Goal: Transaction & Acquisition: Purchase product/service

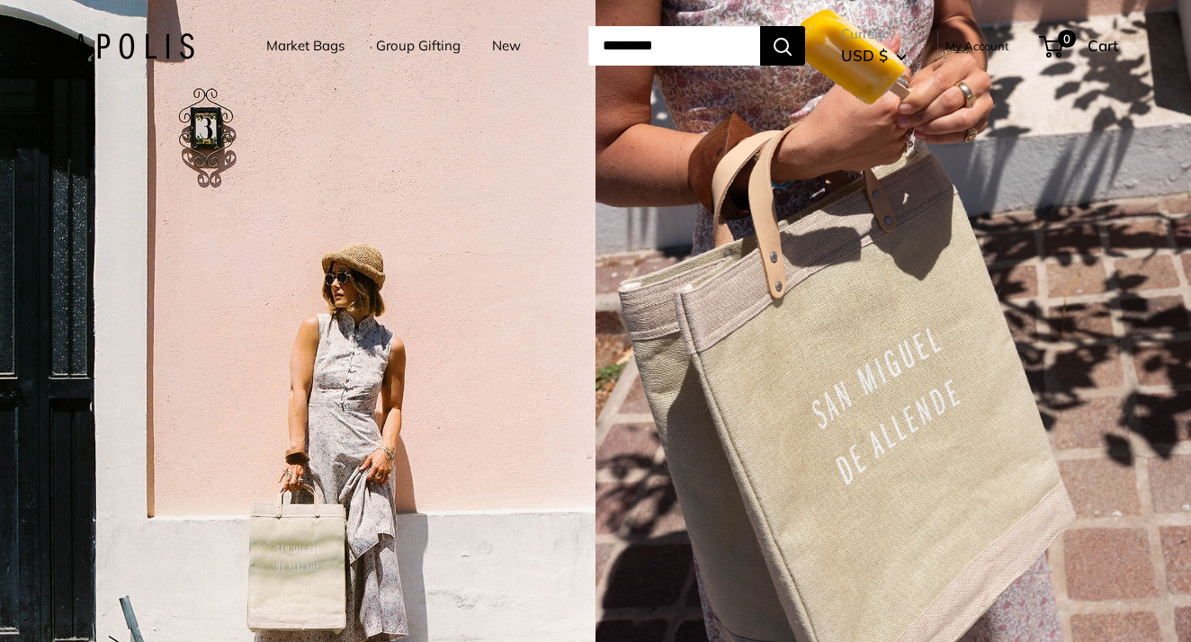
click at [283, 48] on link "Market Bags" at bounding box center [305, 45] width 78 height 25
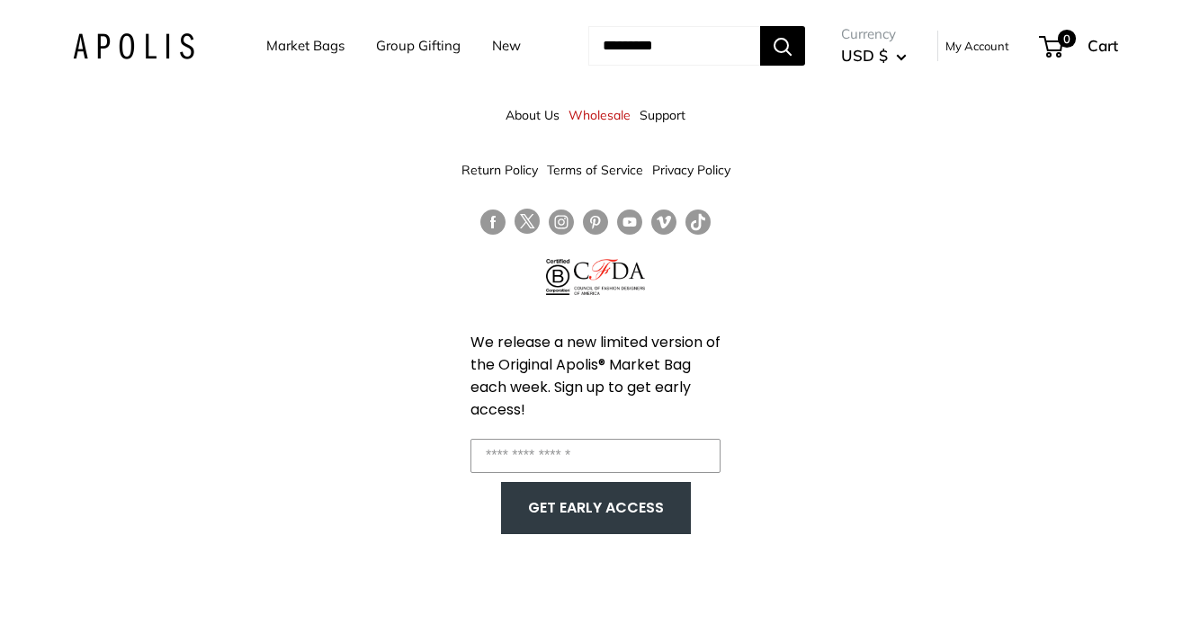
click at [818, 287] on div "About Us Wholesale Support Return Policy Terms of Service Privacy Policy We rel…" at bounding box center [595, 321] width 1191 height 642
click at [285, 50] on link "Market Bags" at bounding box center [305, 45] width 78 height 25
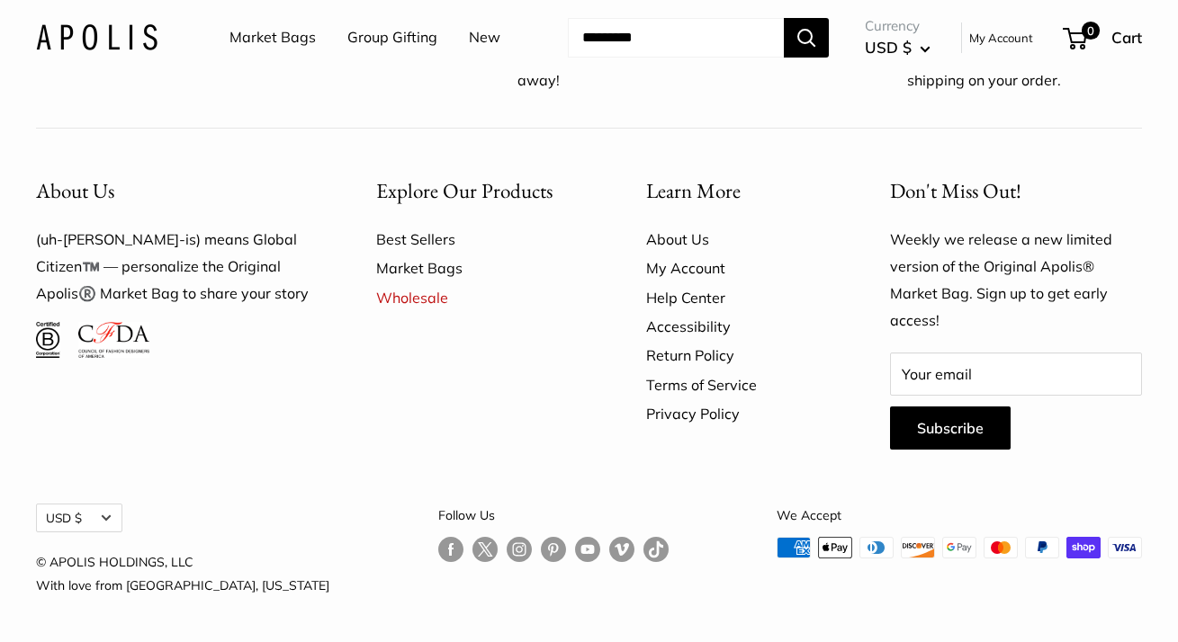
scroll to position [4426, 0]
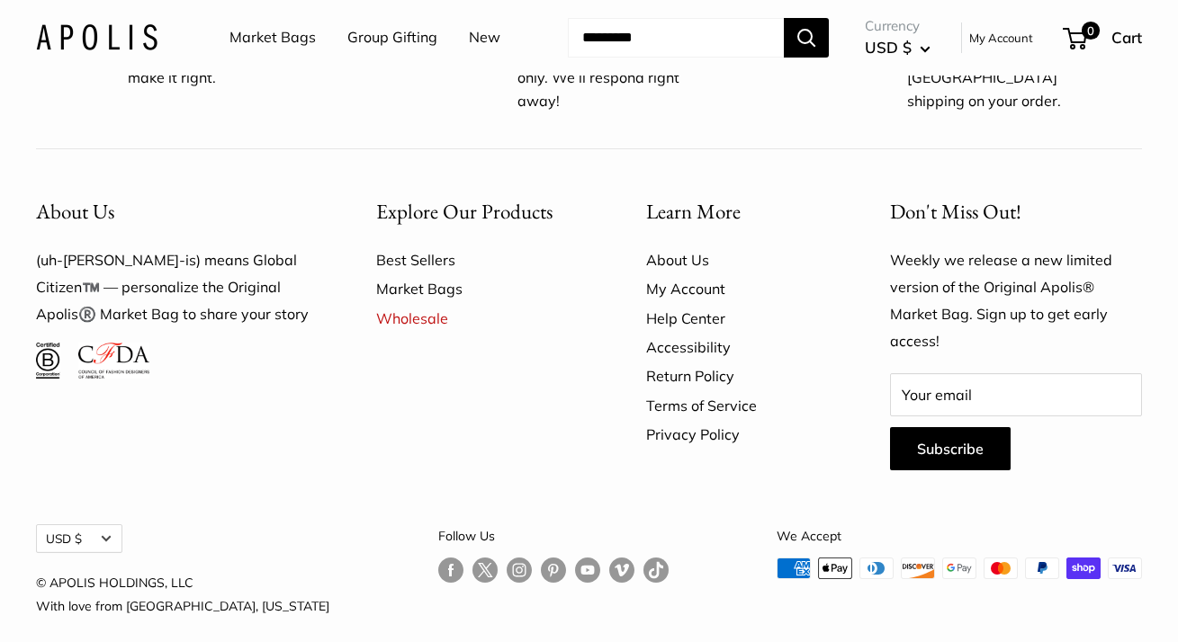
click at [292, 37] on link "Market Bags" at bounding box center [272, 37] width 86 height 27
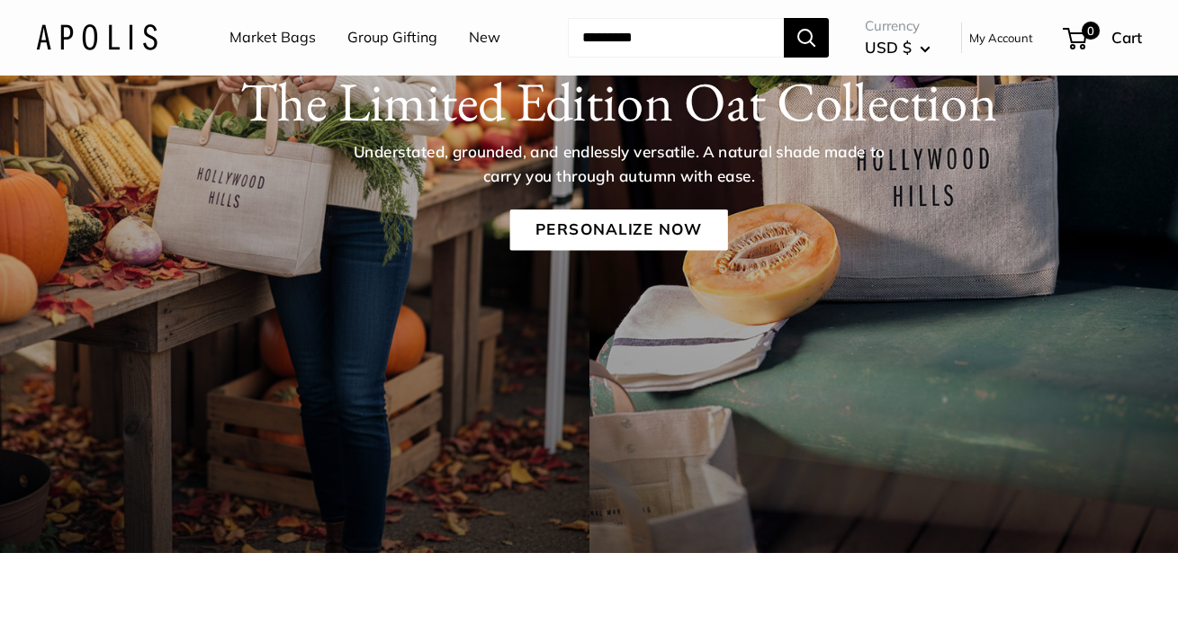
scroll to position [264, 0]
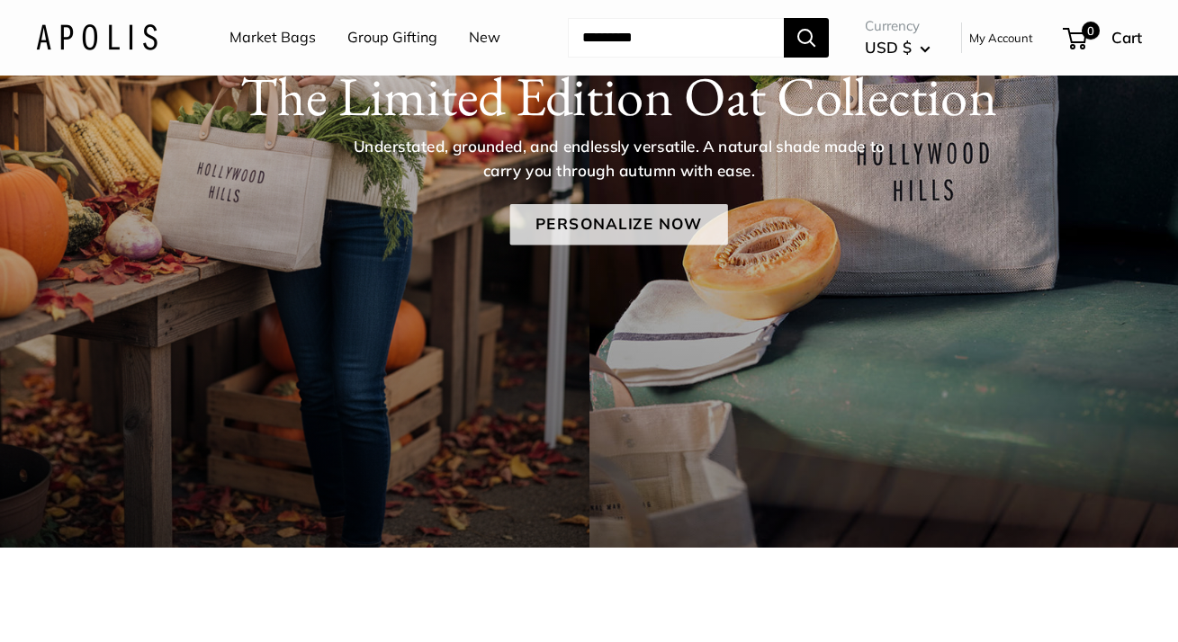
click at [642, 246] on link "Personalize Now" at bounding box center [618, 224] width 218 height 41
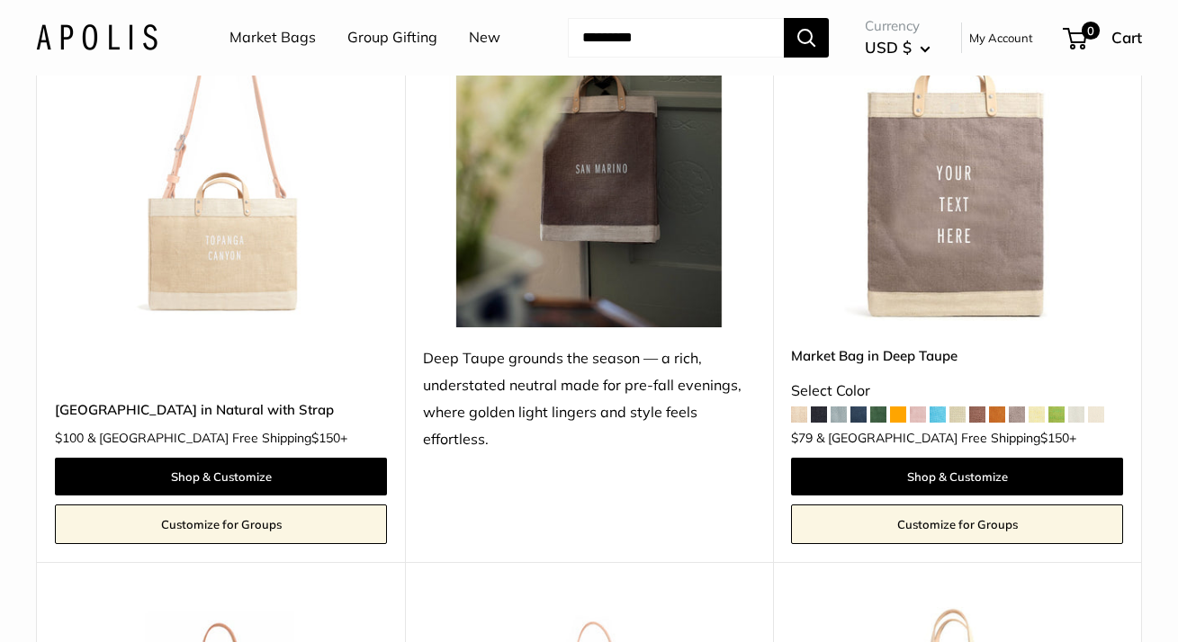
scroll to position [2655, 0]
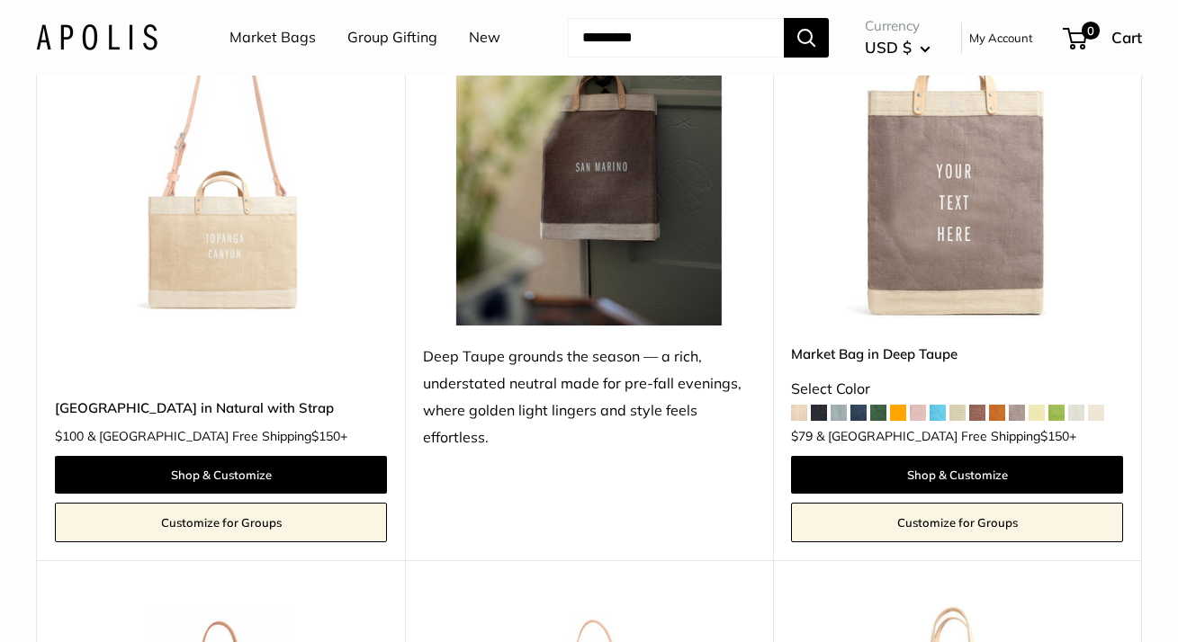
click at [0, 0] on img at bounding box center [0, 0] width 0 height 0
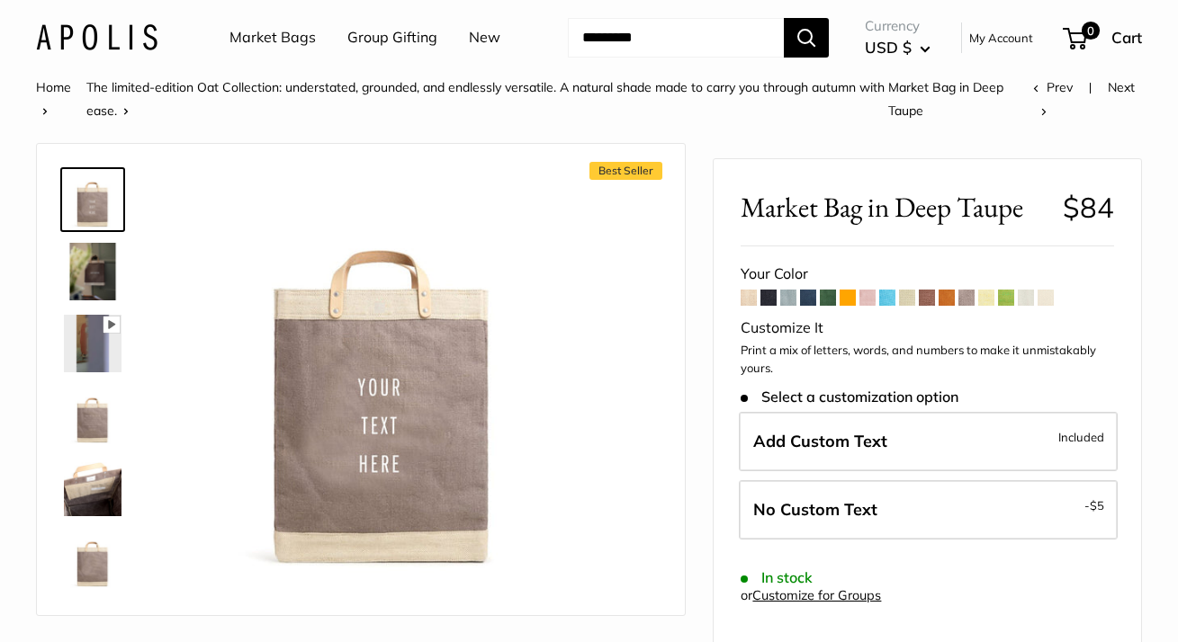
click at [988, 306] on span at bounding box center [986, 298] width 16 height 16
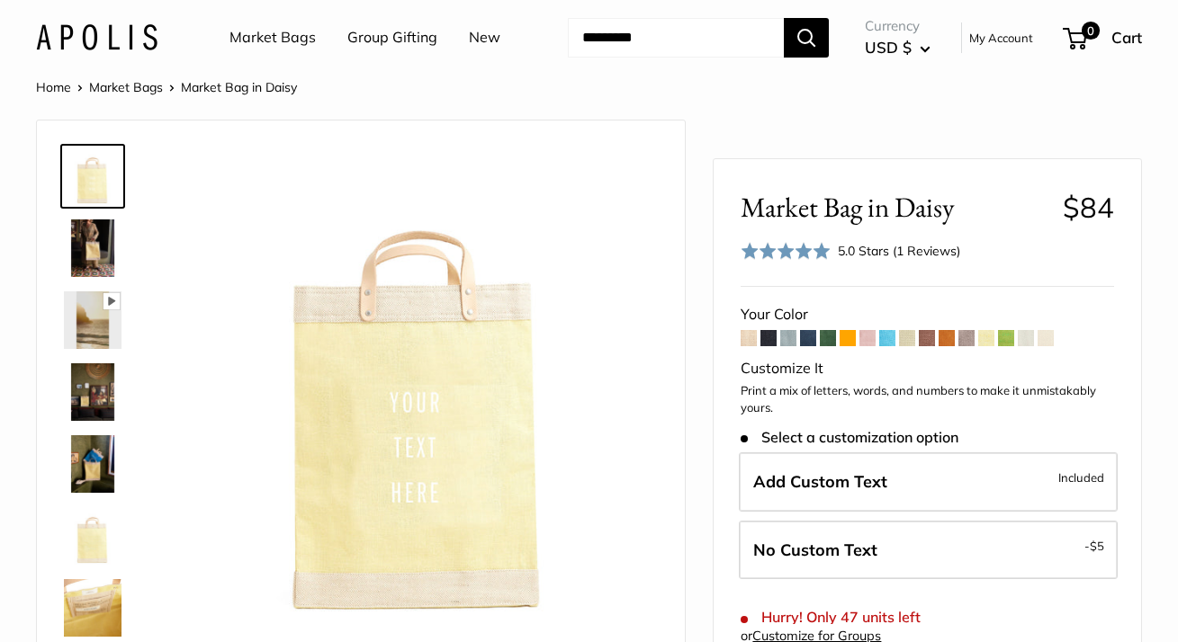
click at [1047, 346] on span at bounding box center [1046, 338] width 16 height 16
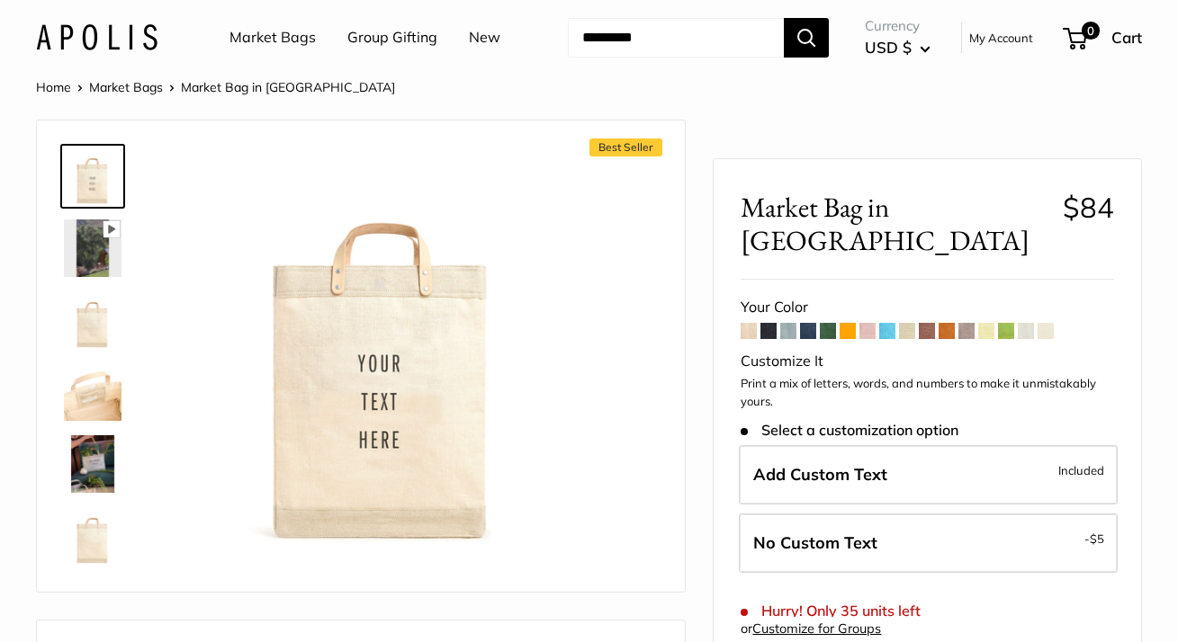
click at [1029, 323] on span at bounding box center [1026, 331] width 16 height 16
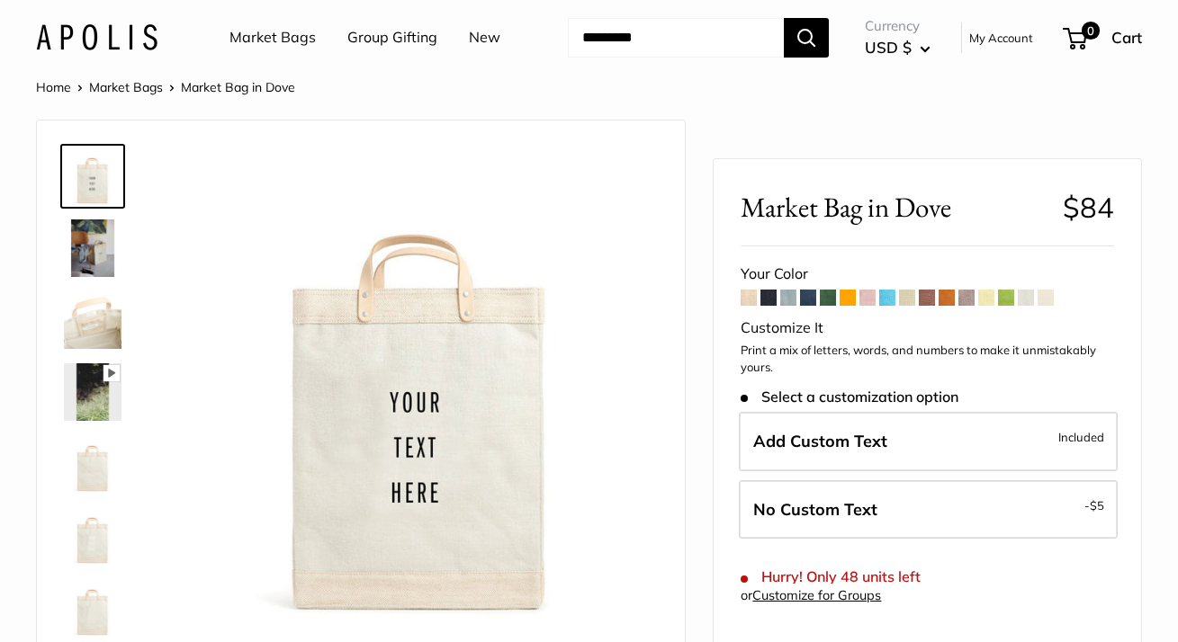
click at [1008, 306] on span at bounding box center [1006, 298] width 16 height 16
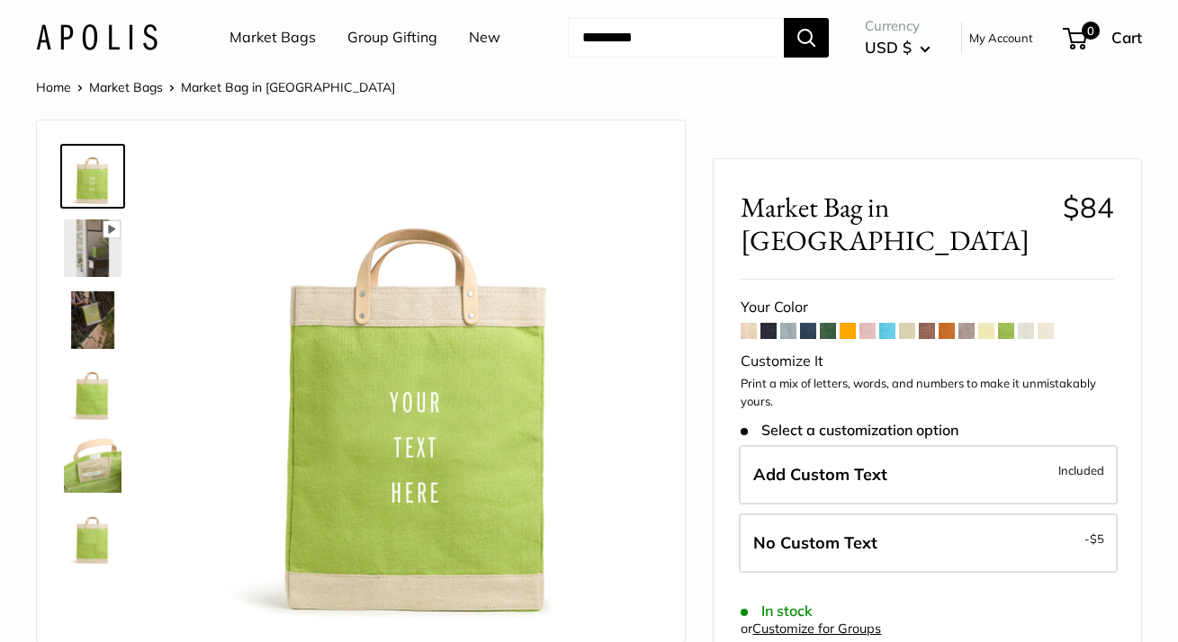
click at [984, 323] on span at bounding box center [986, 331] width 16 height 16
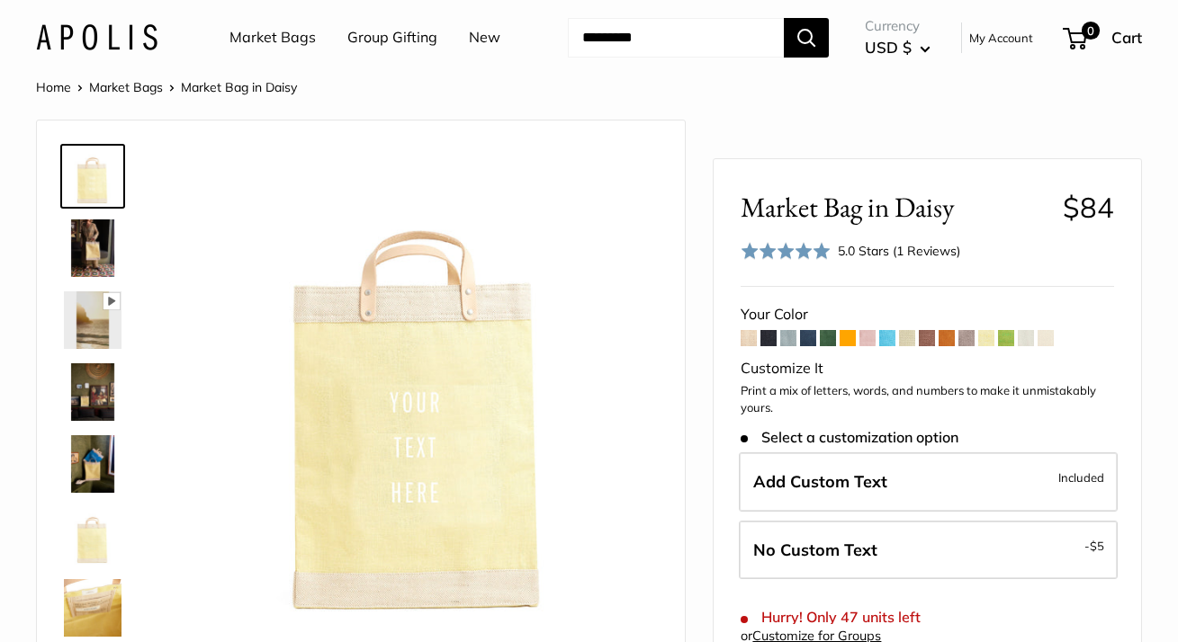
click at [93, 421] on img at bounding box center [93, 393] width 58 height 58
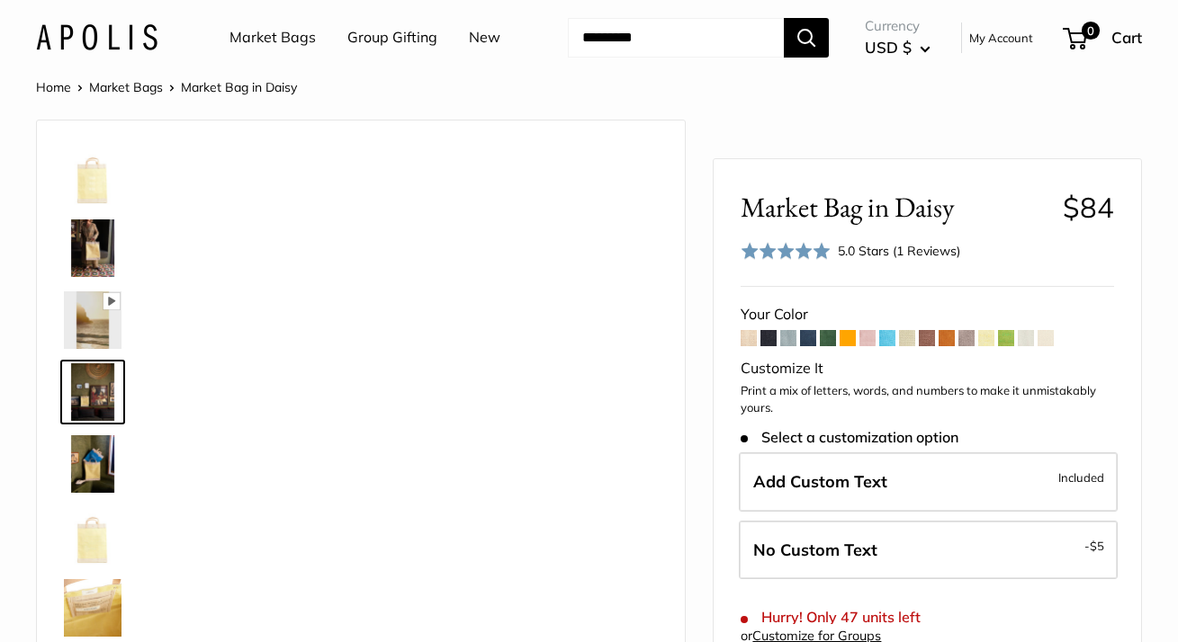
click at [96, 493] on img at bounding box center [93, 465] width 58 height 58
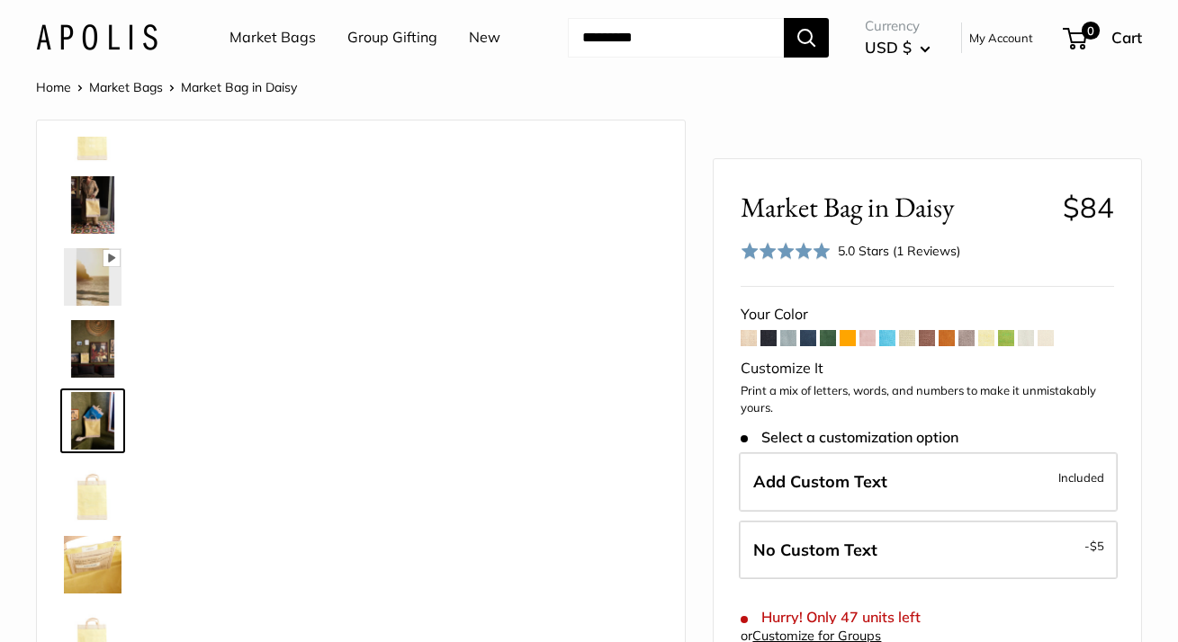
click at [96, 450] on img at bounding box center [93, 421] width 58 height 58
click at [110, 522] on img at bounding box center [93, 493] width 58 height 58
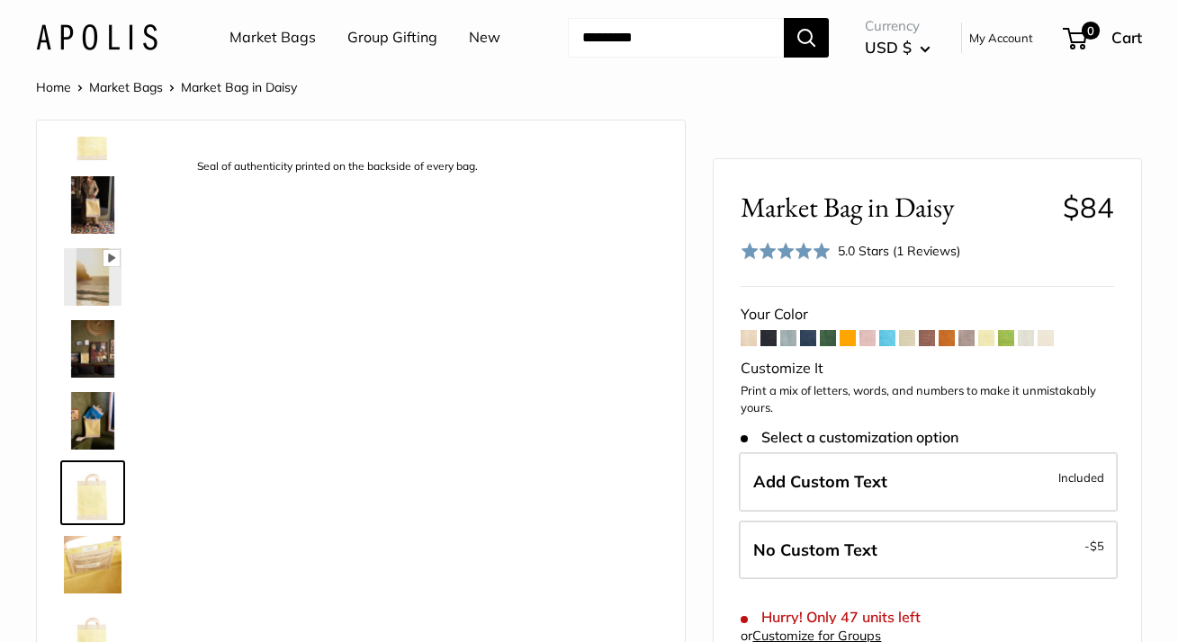
click at [108, 583] on div at bounding box center [100, 407] width 86 height 540
click at [94, 234] on img at bounding box center [93, 205] width 58 height 58
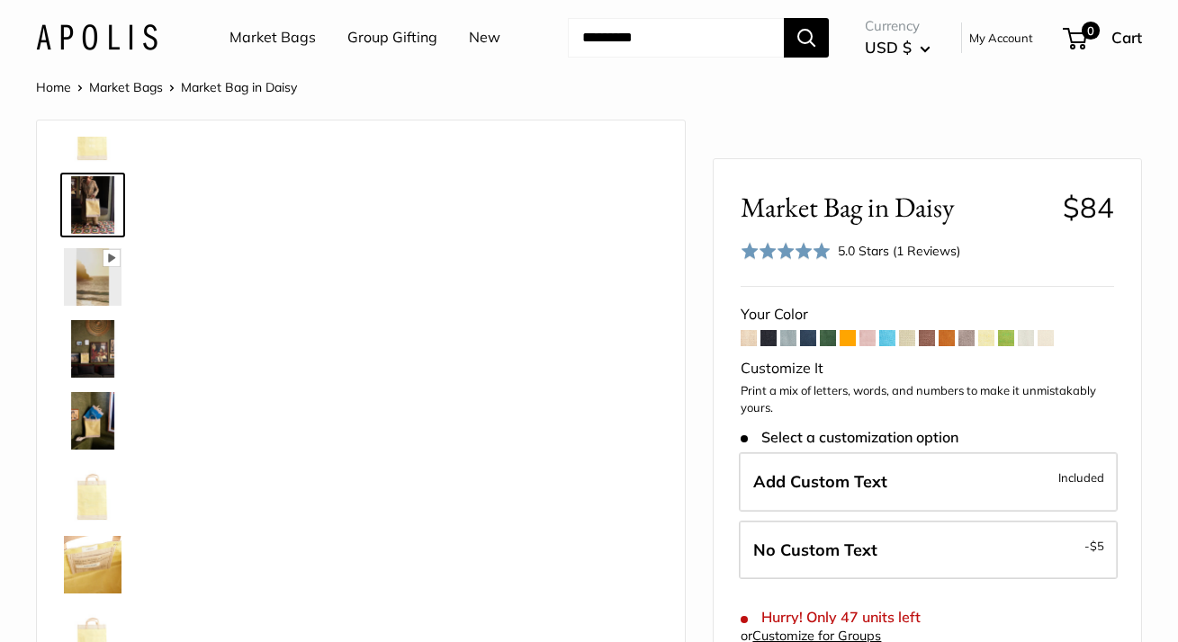
scroll to position [0, 0]
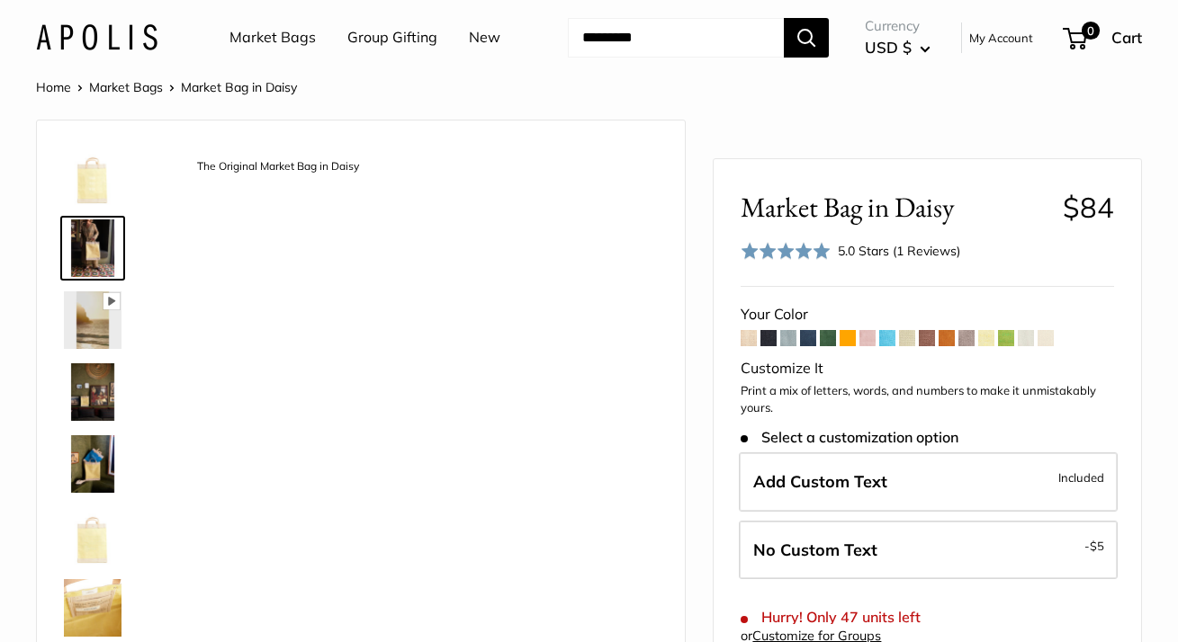
click at [966, 346] on span at bounding box center [966, 338] width 16 height 16
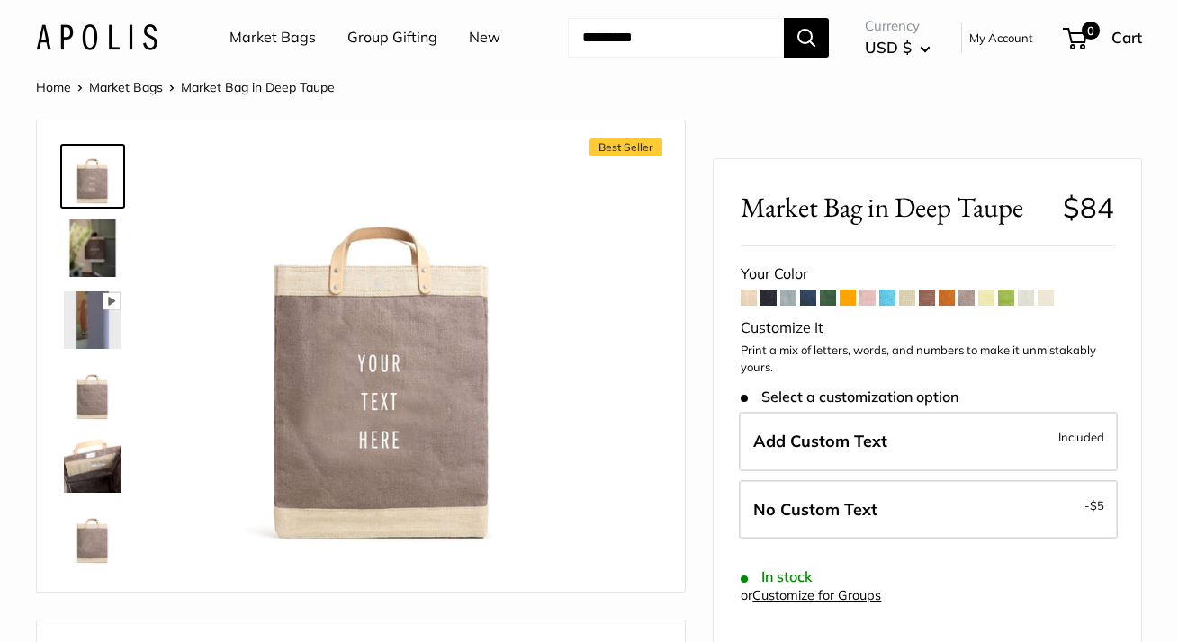
click at [948, 306] on span at bounding box center [947, 298] width 16 height 16
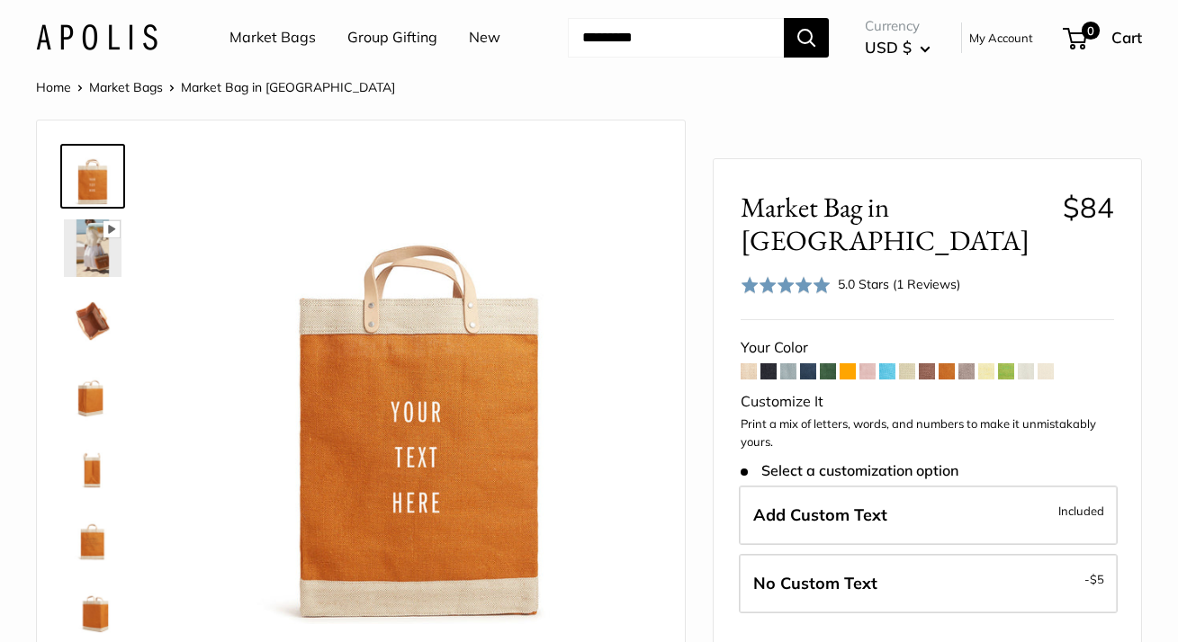
click at [929, 364] on span at bounding box center [927, 372] width 16 height 16
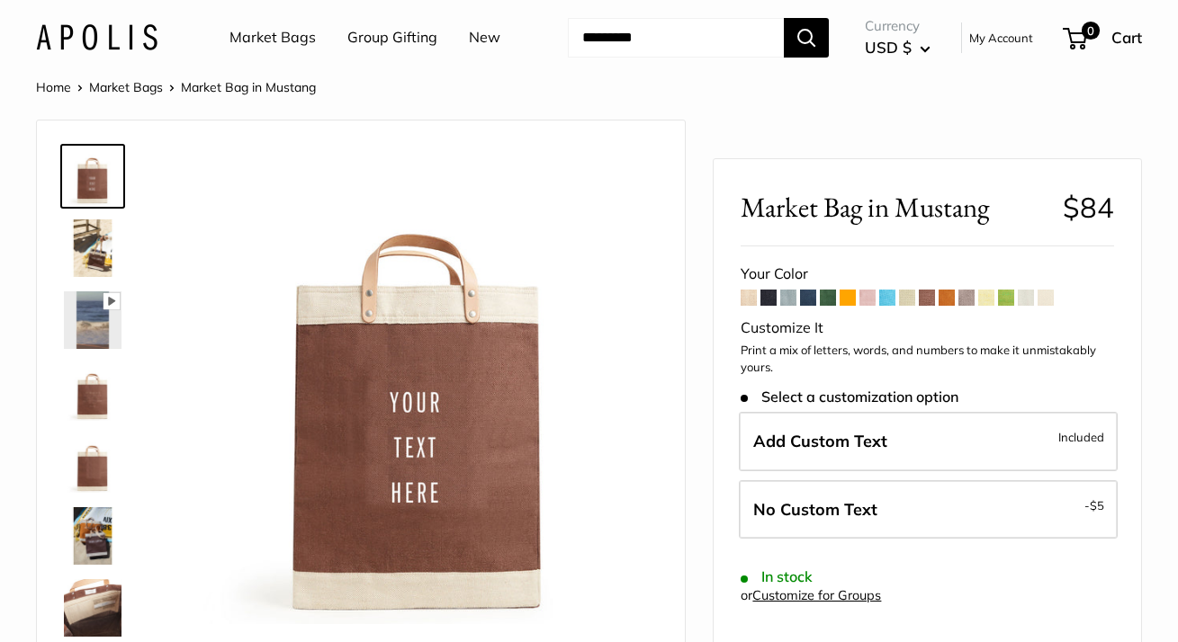
click at [88, 421] on img at bounding box center [93, 393] width 58 height 58
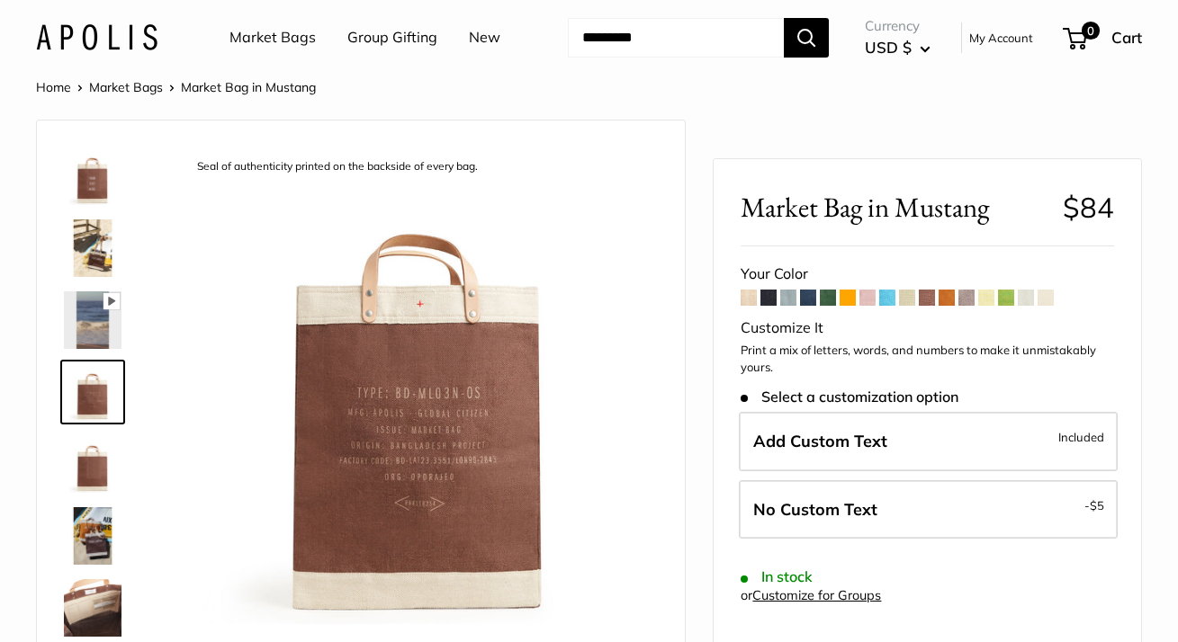
click at [86, 493] on img at bounding box center [93, 465] width 58 height 58
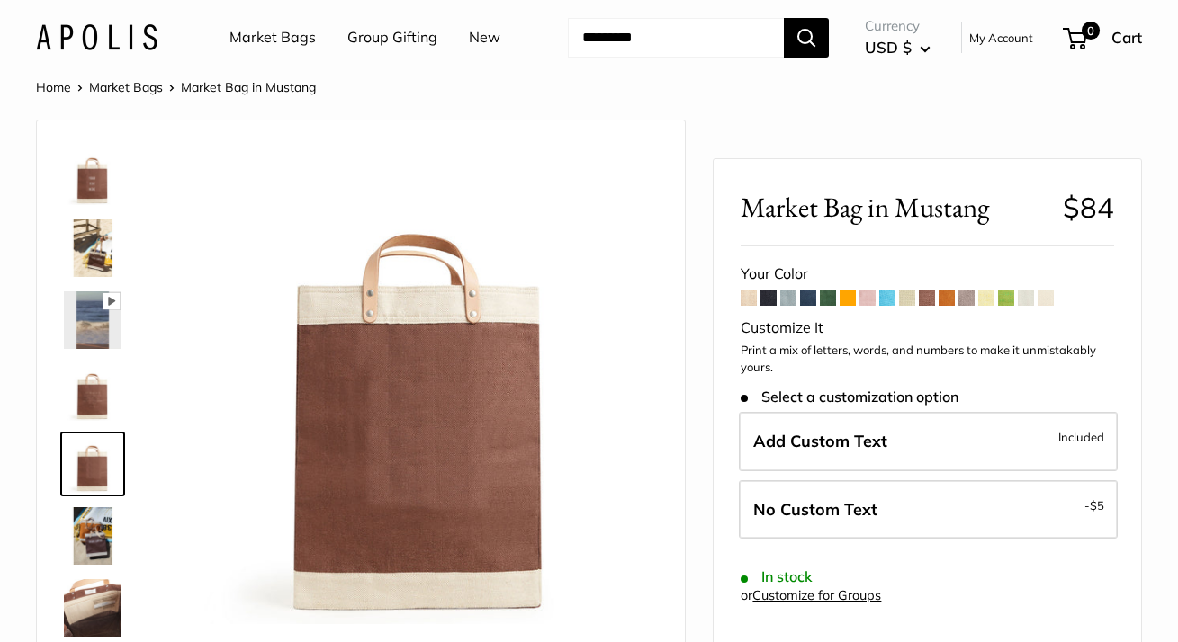
click at [94, 564] on img at bounding box center [93, 537] width 58 height 58
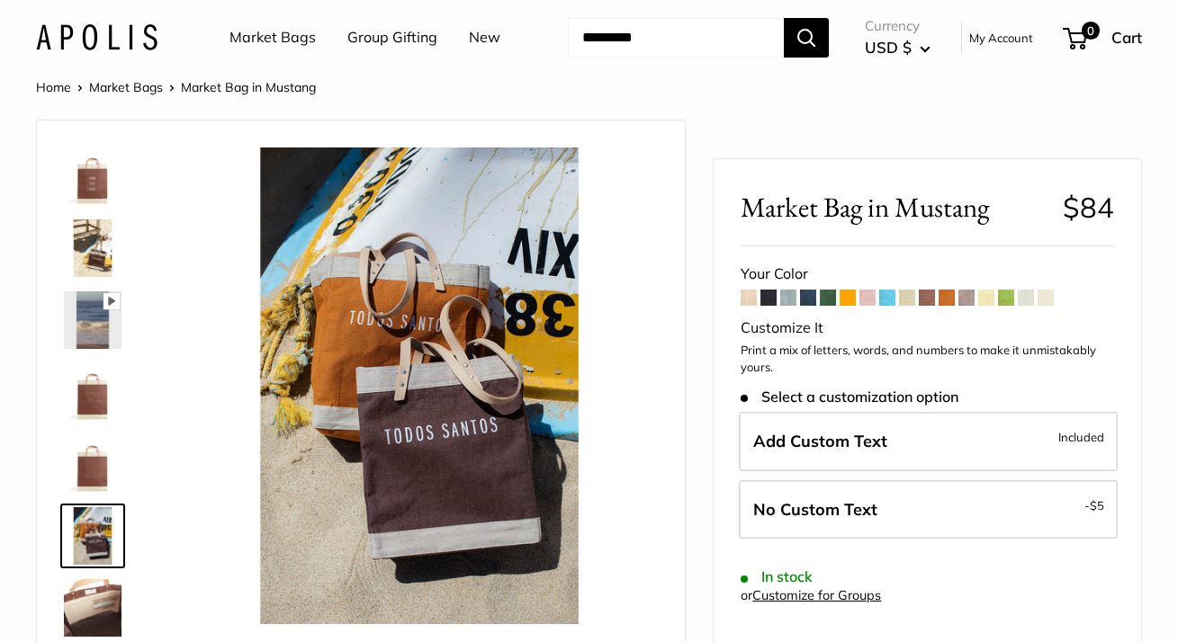
click at [924, 306] on span at bounding box center [927, 298] width 16 height 16
click at [912, 306] on span at bounding box center [907, 298] width 16 height 16
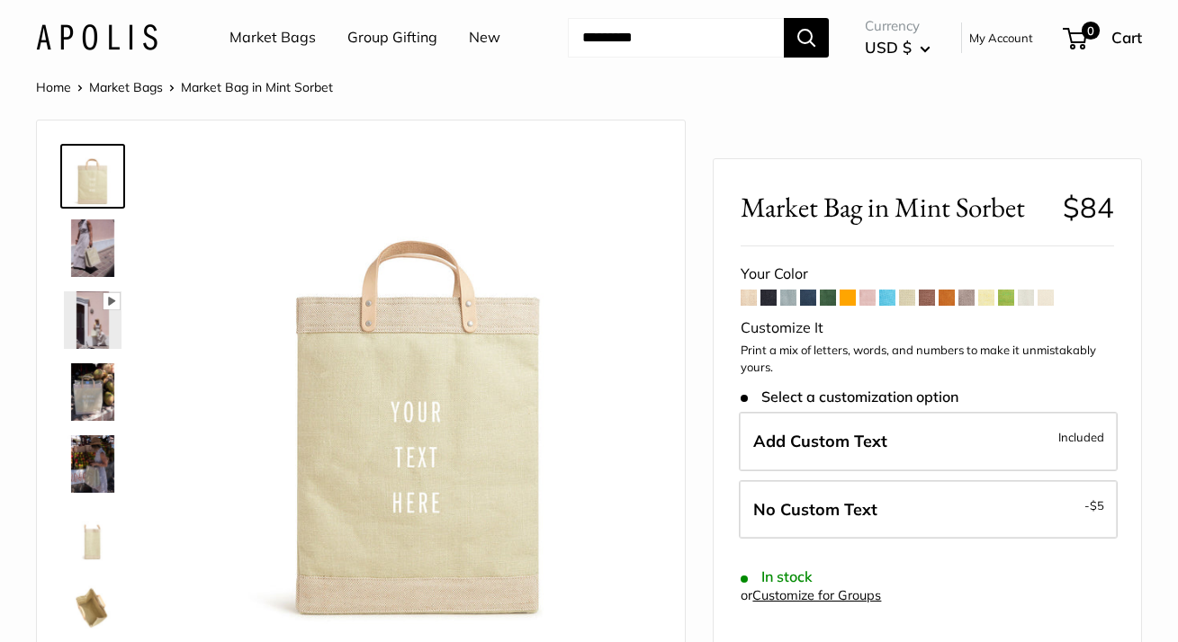
click at [76, 277] on img at bounding box center [93, 249] width 58 height 58
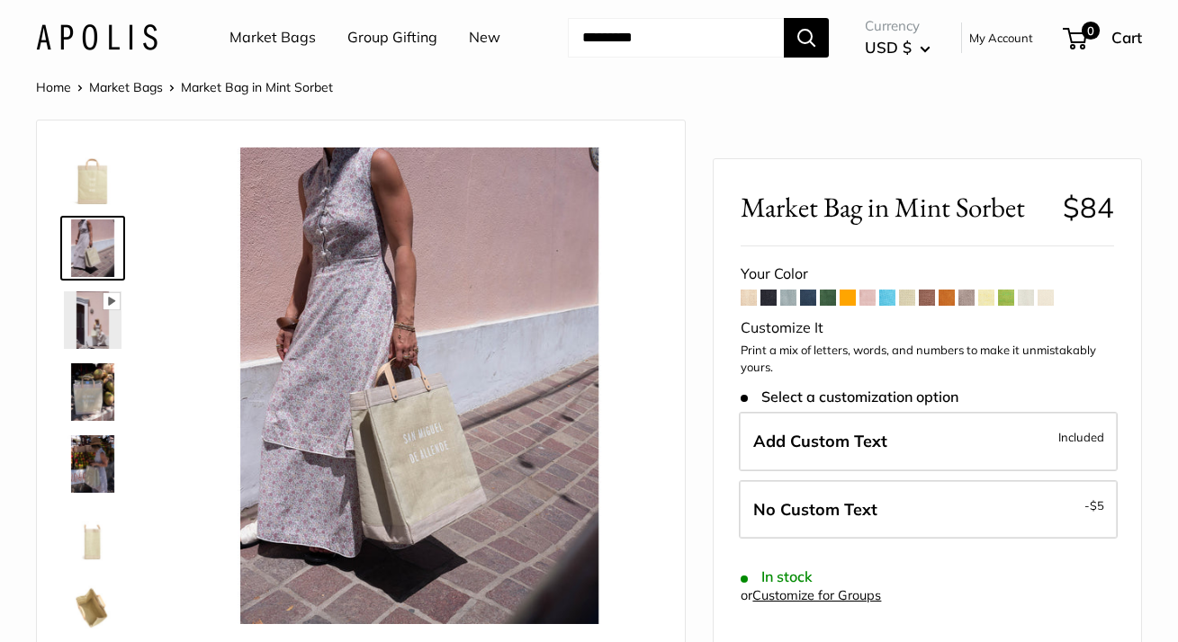
click at [892, 306] on span at bounding box center [887, 298] width 16 height 16
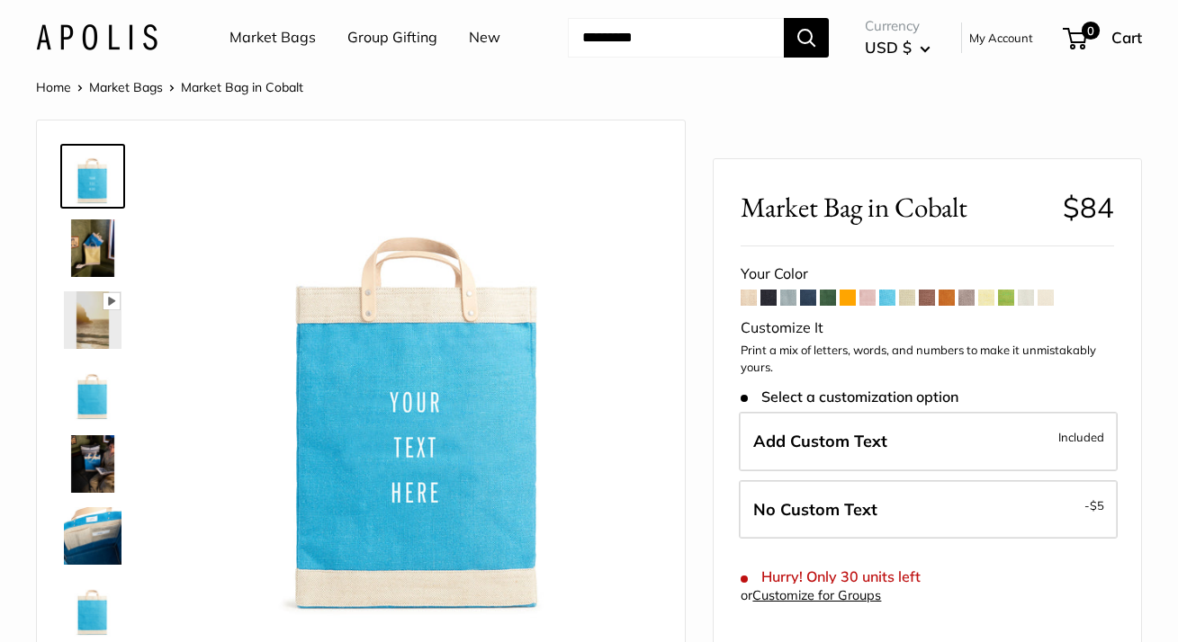
click at [870, 306] on span at bounding box center [867, 298] width 16 height 16
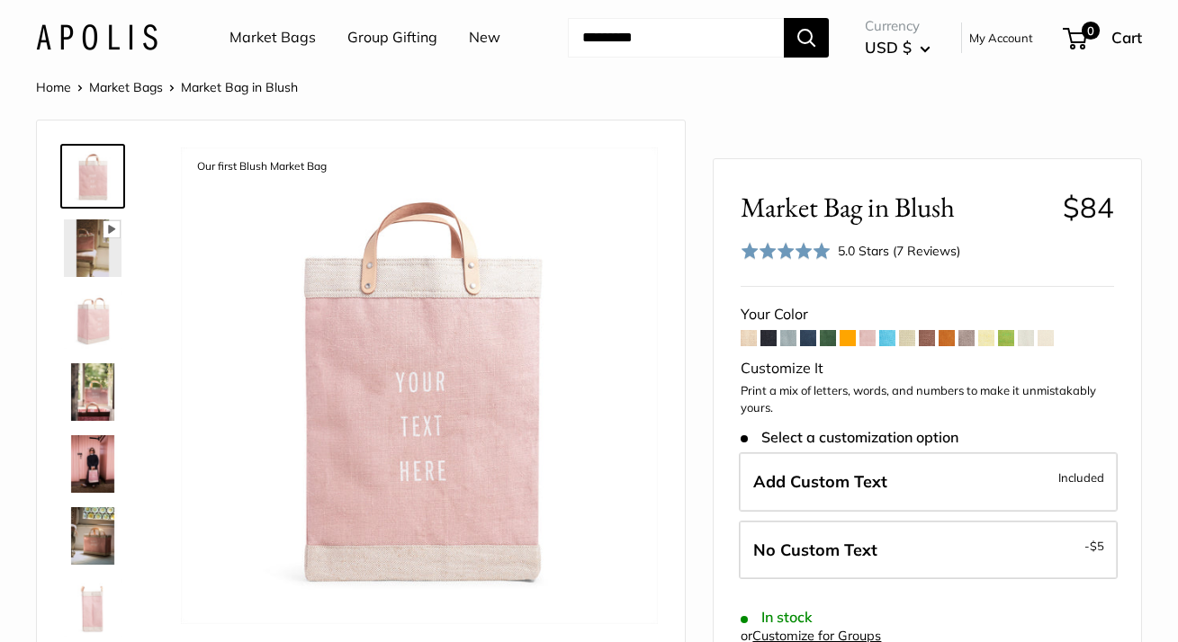
click at [848, 346] on span at bounding box center [848, 338] width 16 height 16
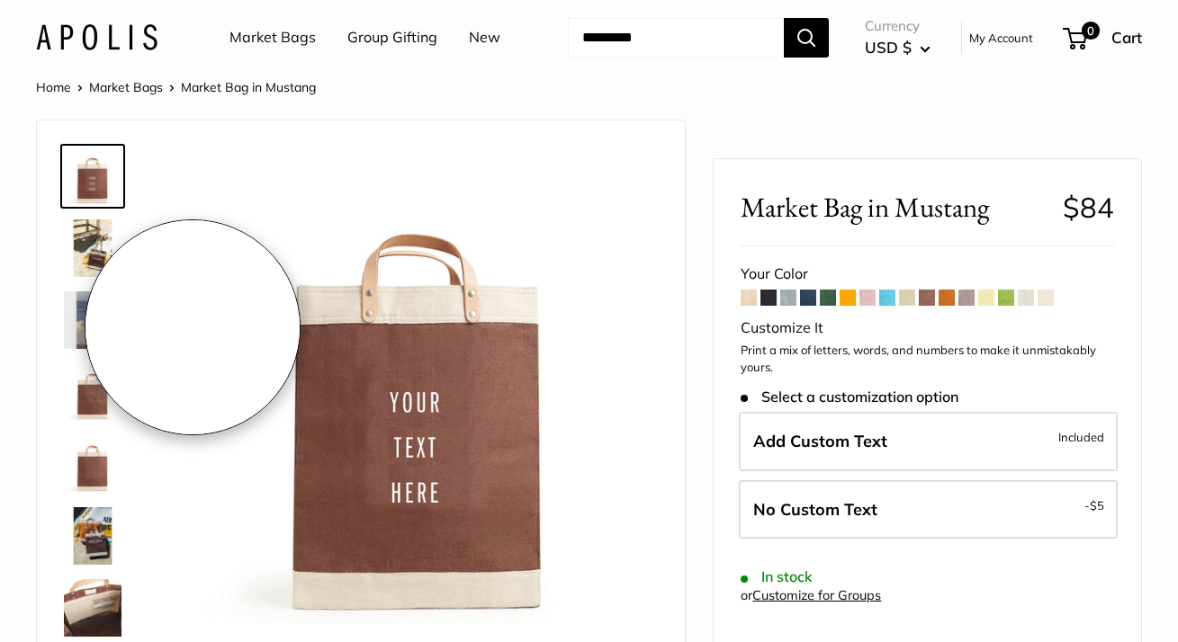
click at [144, 297] on div "Pause Play % buffered 00:00 Unmute Mute Exit fullscreen Enter fullscreen Play S…" at bounding box center [360, 393] width 603 height 508
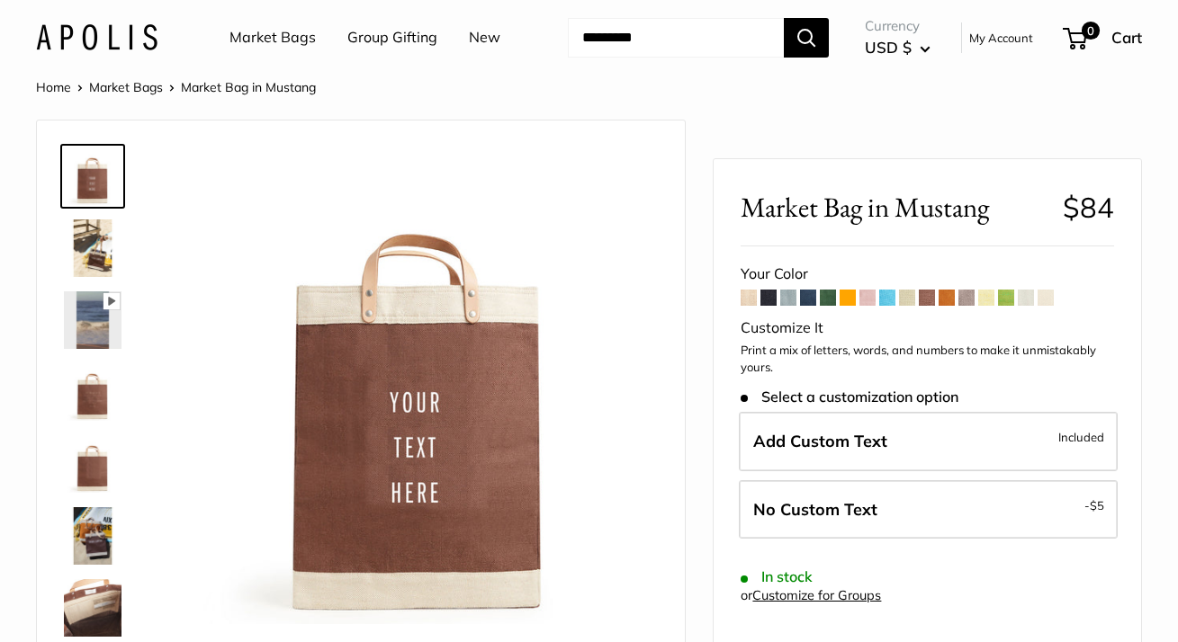
click at [103, 277] on img at bounding box center [93, 249] width 58 height 58
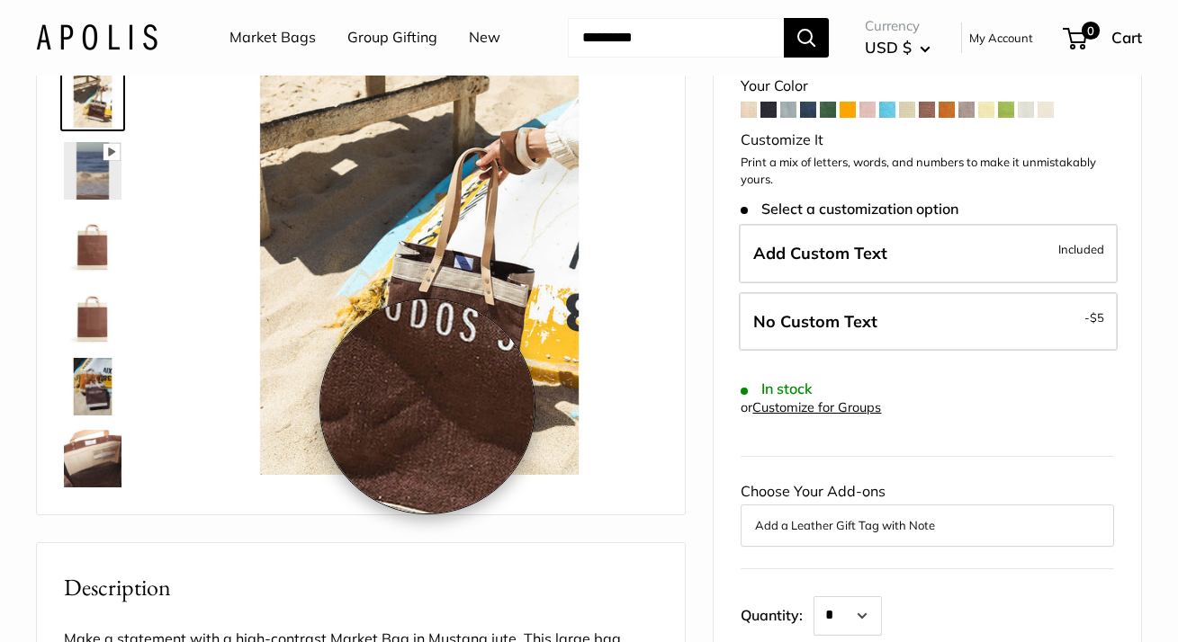
scroll to position [161, 0]
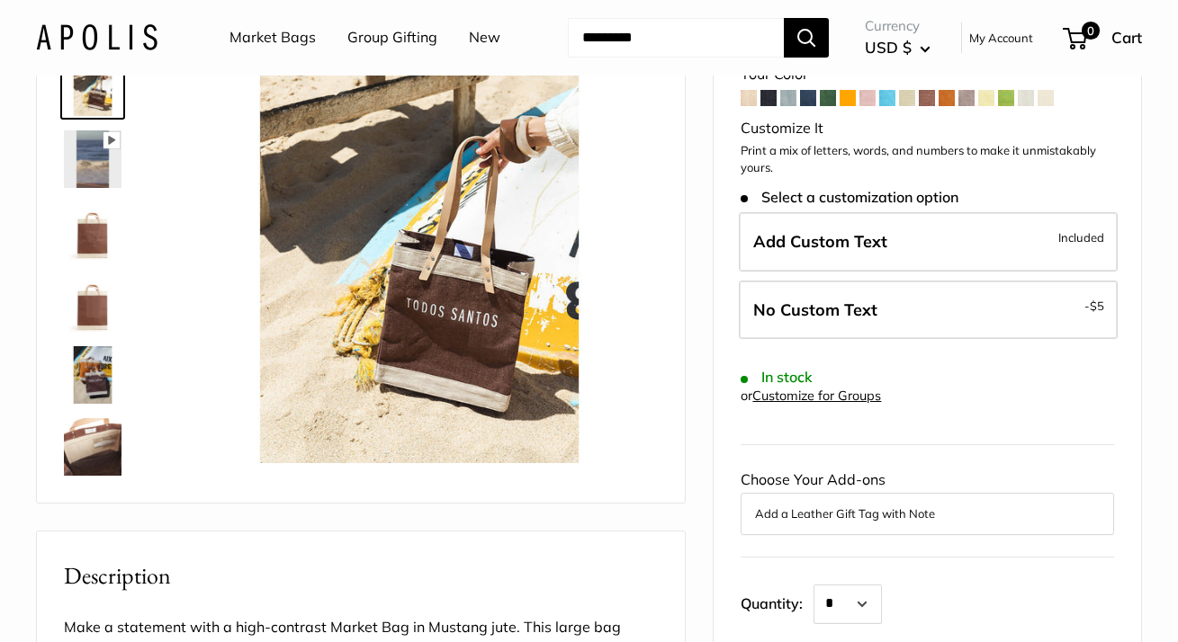
click at [88, 476] on img at bounding box center [93, 447] width 58 height 58
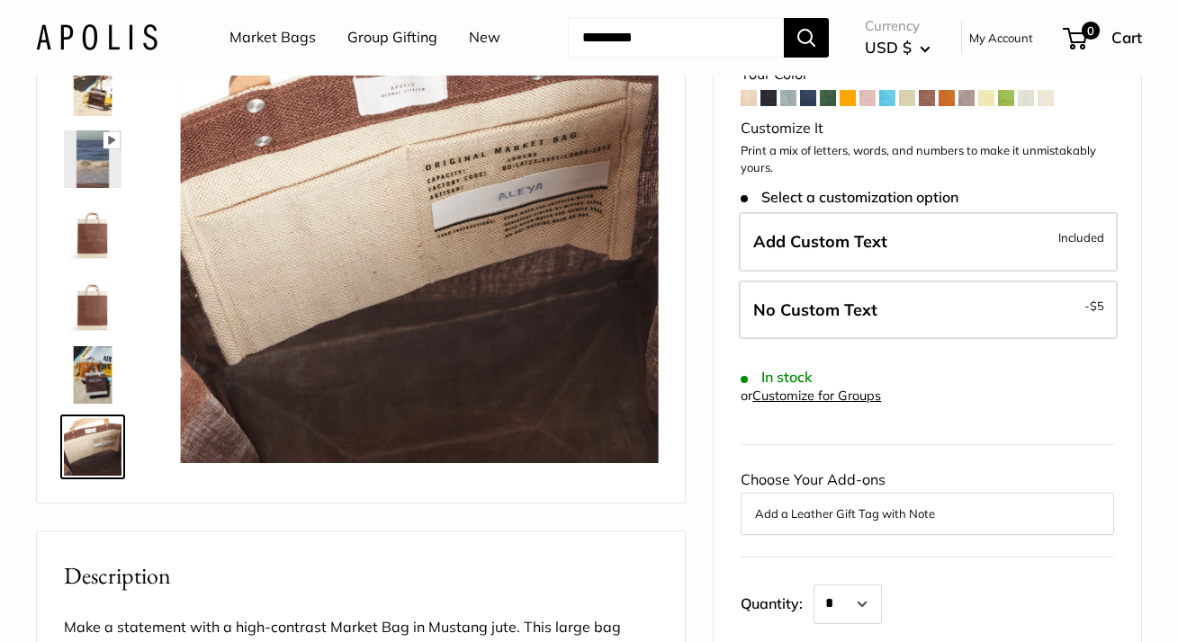
click at [85, 404] on img at bounding box center [93, 375] width 58 height 58
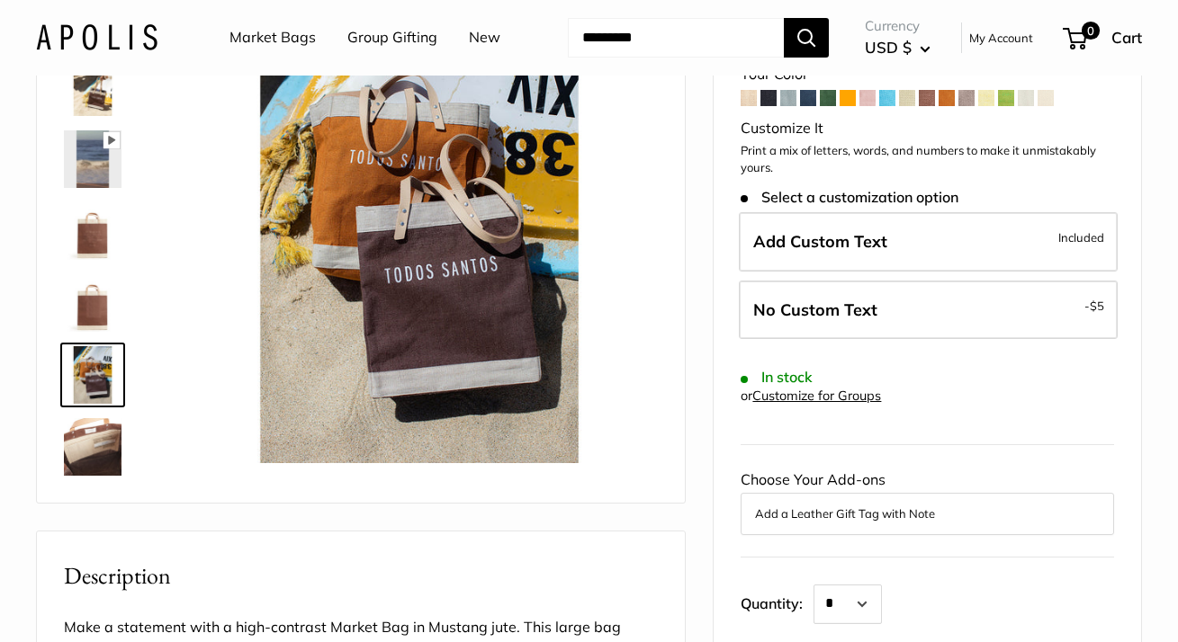
click at [91, 476] on img at bounding box center [93, 447] width 58 height 58
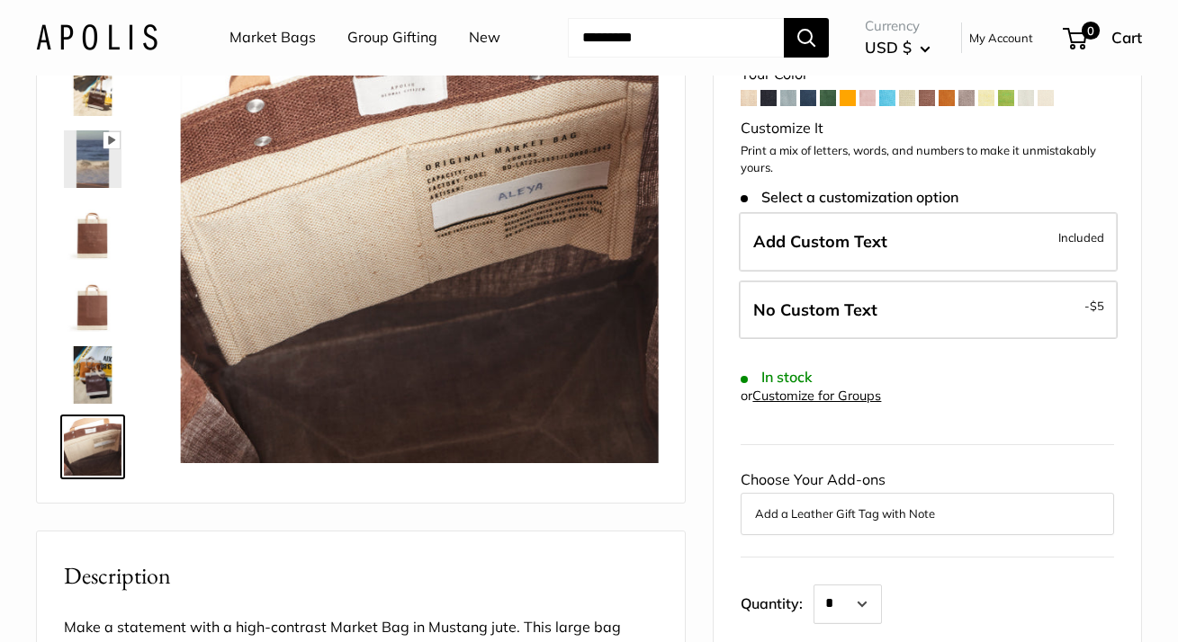
click at [94, 404] on img at bounding box center [93, 375] width 58 height 58
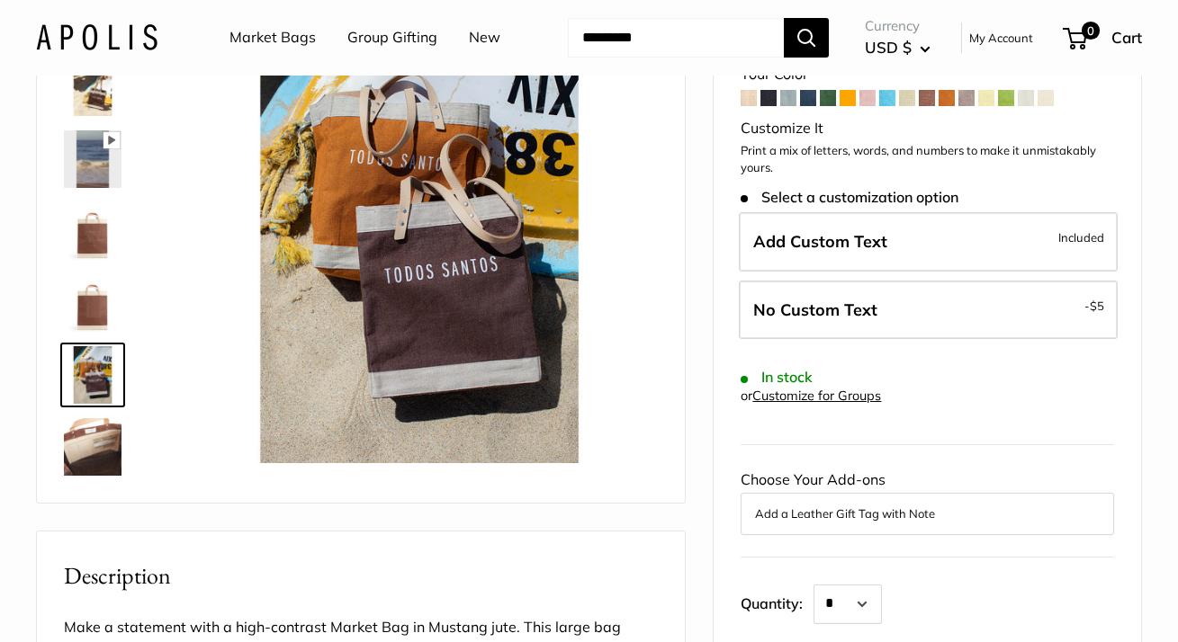
click at [77, 332] on img at bounding box center [93, 303] width 58 height 58
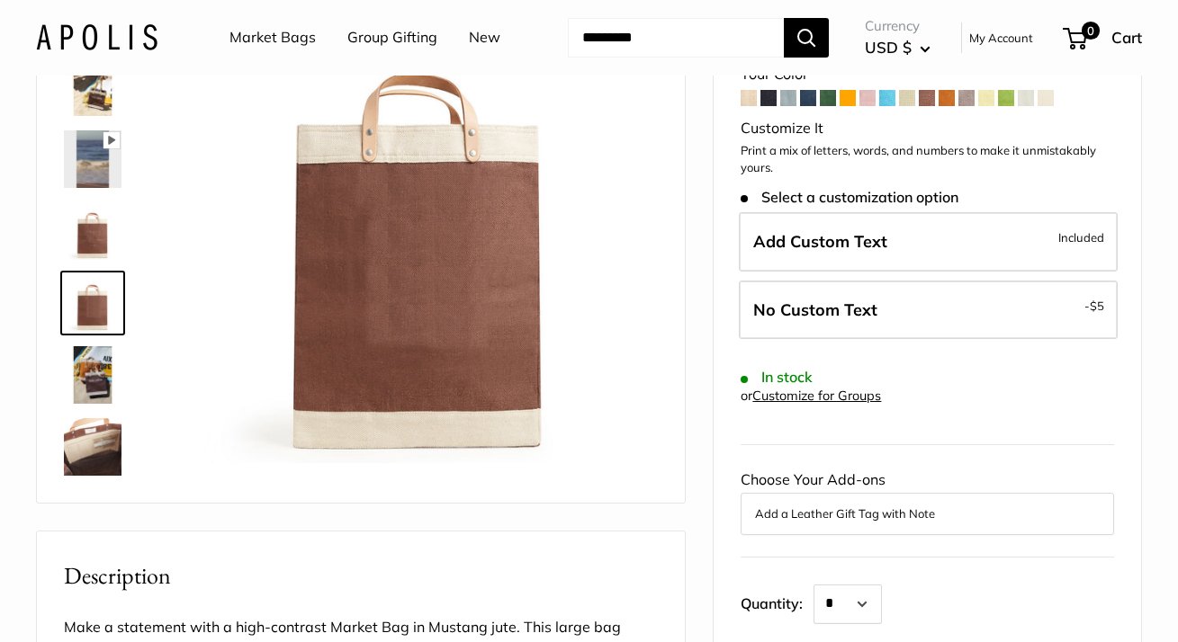
click at [95, 260] on img at bounding box center [93, 231] width 58 height 58
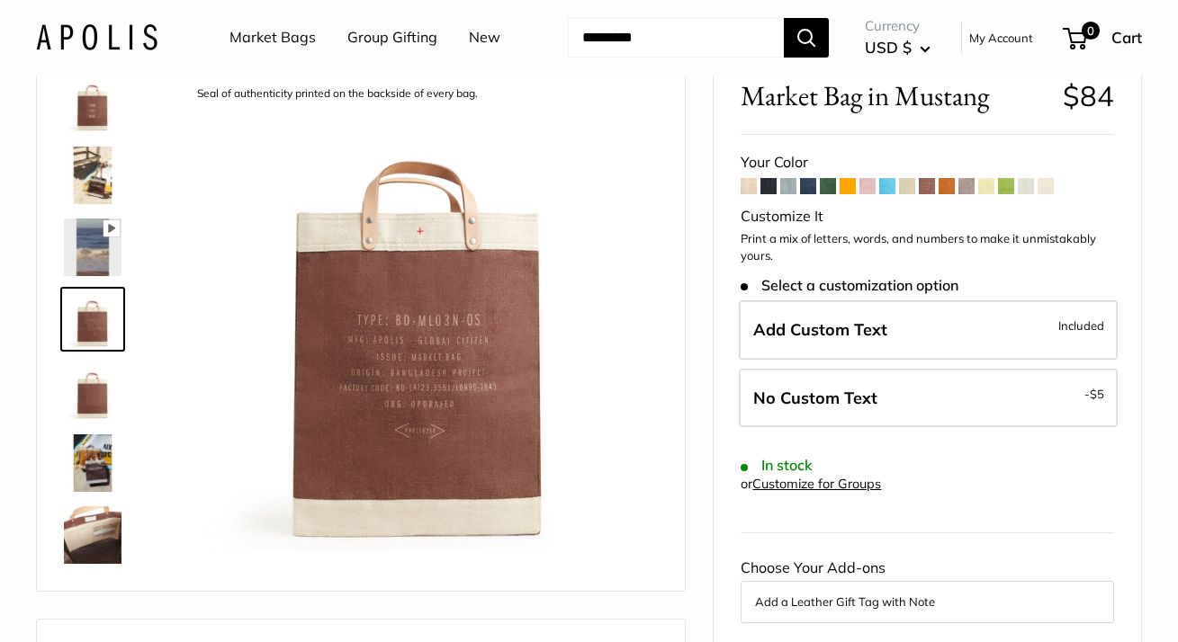
scroll to position [44, 0]
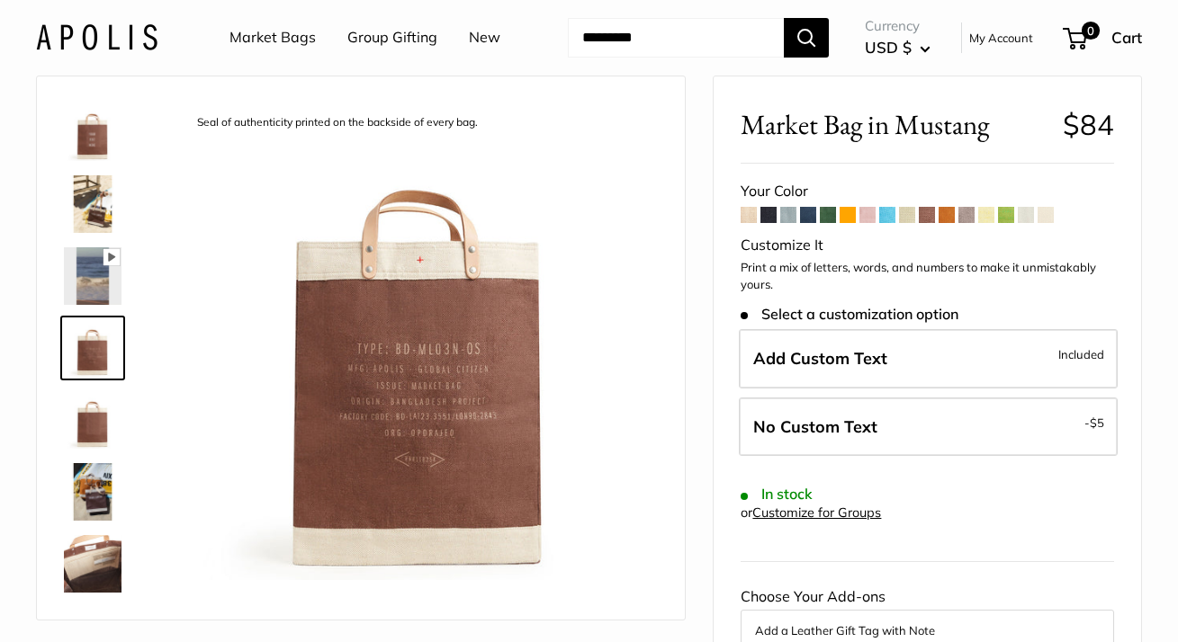
click at [85, 305] on img at bounding box center [93, 276] width 58 height 58
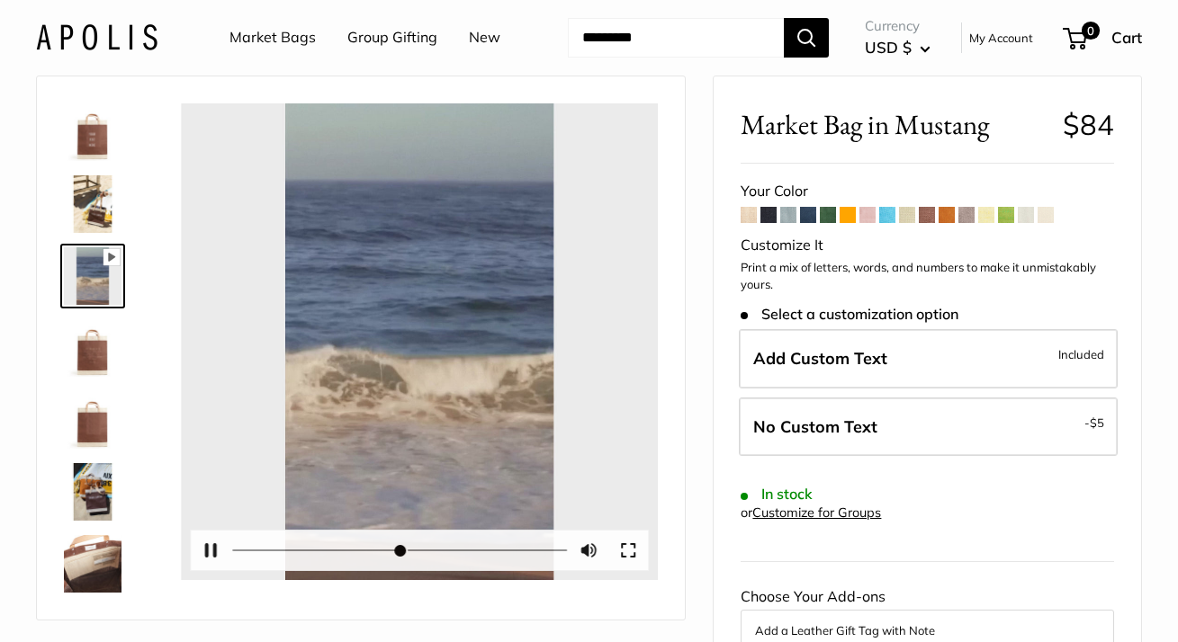
click at [401, 370] on button "Play" at bounding box center [419, 342] width 56 height 56
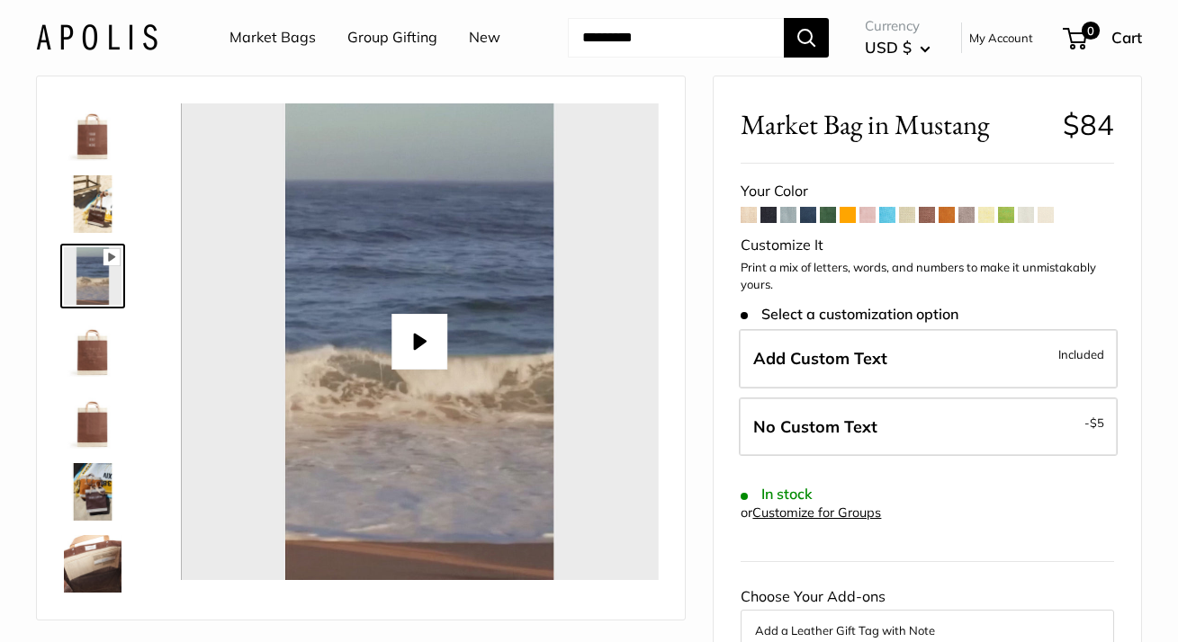
click at [430, 370] on button "Play" at bounding box center [419, 342] width 56 height 56
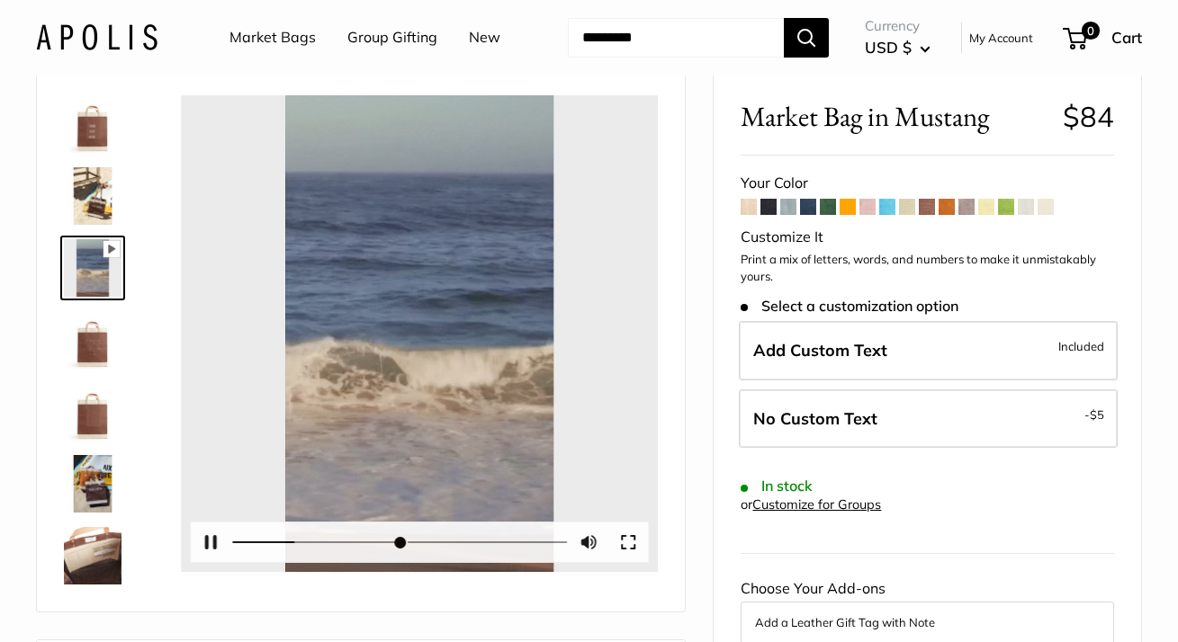
scroll to position [38, 0]
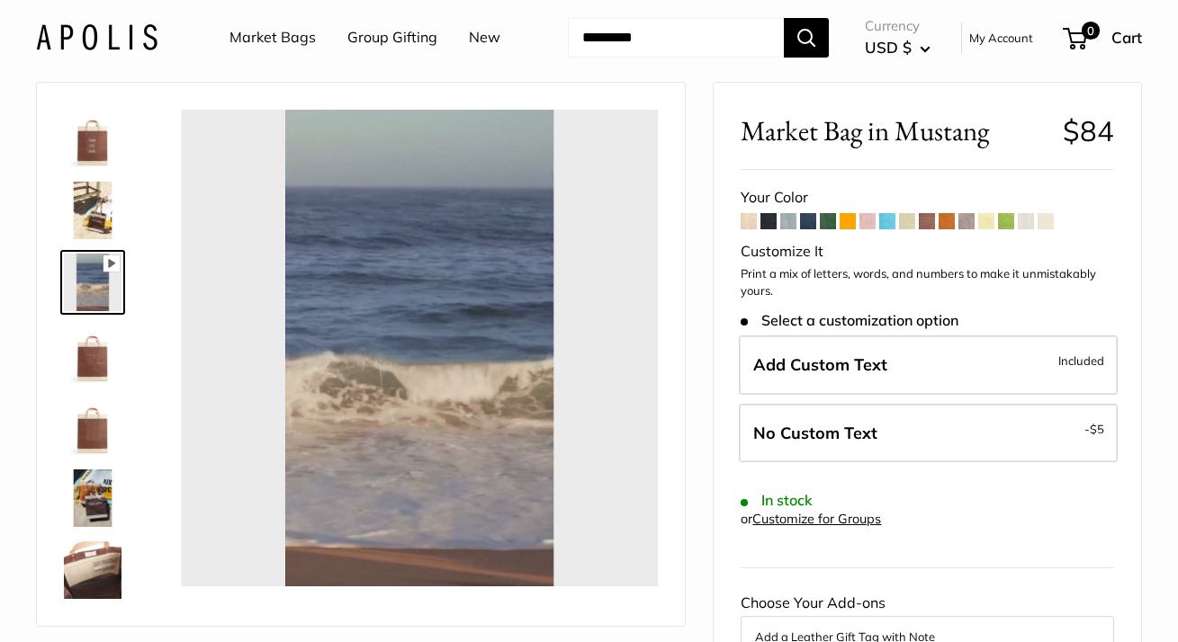
type input "*"
click at [909, 229] on span at bounding box center [907, 221] width 16 height 16
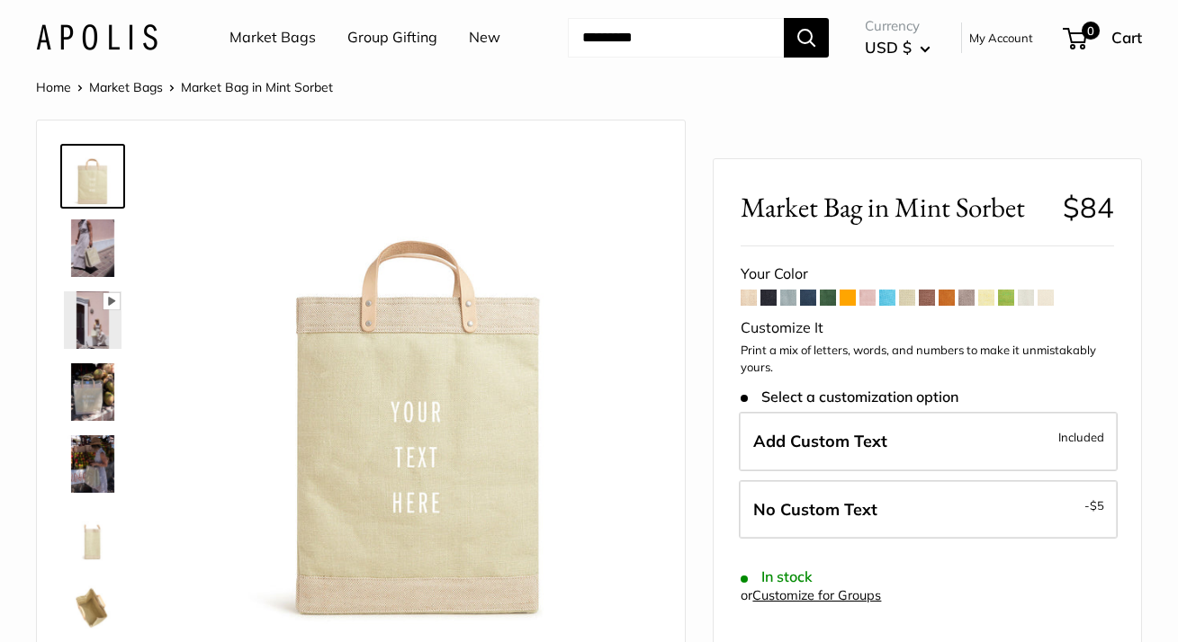
click at [96, 349] on img at bounding box center [93, 321] width 58 height 58
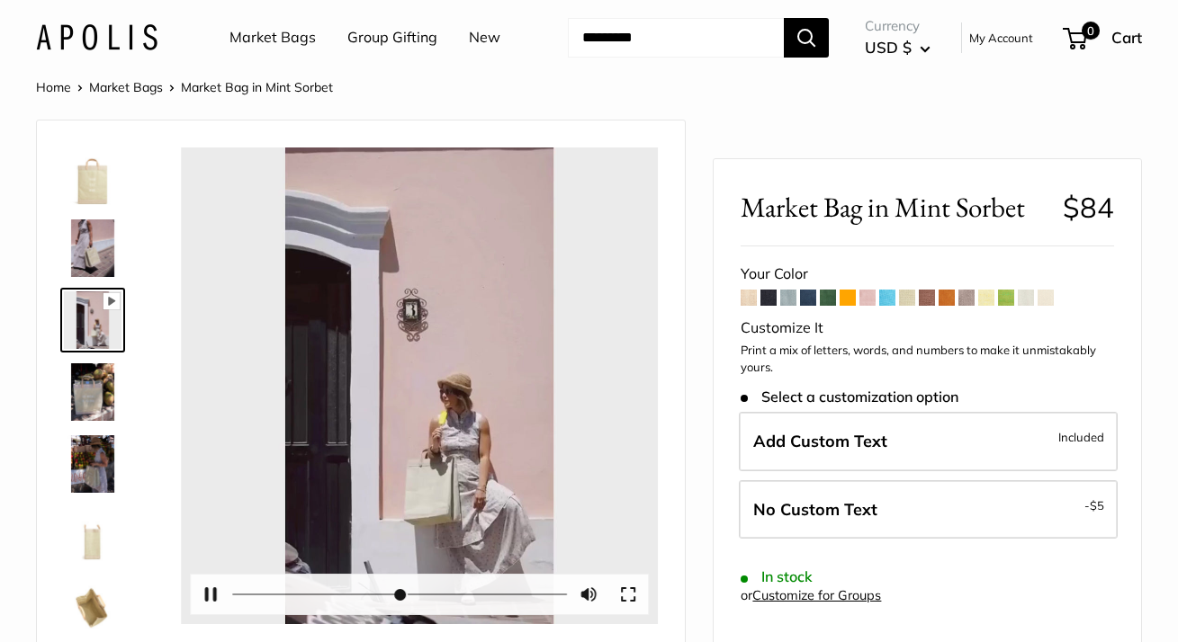
click at [475, 492] on div at bounding box center [419, 386] width 477 height 477
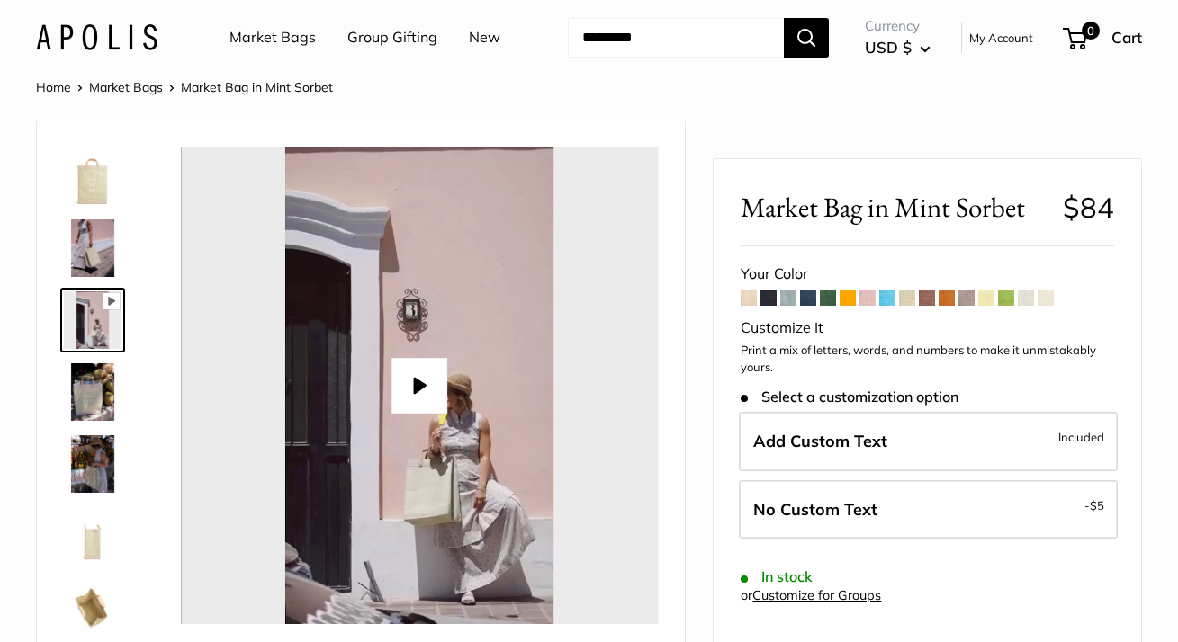
click at [410, 414] on button "Play" at bounding box center [419, 386] width 56 height 56
click at [988, 306] on span at bounding box center [986, 298] width 16 height 16
type input "*****"
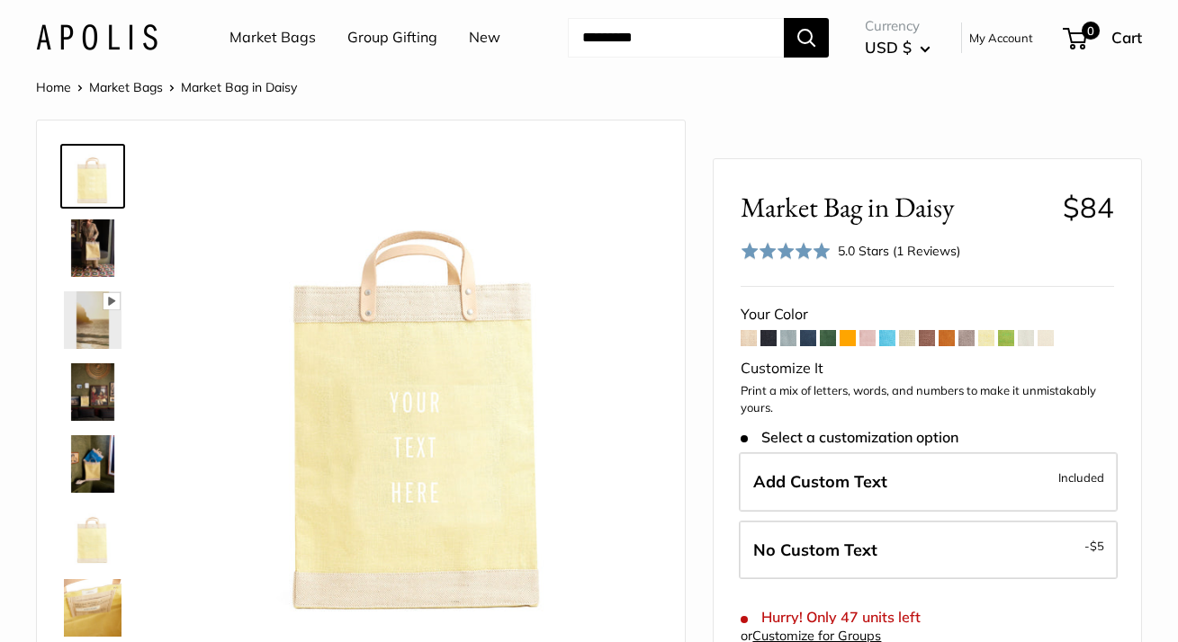
click at [86, 349] on img at bounding box center [93, 321] width 58 height 58
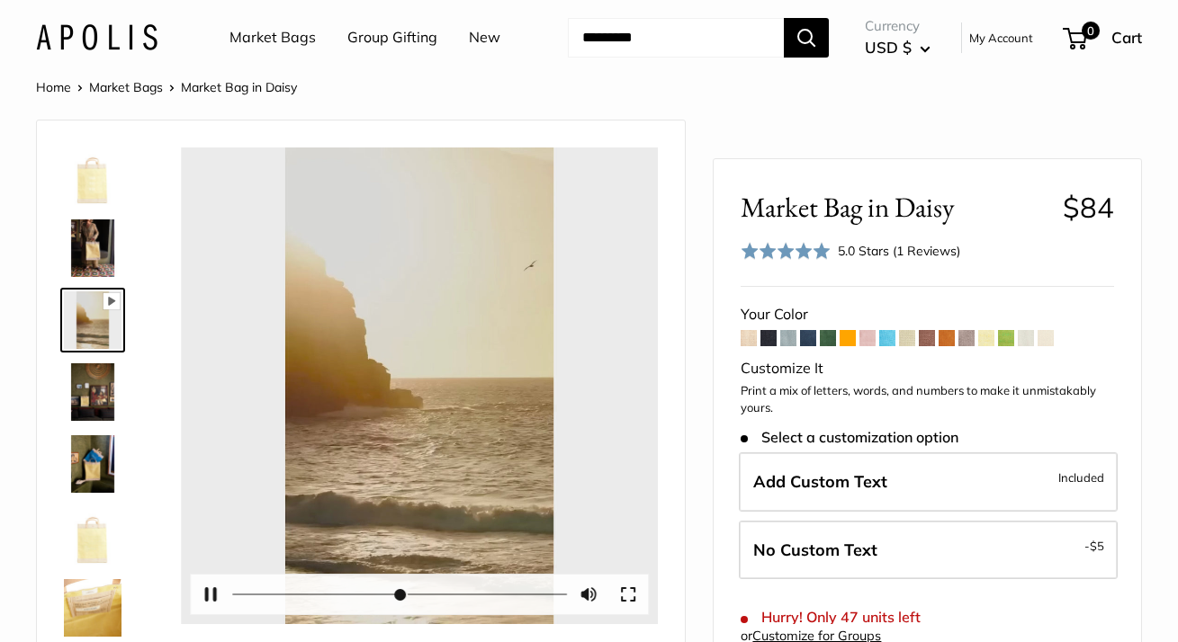
click at [487, 414] on div at bounding box center [419, 386] width 477 height 477
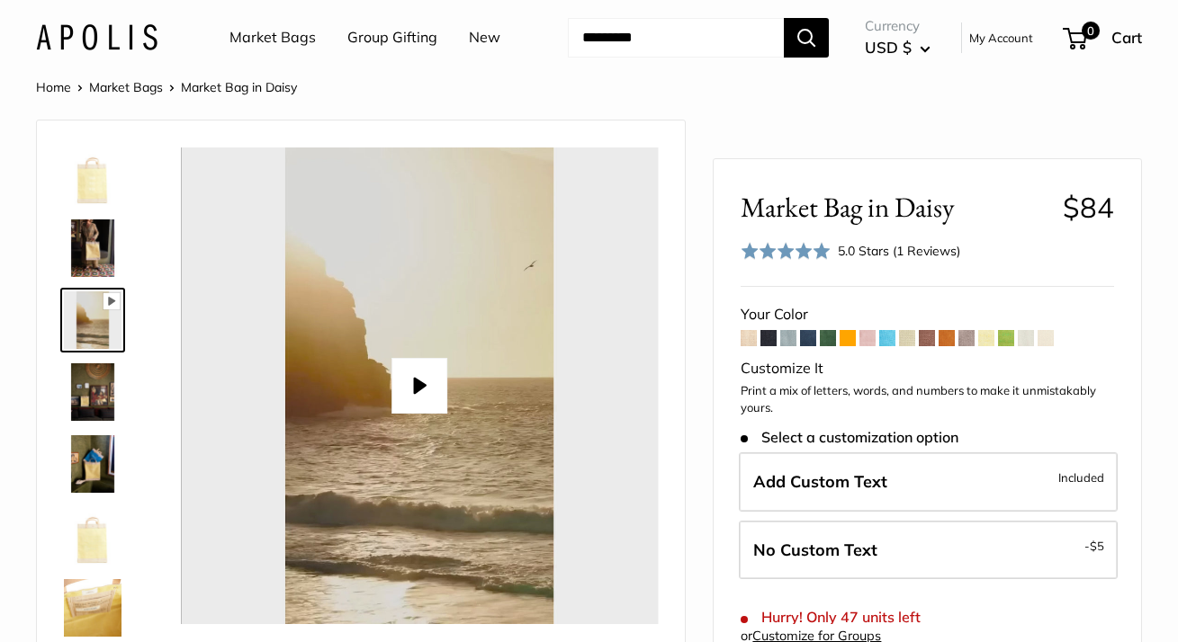
click at [406, 414] on button "Play" at bounding box center [419, 386] width 56 height 56
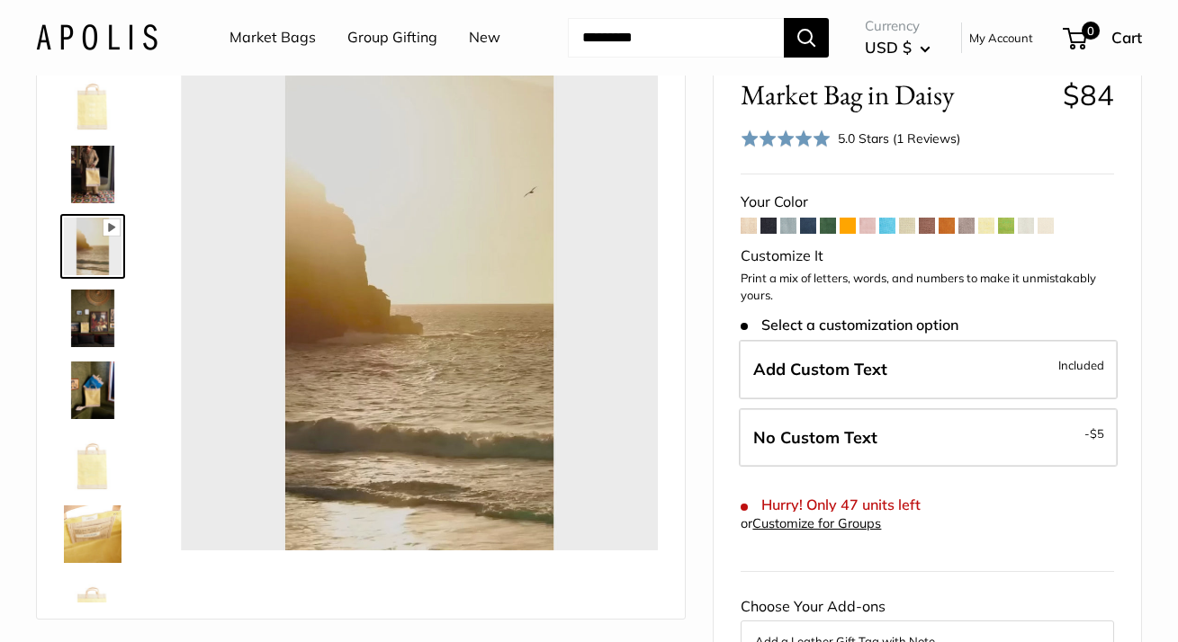
scroll to position [72, 0]
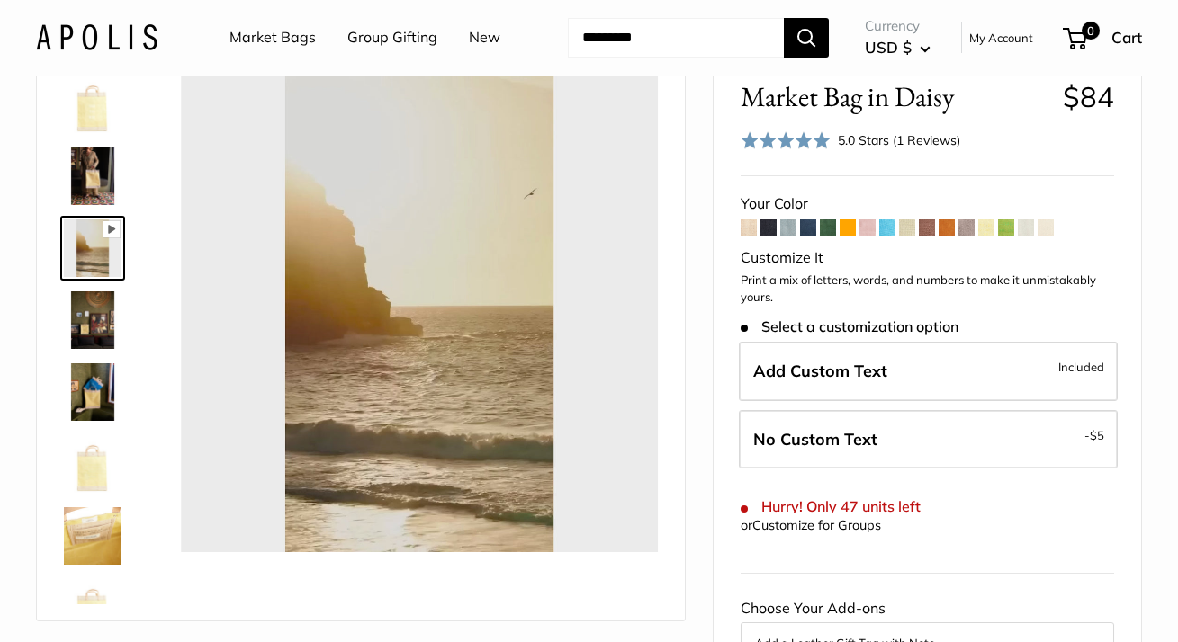
click at [844, 236] on span at bounding box center [848, 228] width 16 height 16
type input "*"
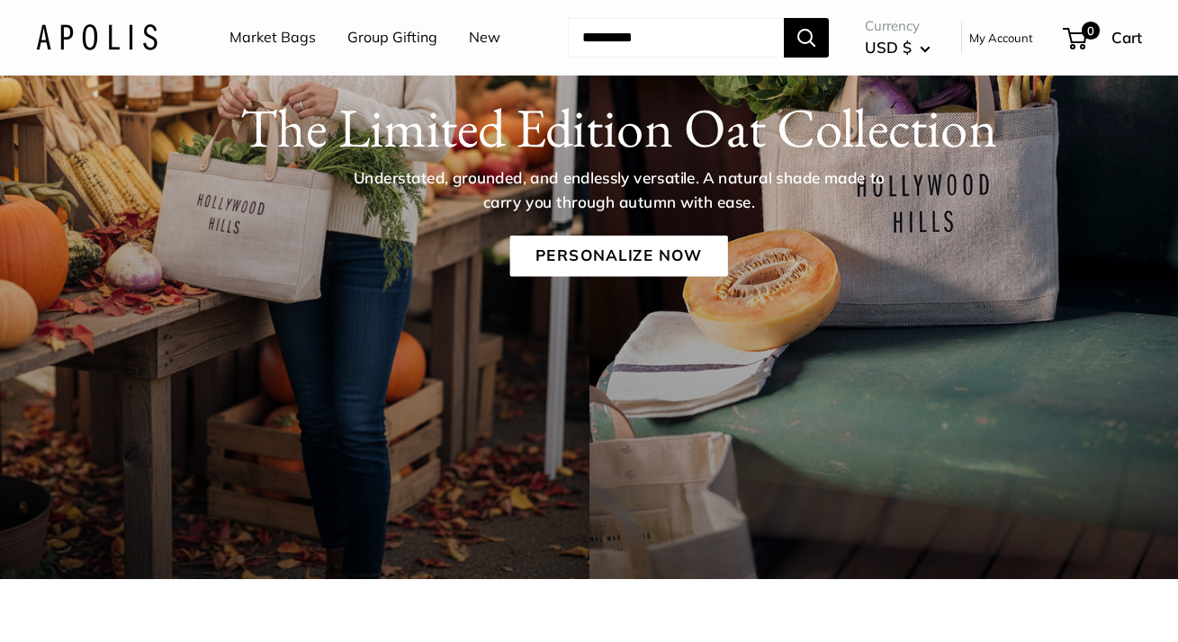
scroll to position [91, 0]
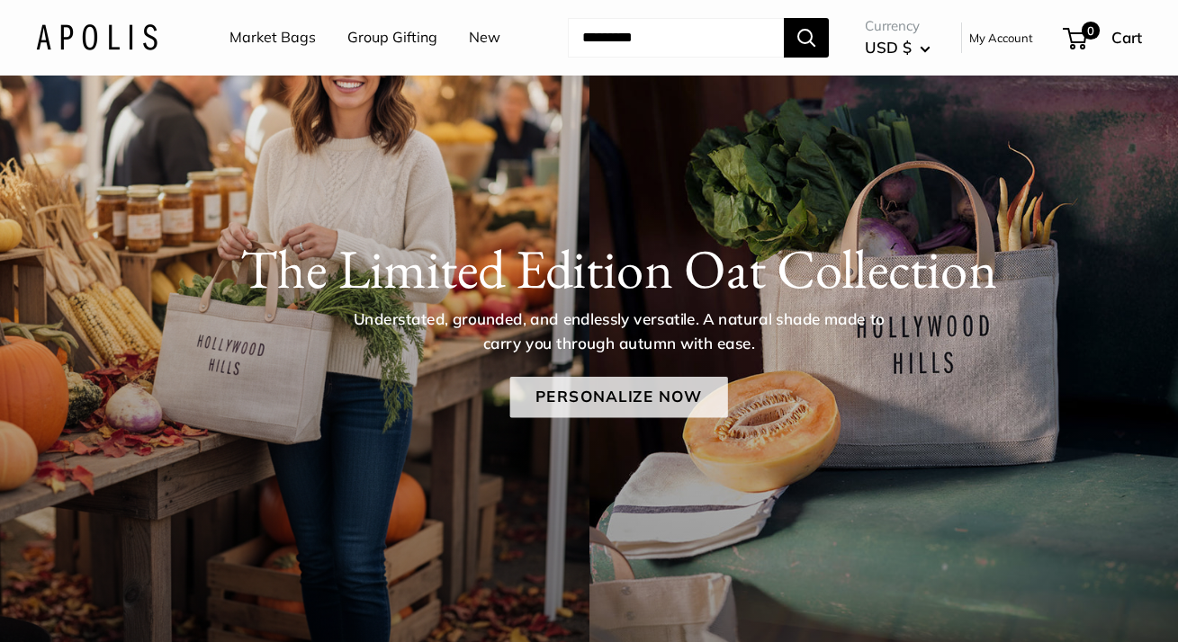
click at [561, 418] on link "Personalize Now" at bounding box center [618, 397] width 218 height 41
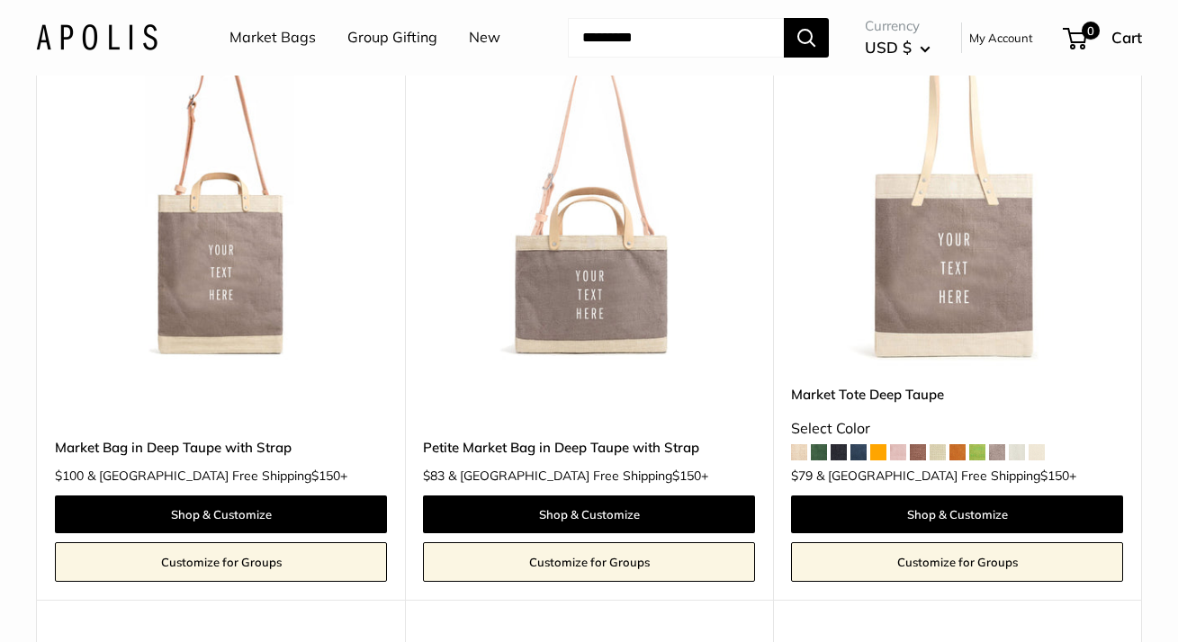
scroll to position [3281, 0]
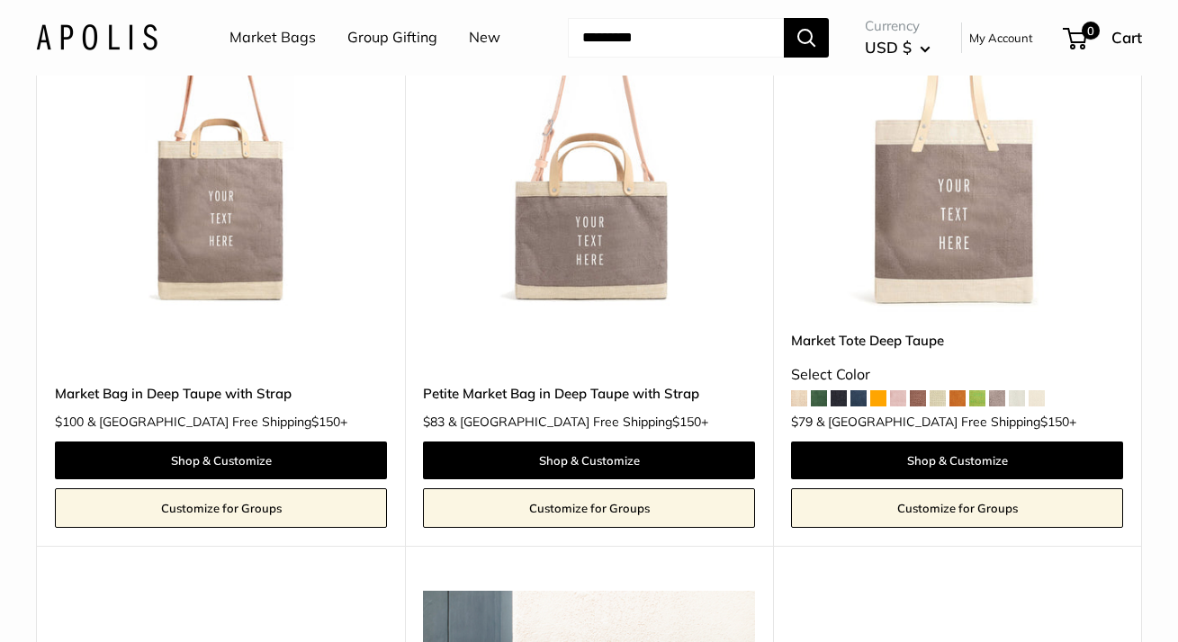
click at [0, 0] on img at bounding box center [0, 0] width 0 height 0
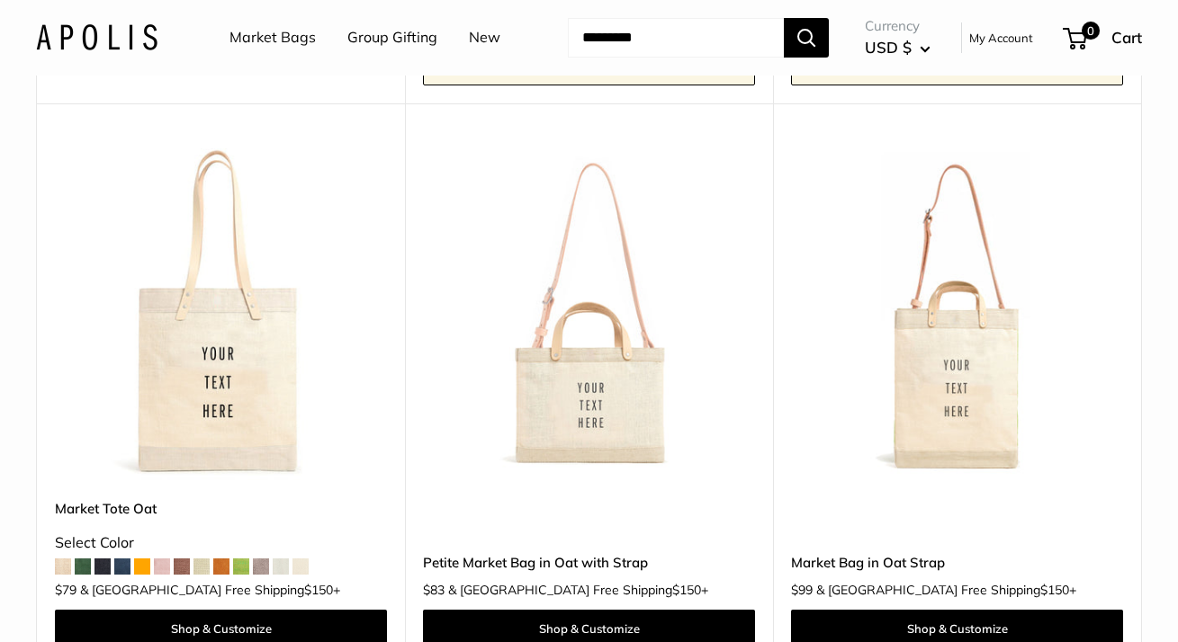
scroll to position [876, 0]
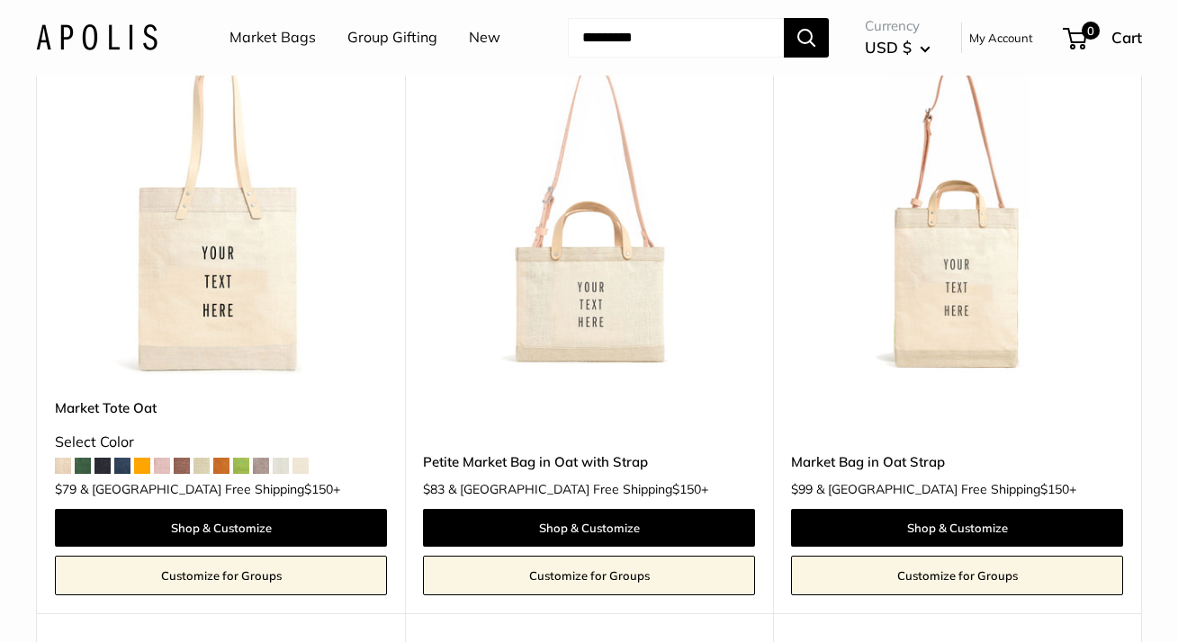
click at [0, 0] on img at bounding box center [0, 0] width 0 height 0
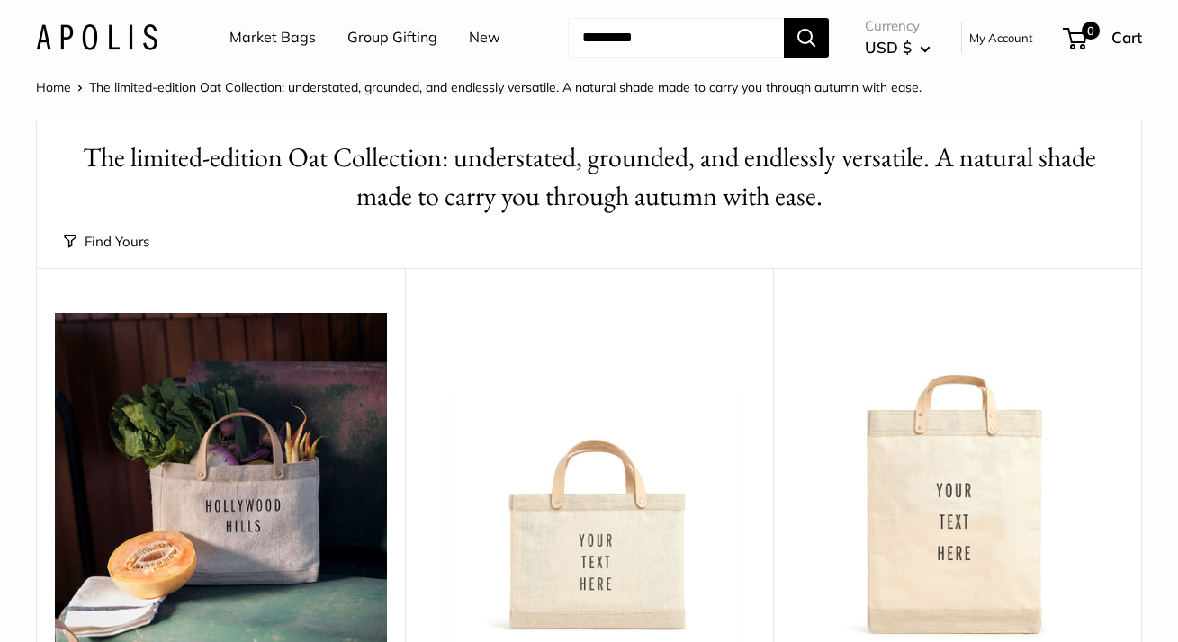
scroll to position [0, 0]
click at [136, 255] on button "Find Yours" at bounding box center [106, 241] width 85 height 25
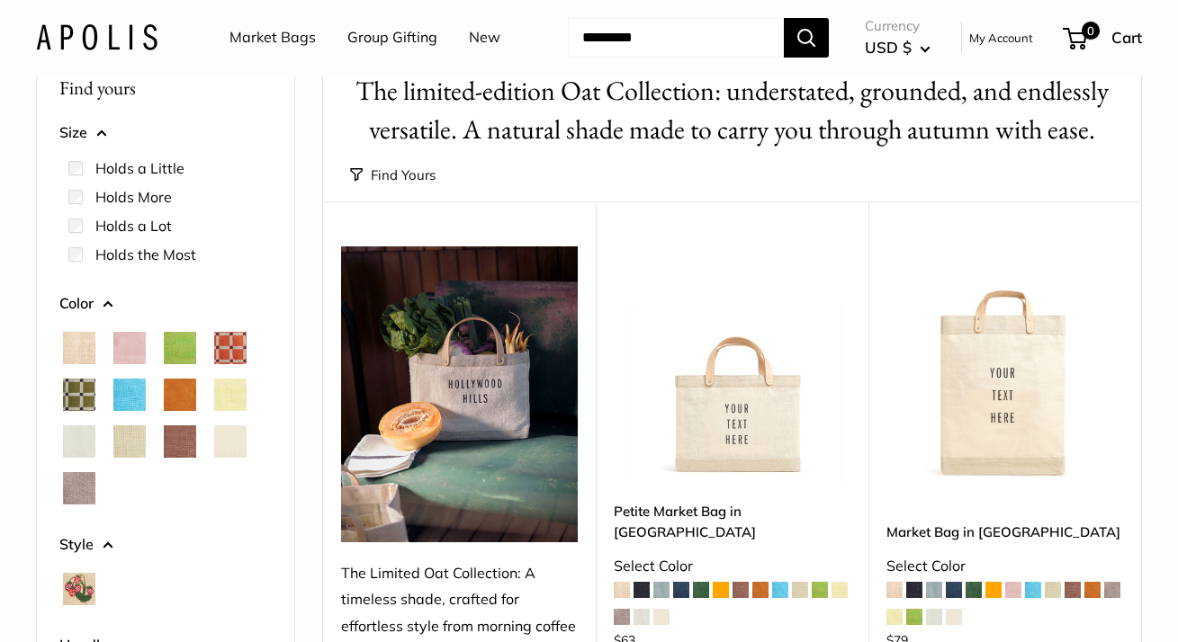
scroll to position [133, 0]
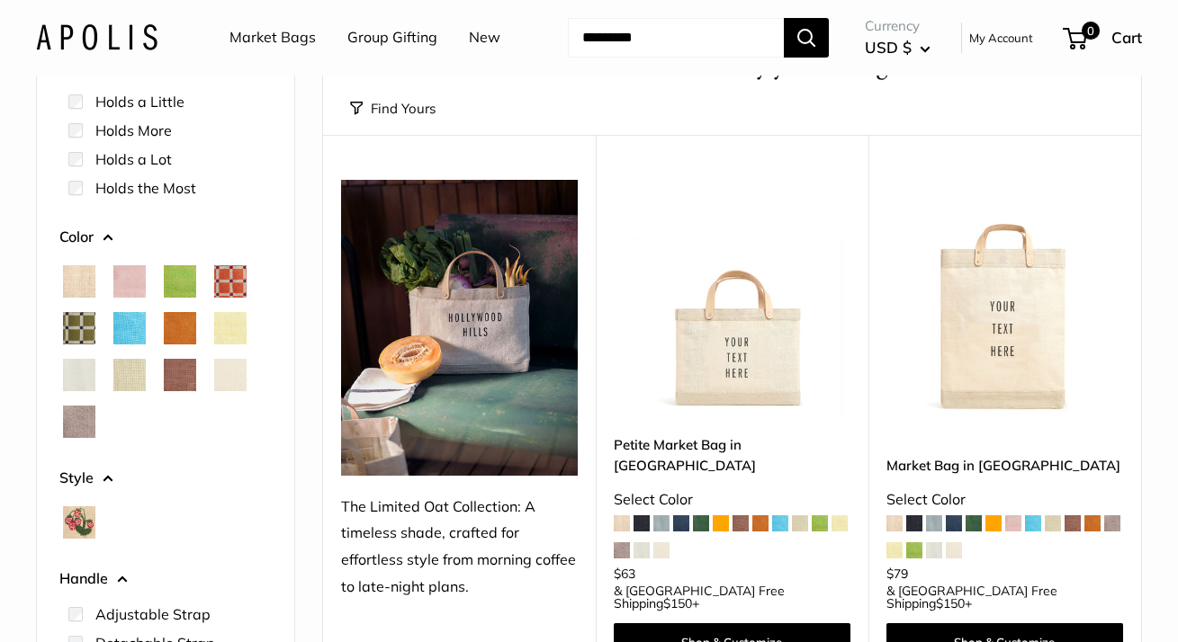
click at [177, 391] on span "Mustang" at bounding box center [180, 375] width 32 height 32
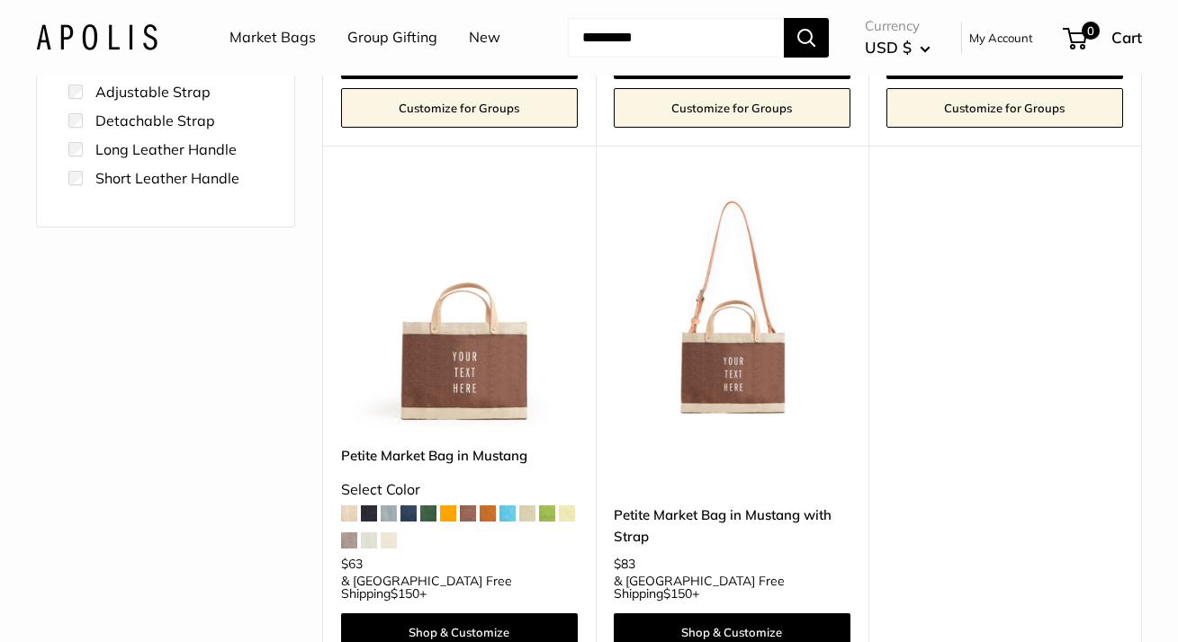
scroll to position [705, 0]
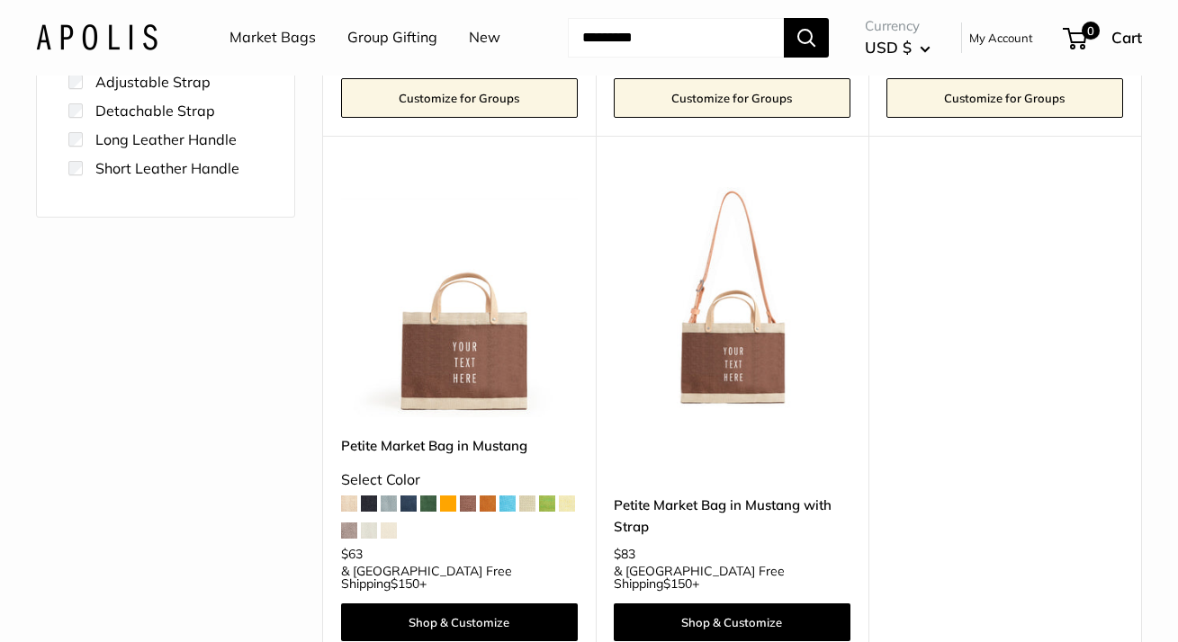
click at [0, 0] on img at bounding box center [0, 0] width 0 height 0
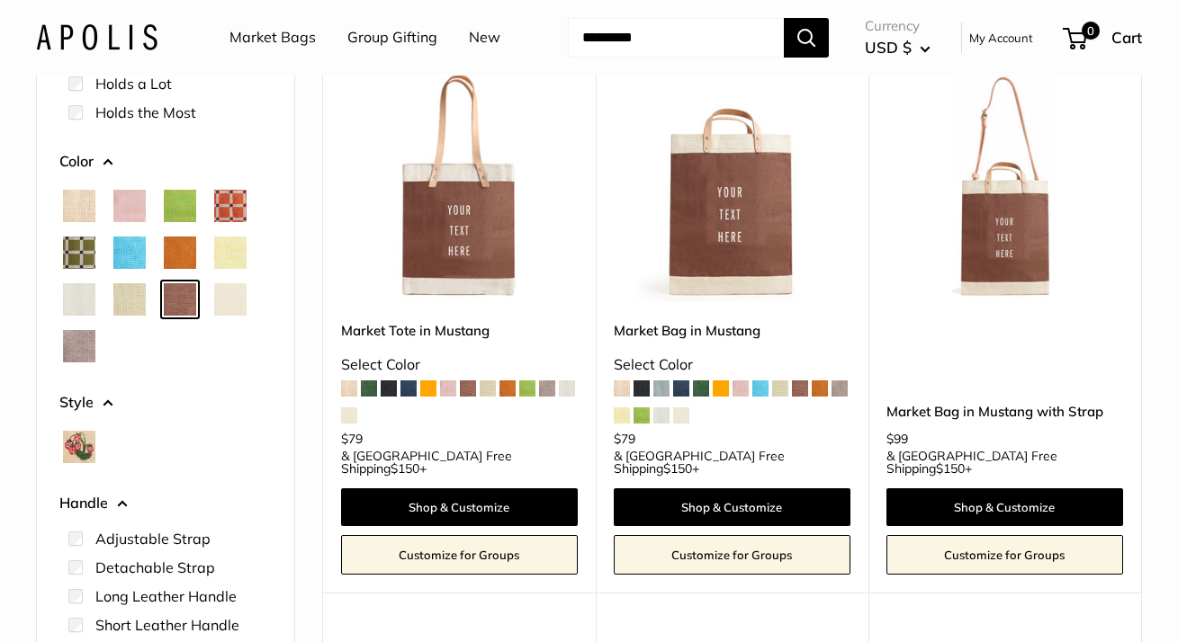
scroll to position [116, 0]
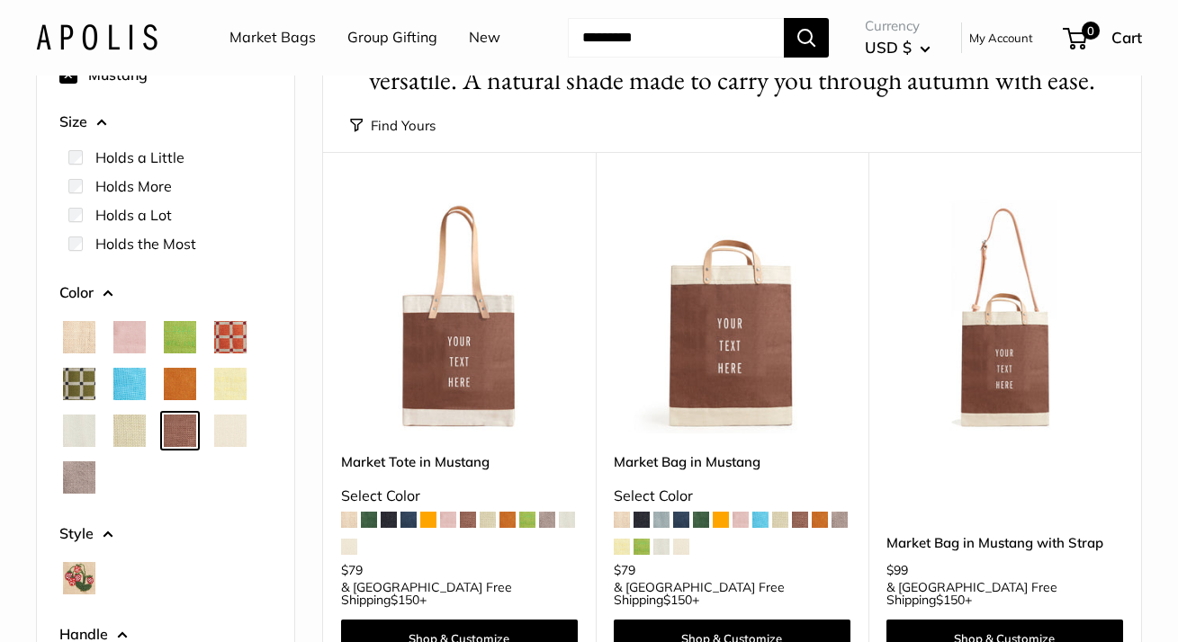
click at [0, 0] on img at bounding box center [0, 0] width 0 height 0
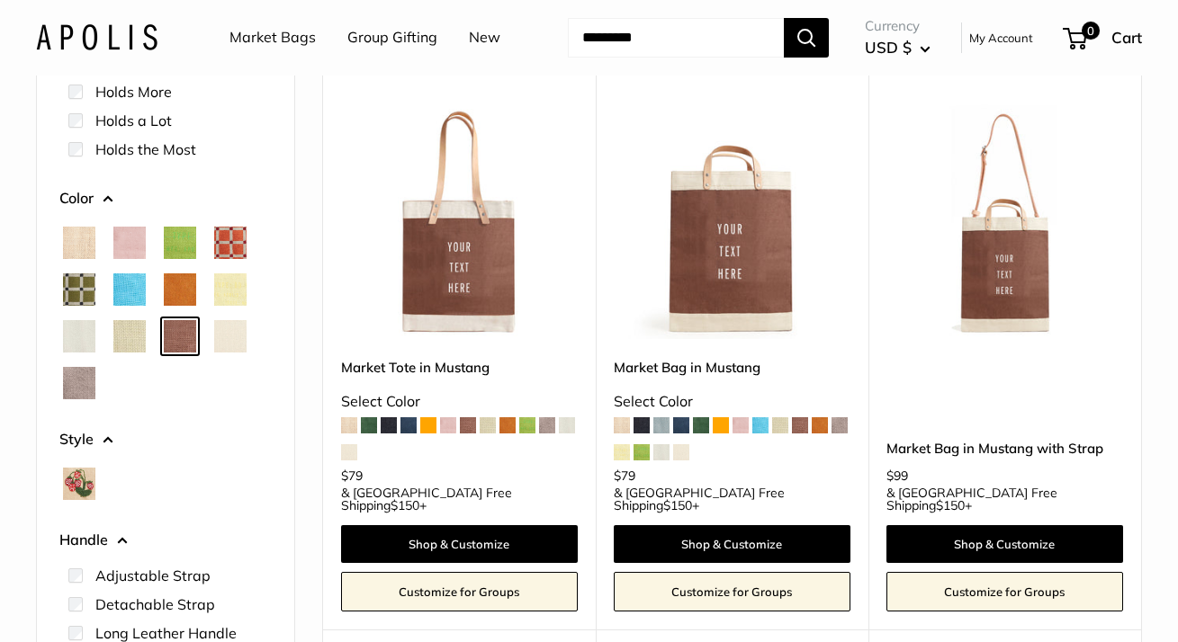
scroll to position [216, 0]
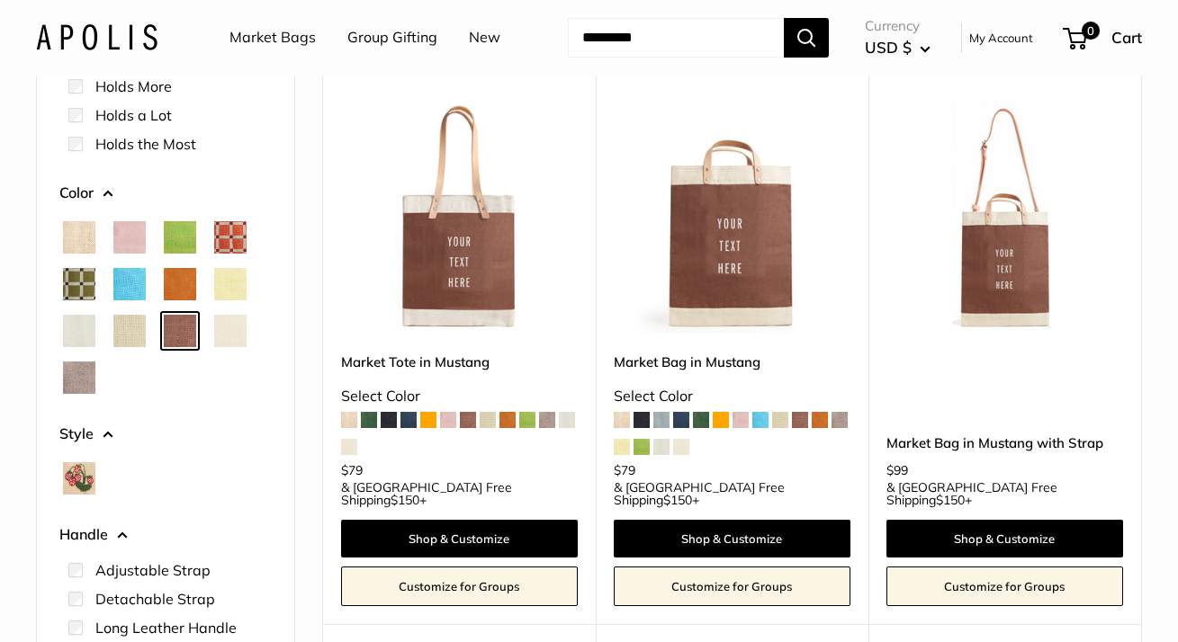
click at [227, 301] on span "Daisy" at bounding box center [230, 284] width 32 height 32
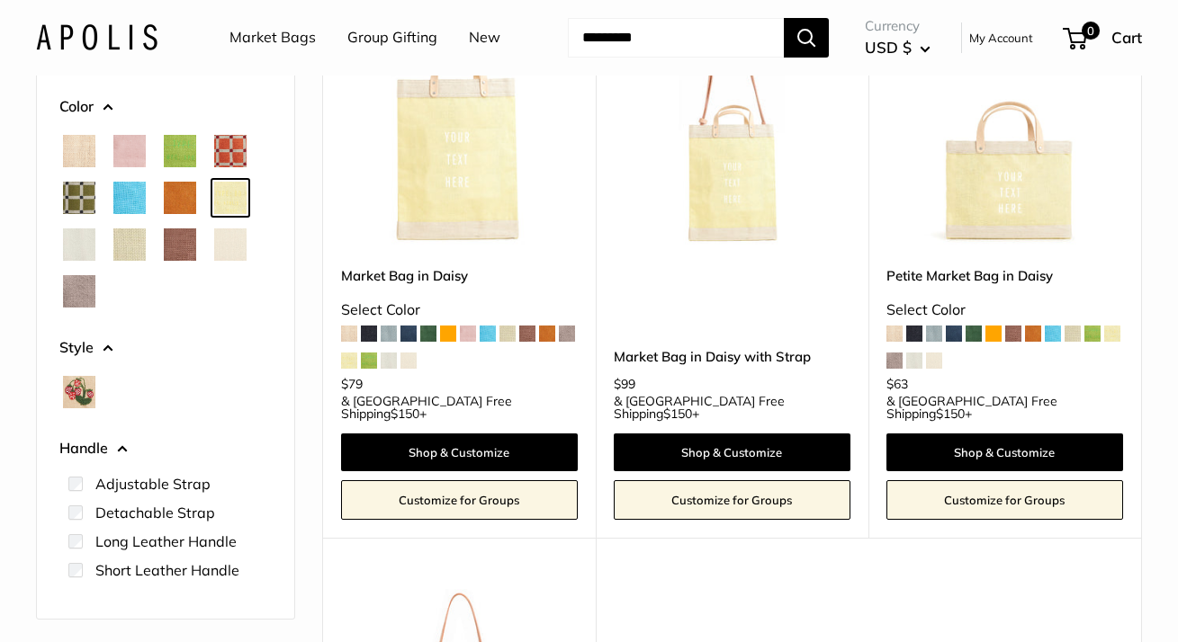
scroll to position [276, 0]
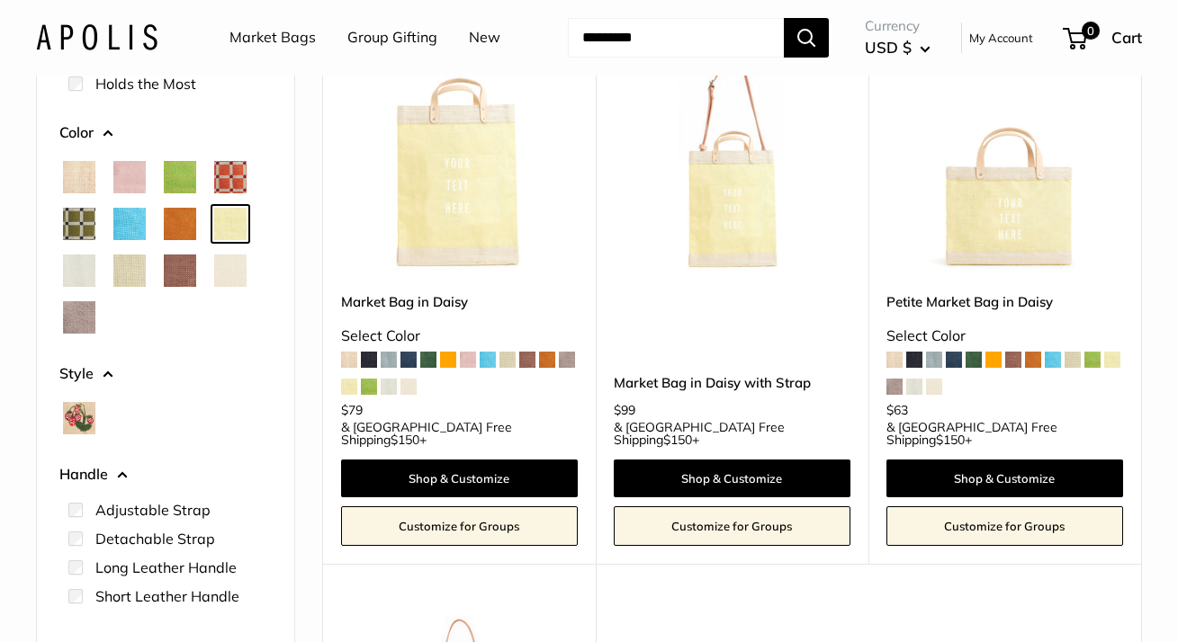
click at [0, 0] on img at bounding box center [0, 0] width 0 height 0
click at [130, 287] on span "Mint Sorbet" at bounding box center [129, 271] width 32 height 32
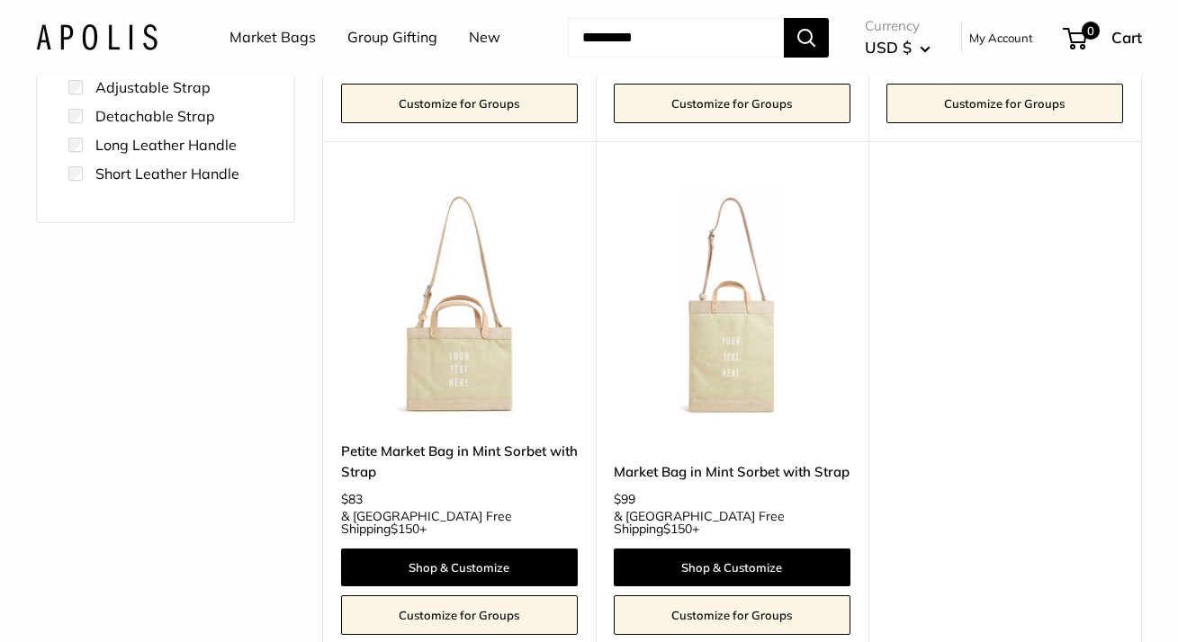
scroll to position [737, 0]
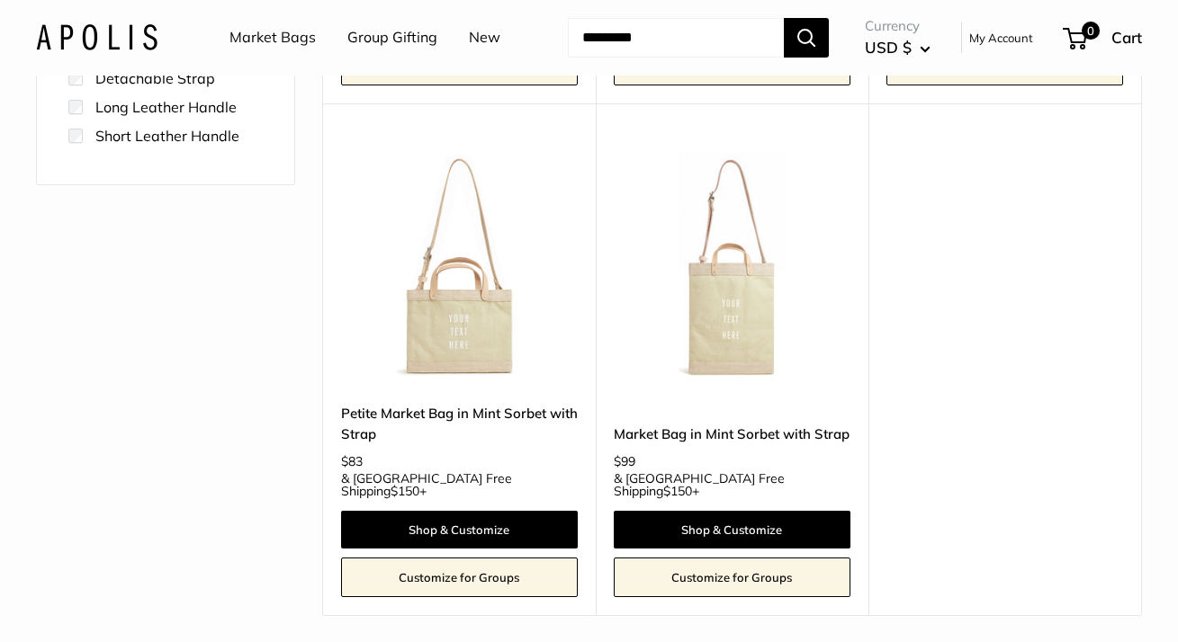
click at [0, 0] on img at bounding box center [0, 0] width 0 height 0
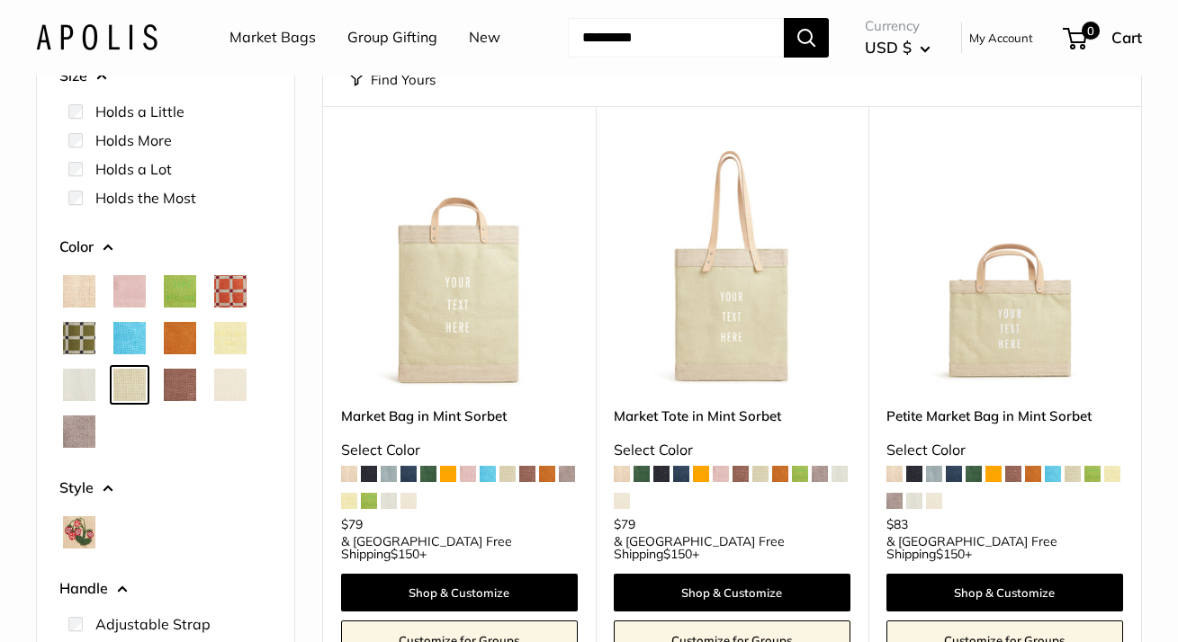
scroll to position [140, 0]
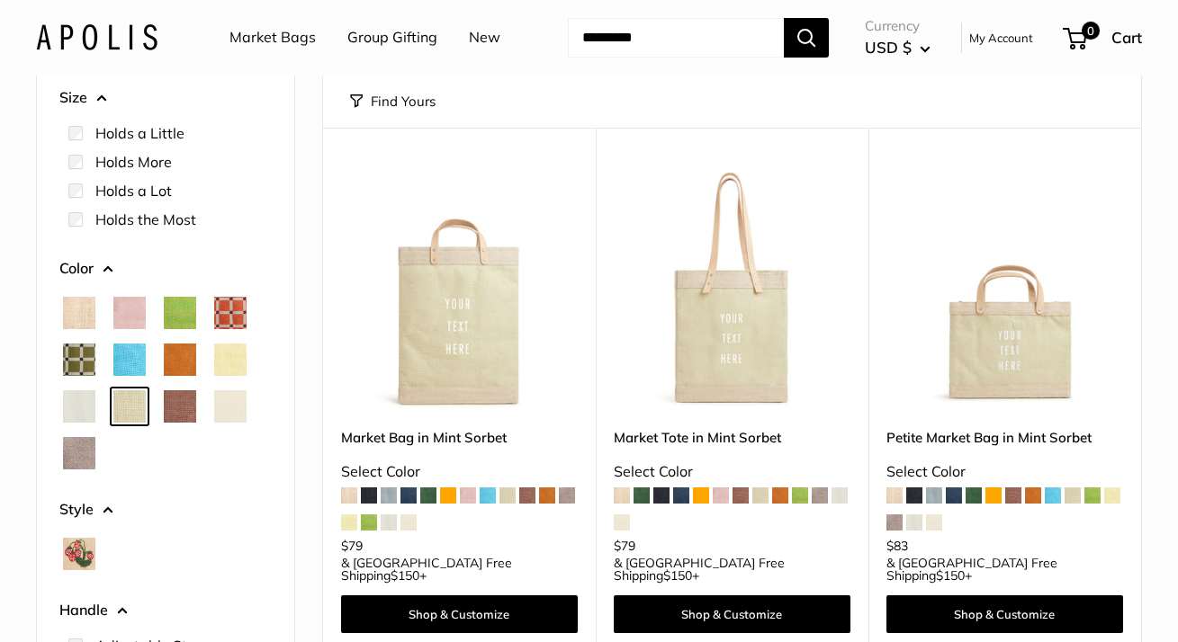
click at [223, 423] on span "Oat" at bounding box center [230, 407] width 32 height 32
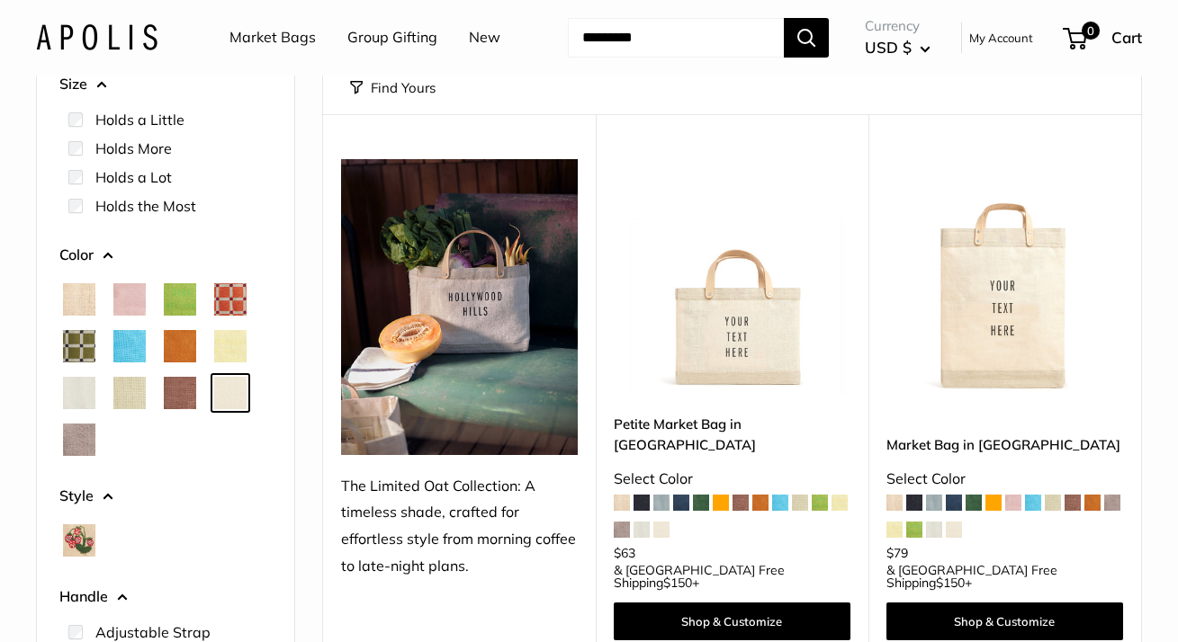
scroll to position [178, 0]
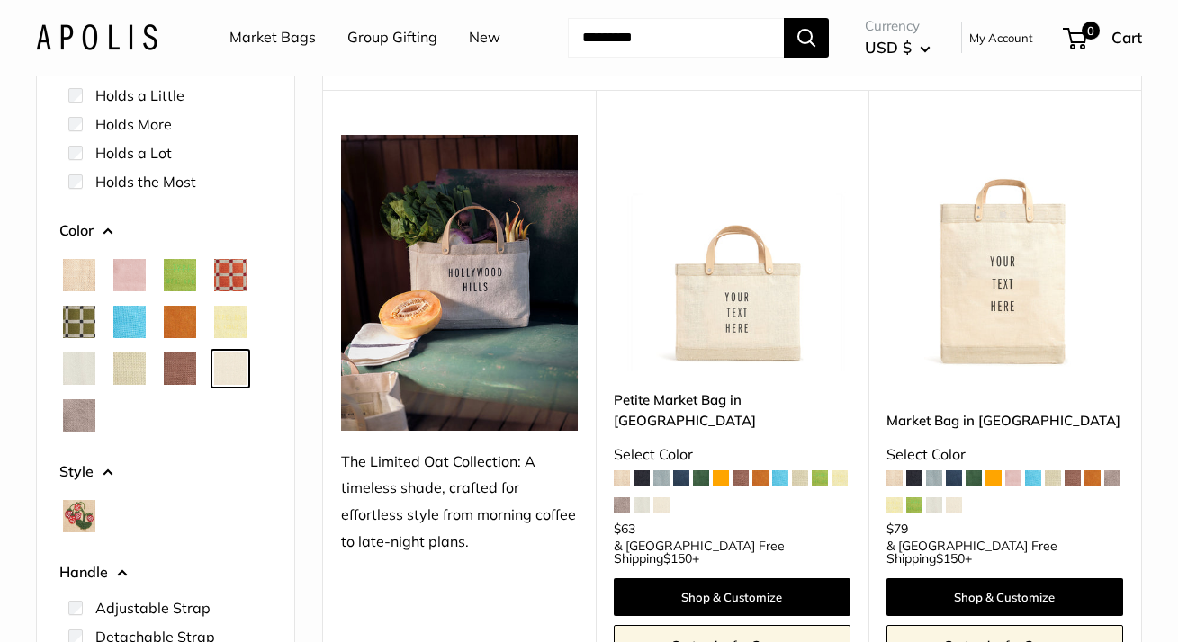
click at [80, 432] on span "Taupe" at bounding box center [79, 416] width 32 height 32
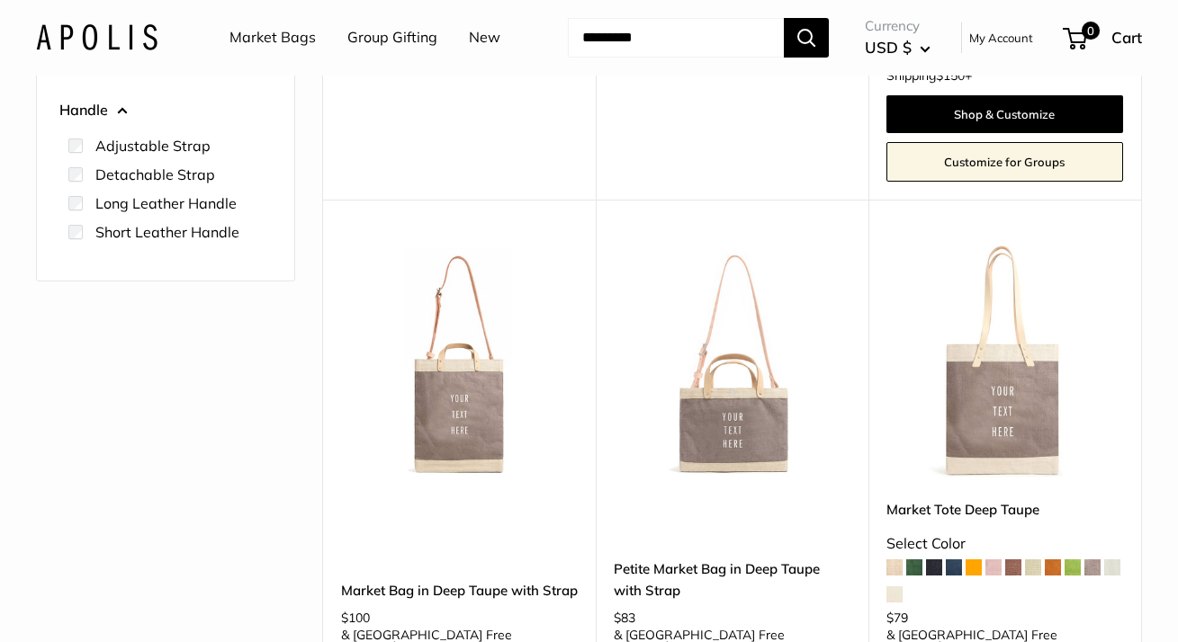
scroll to position [660, 0]
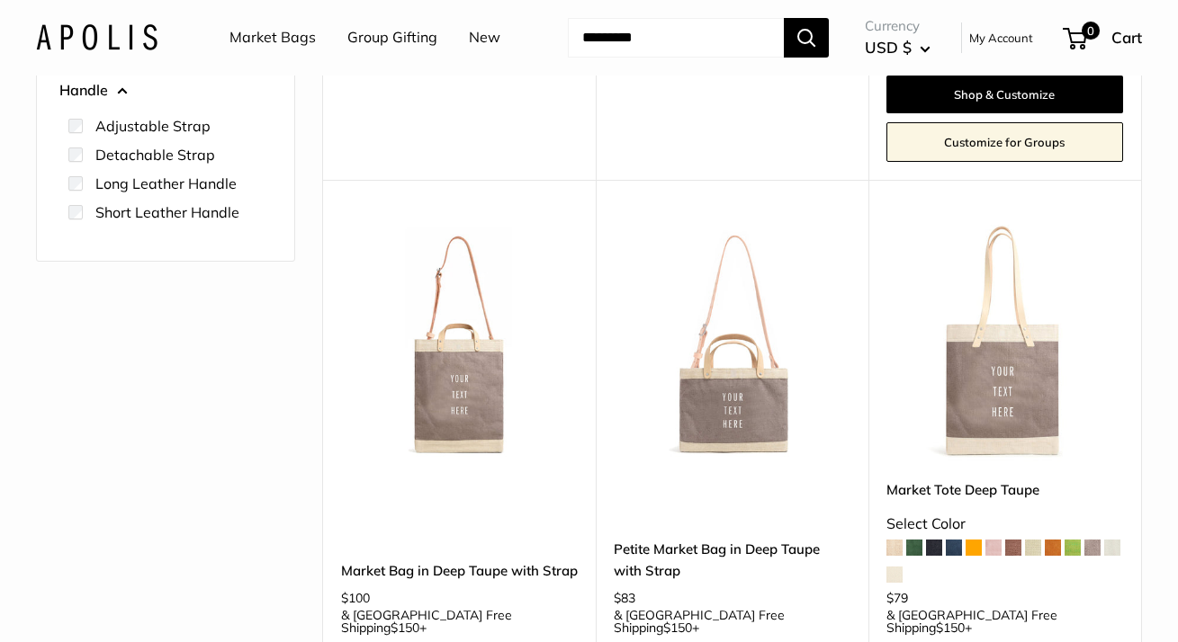
click at [0, 0] on img at bounding box center [0, 0] width 0 height 0
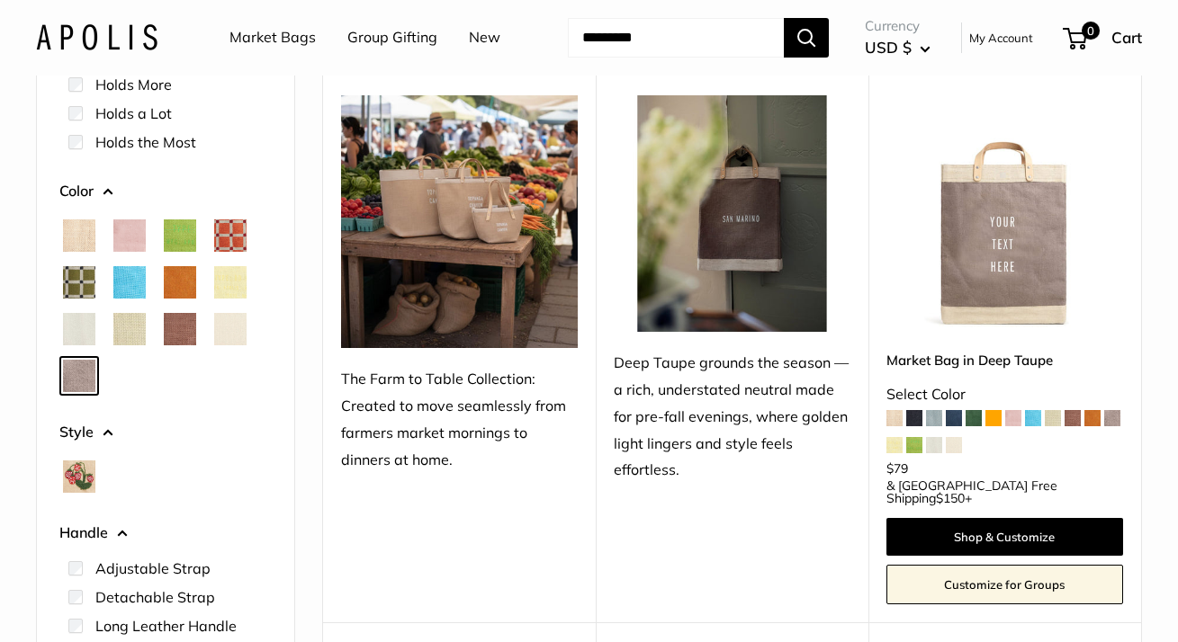
scroll to position [305, 0]
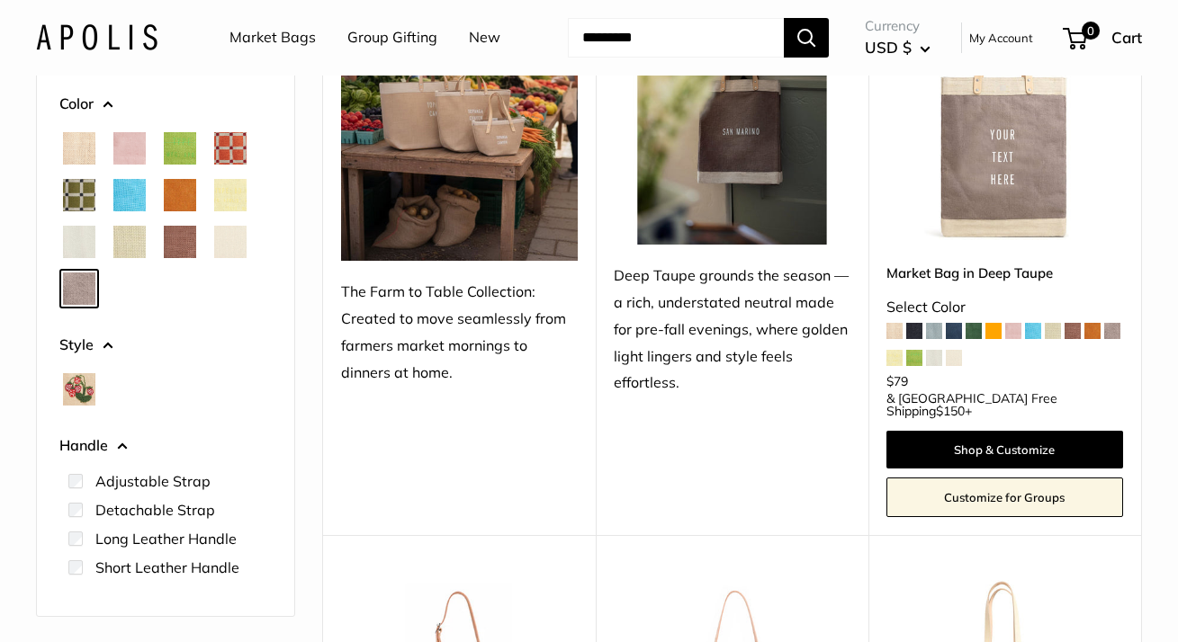
click at [184, 258] on span "Mustang" at bounding box center [180, 242] width 32 height 32
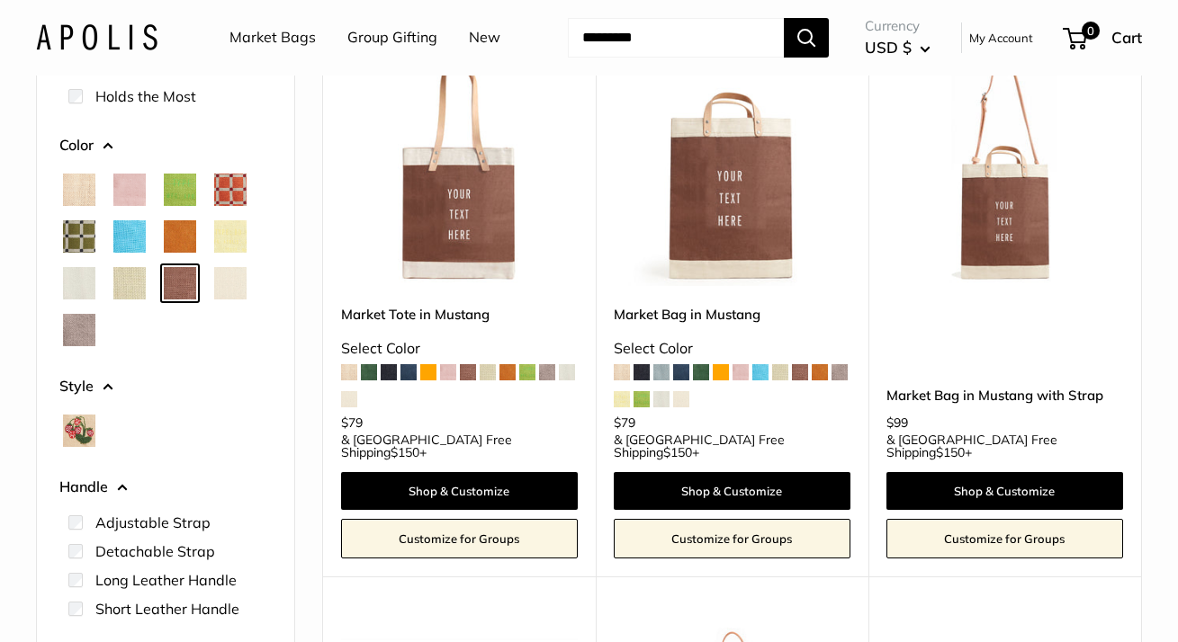
scroll to position [270, 0]
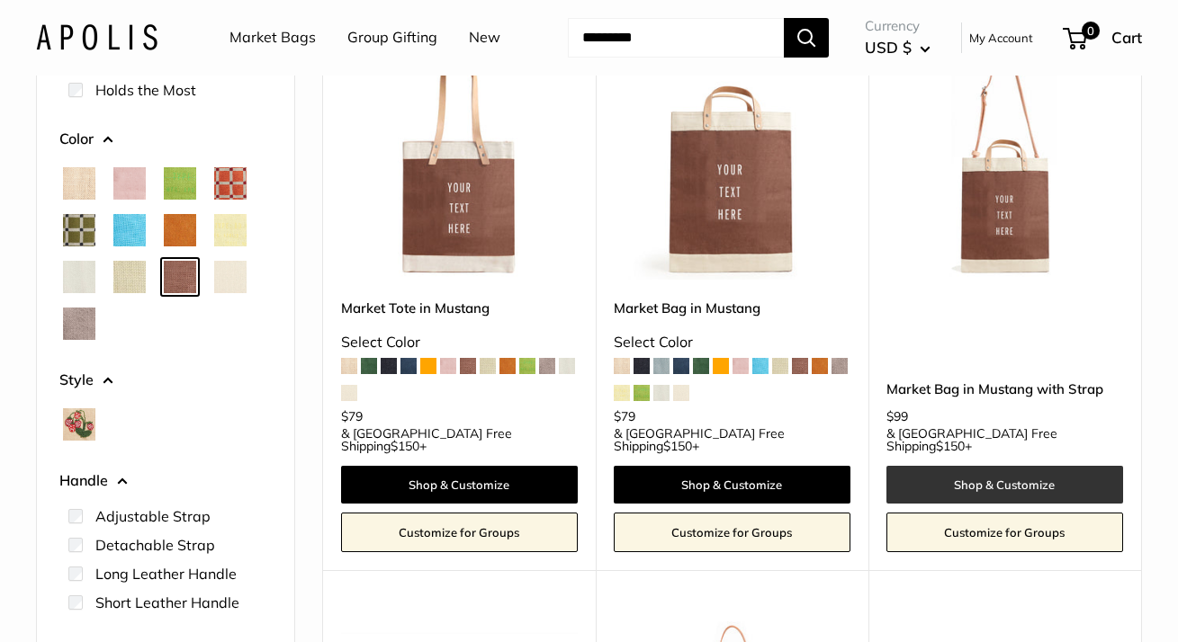
click at [984, 504] on link "Shop & Customize" at bounding box center [1004, 485] width 237 height 38
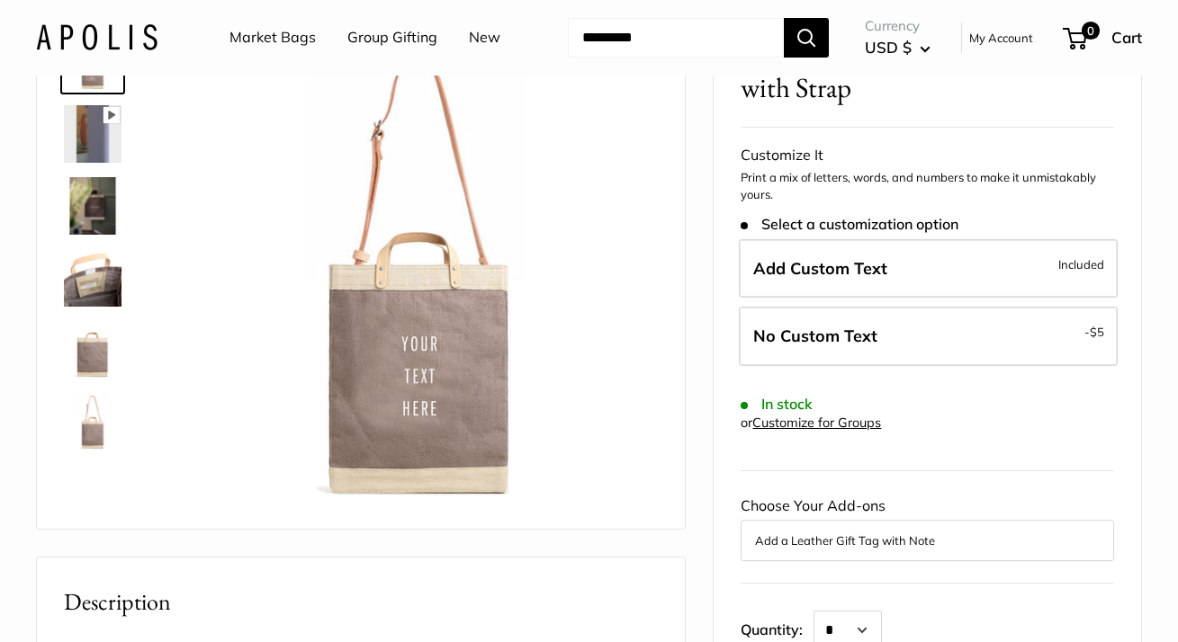
scroll to position [148, 0]
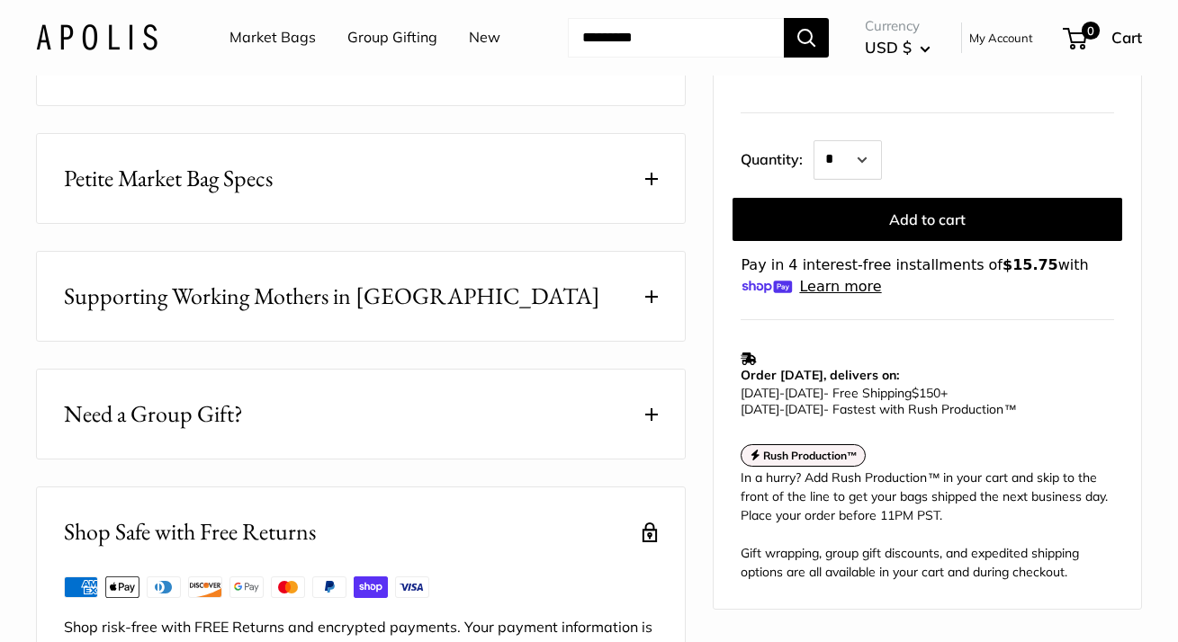
scroll to position [823, 0]
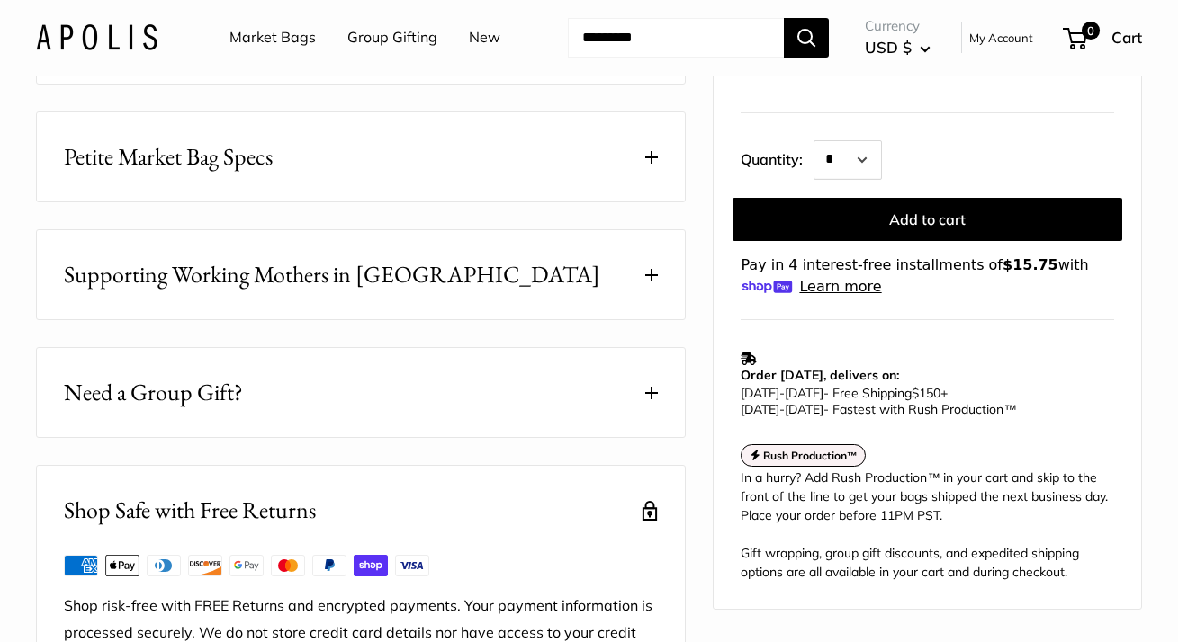
click at [618, 202] on button "Petite Market Bag Specs" at bounding box center [361, 156] width 648 height 89
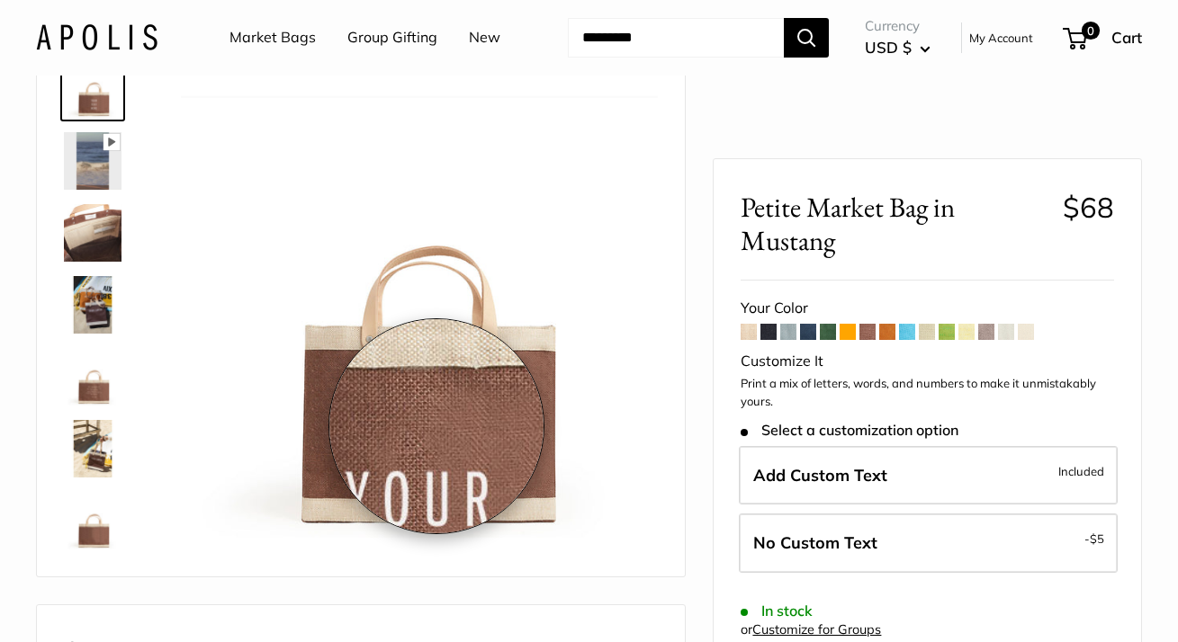
scroll to position [87, 0]
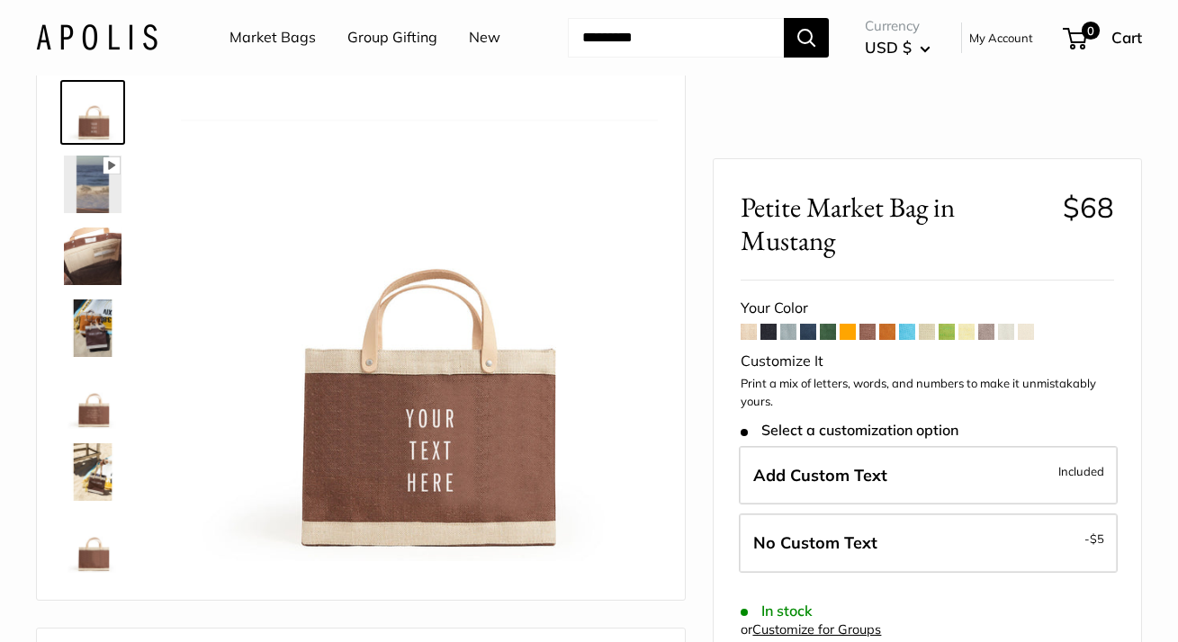
click at [106, 213] on img at bounding box center [93, 185] width 58 height 58
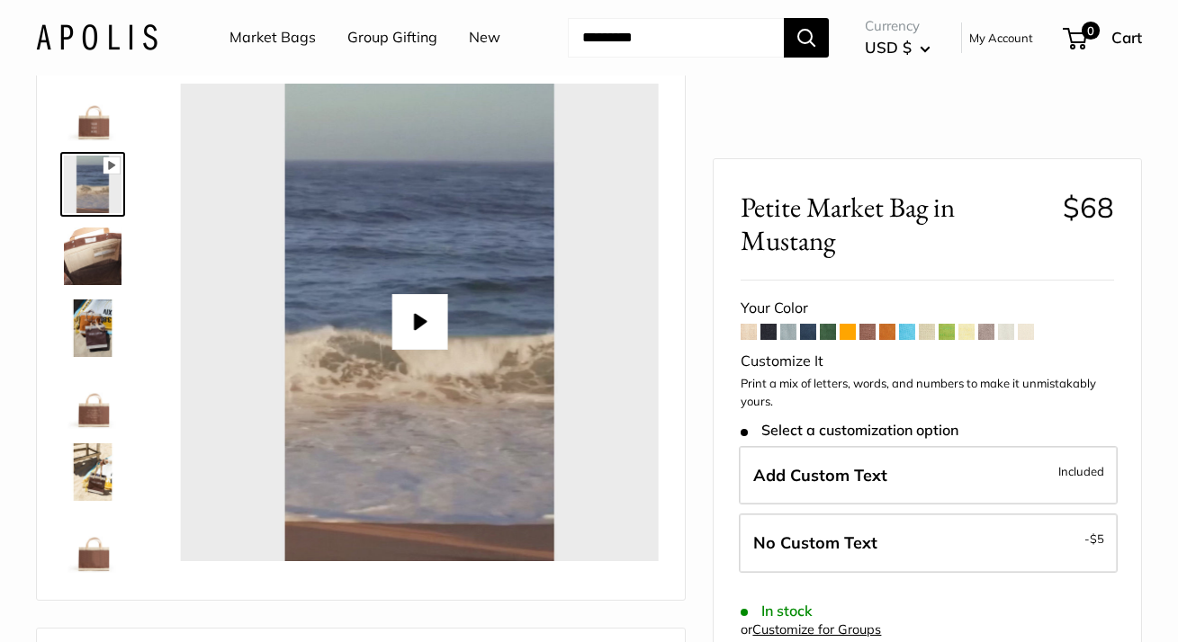
click at [373, 373] on div at bounding box center [419, 322] width 477 height 477
type input "*"
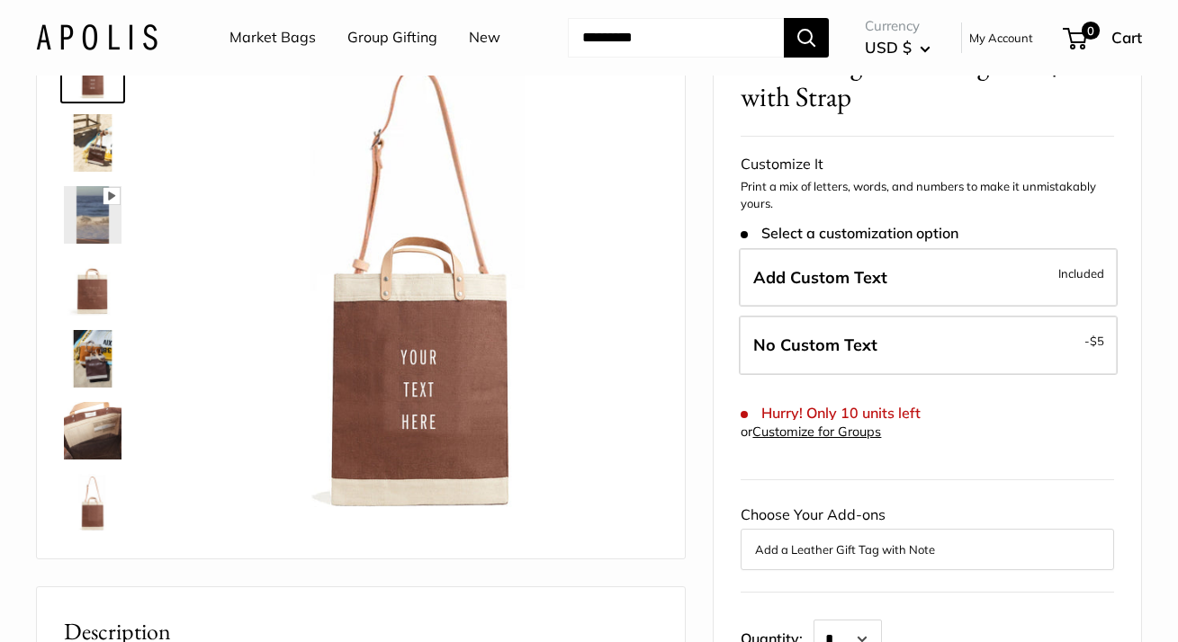
scroll to position [130, 0]
click at [99, 171] on img at bounding box center [93, 142] width 58 height 58
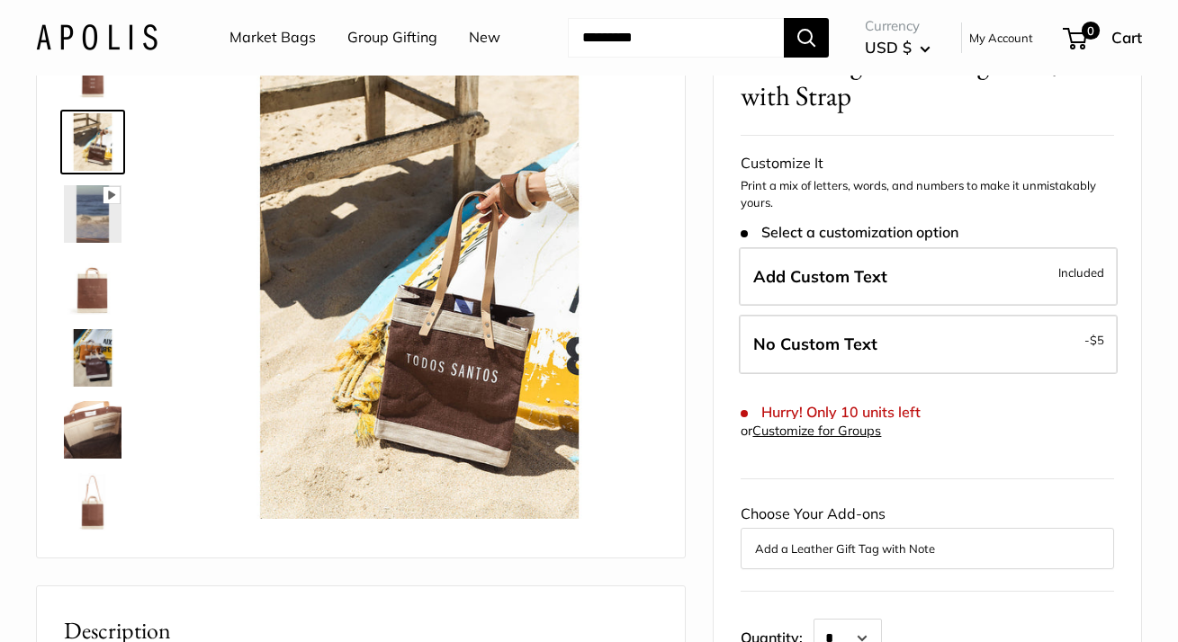
click at [80, 243] on img at bounding box center [93, 214] width 58 height 58
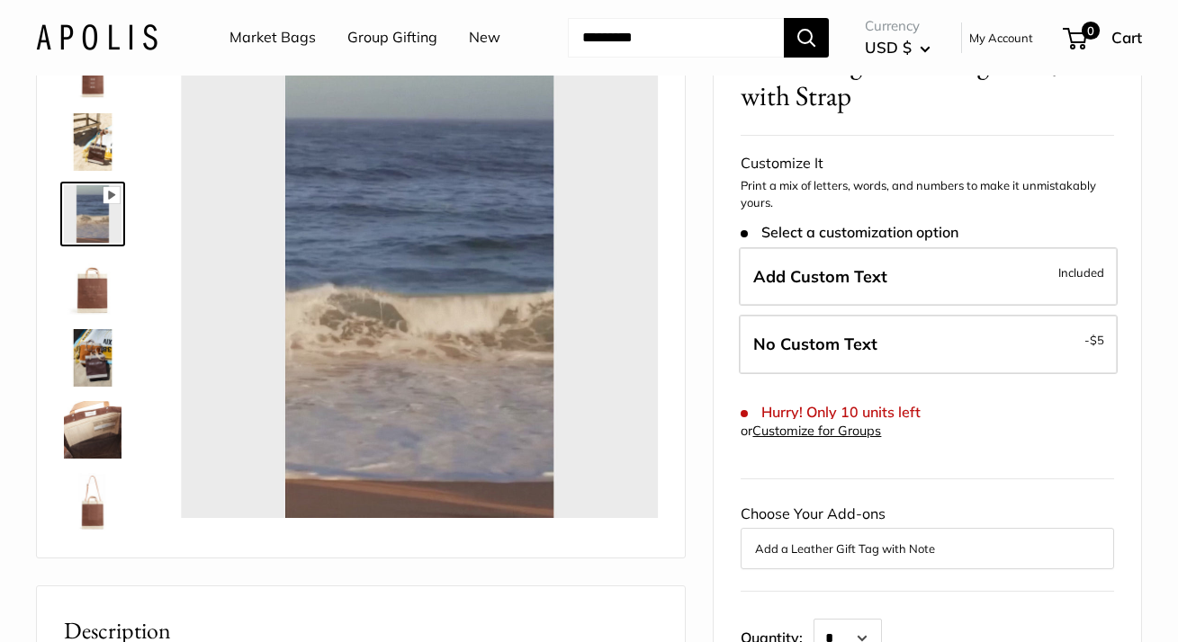
click at [81, 315] on img at bounding box center [93, 286] width 58 height 58
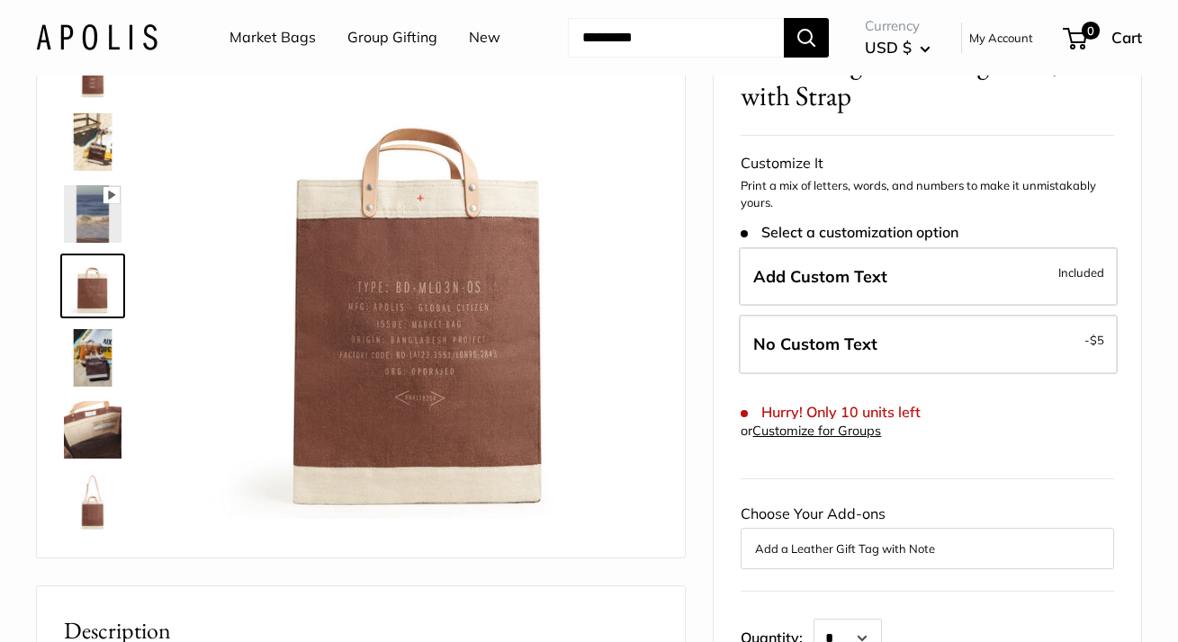
type input "****"
click at [90, 387] on img at bounding box center [93, 358] width 58 height 58
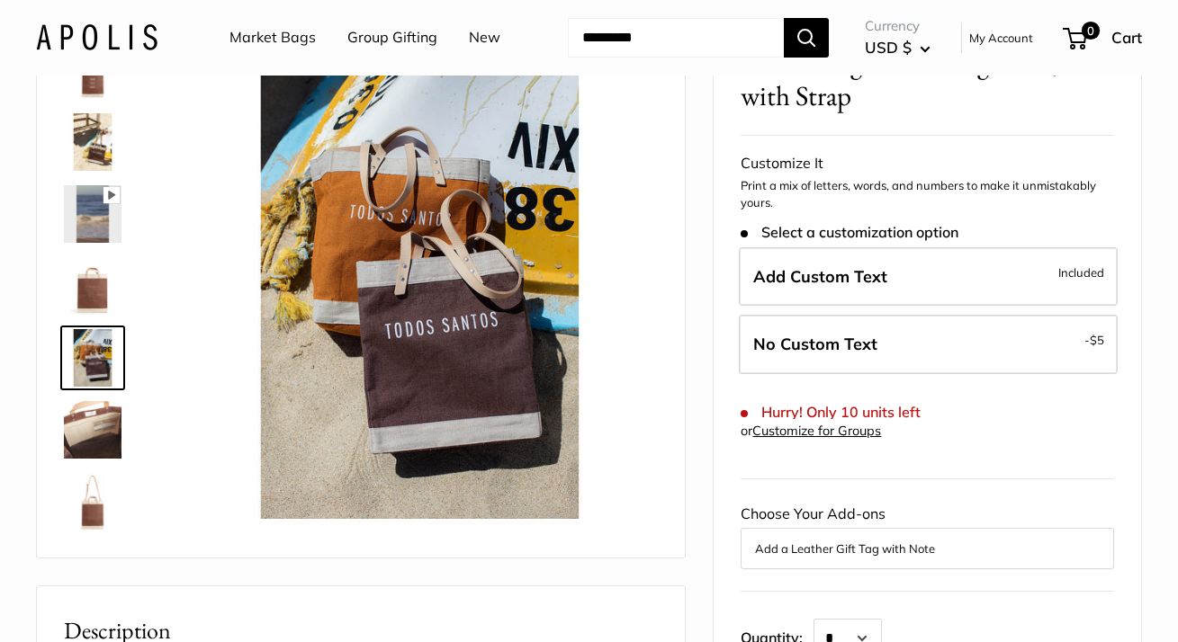
click at [87, 459] on img at bounding box center [93, 430] width 58 height 58
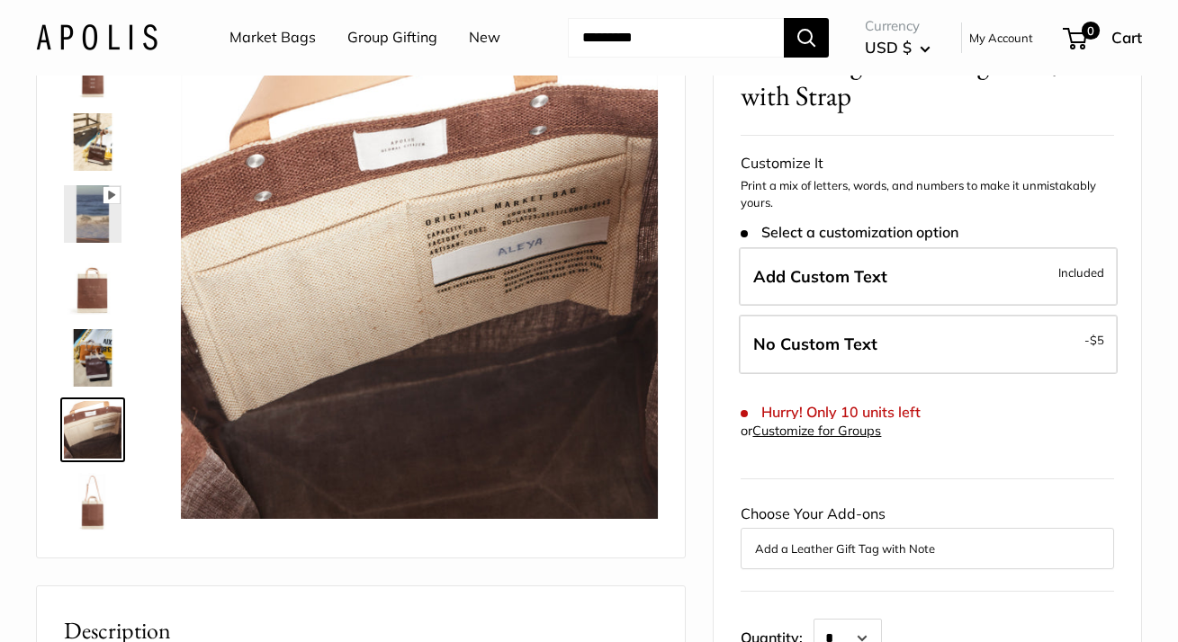
click at [83, 531] on img at bounding box center [93, 502] width 58 height 58
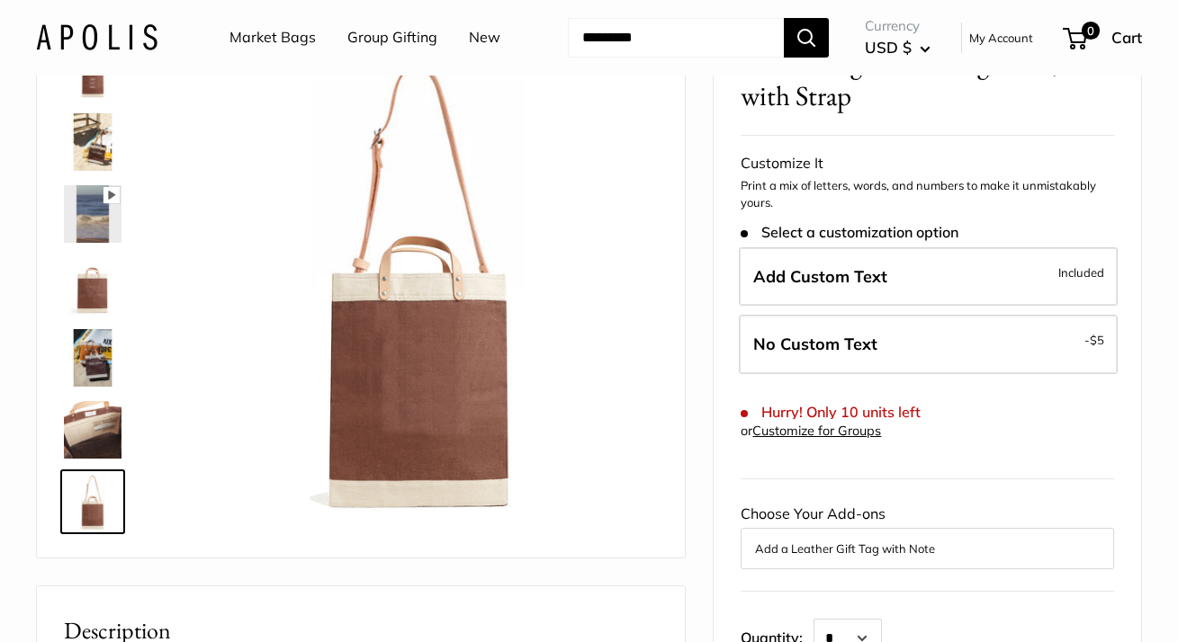
click at [102, 171] on img at bounding box center [93, 142] width 58 height 58
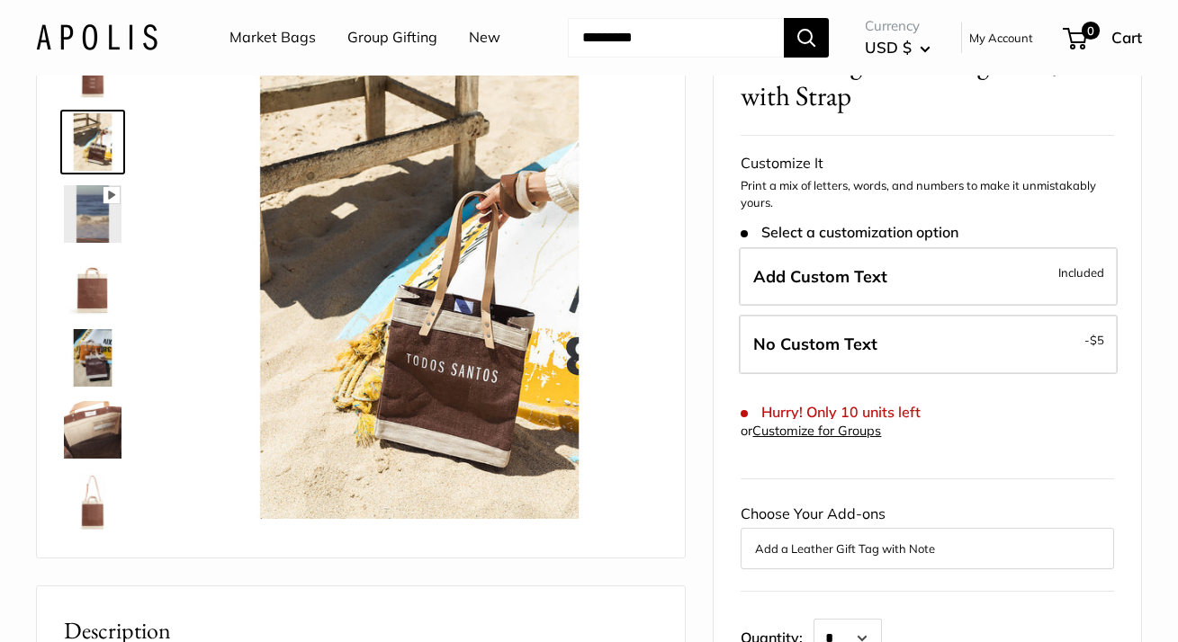
click at [112, 99] on img at bounding box center [93, 70] width 58 height 58
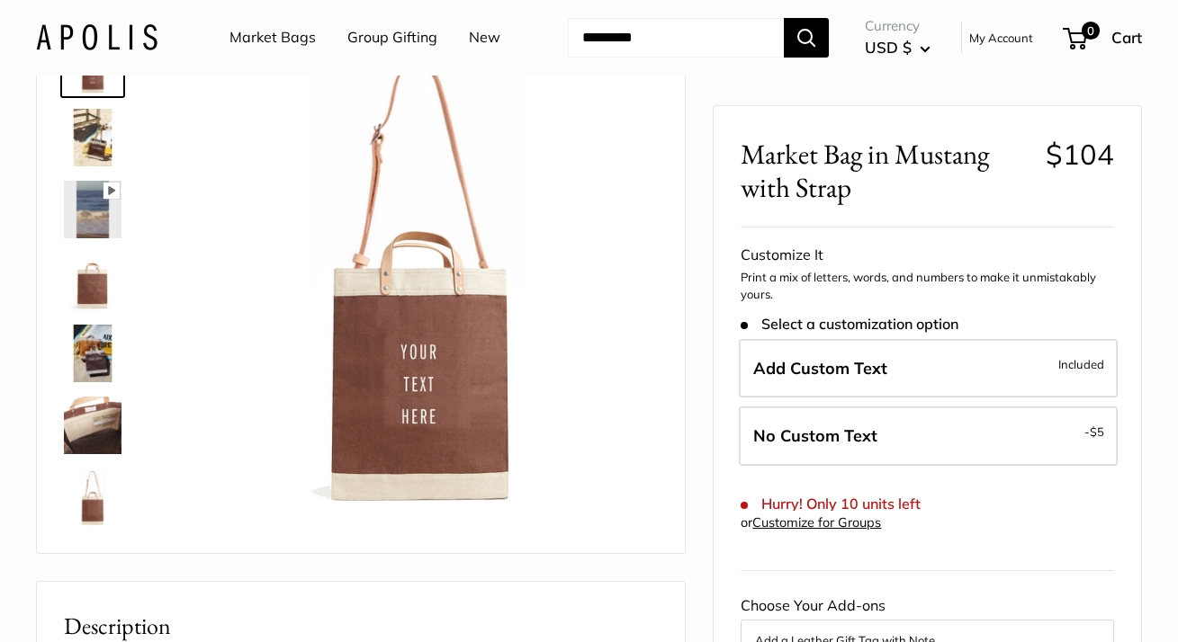
scroll to position [149, 0]
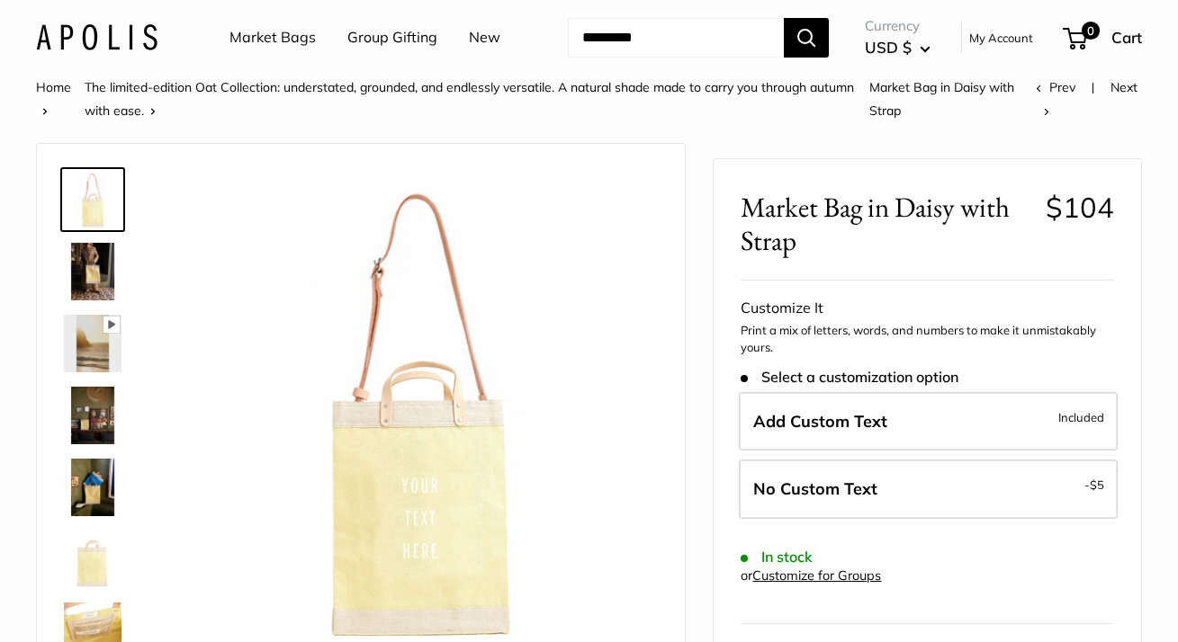
scroll to position [39, 0]
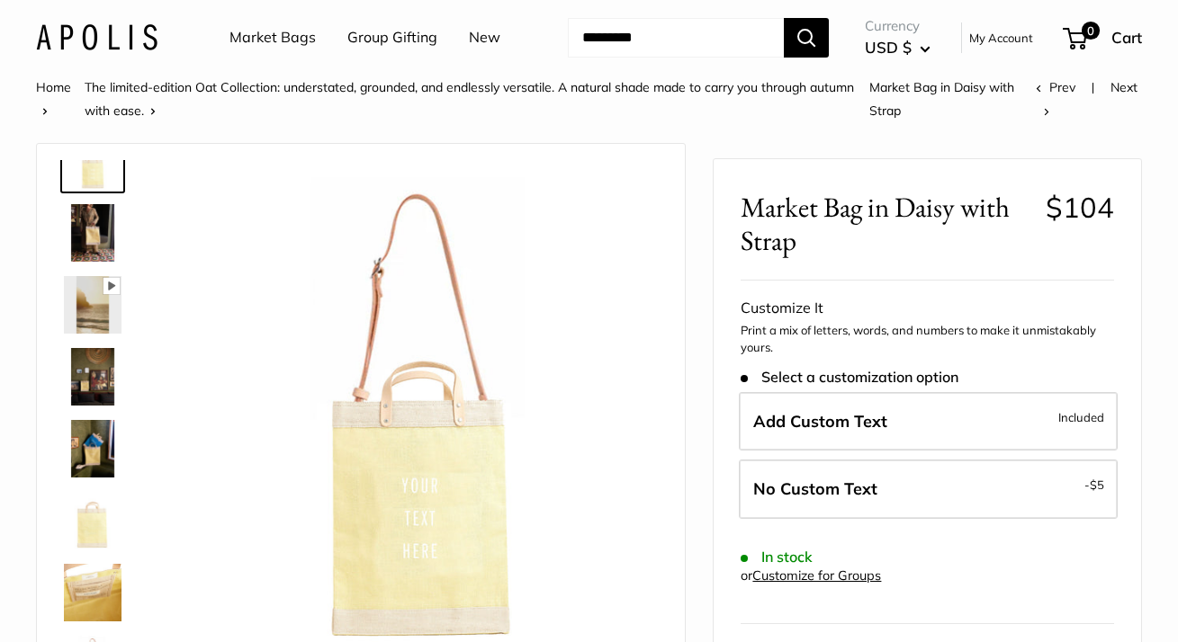
click at [98, 262] on img at bounding box center [93, 233] width 58 height 58
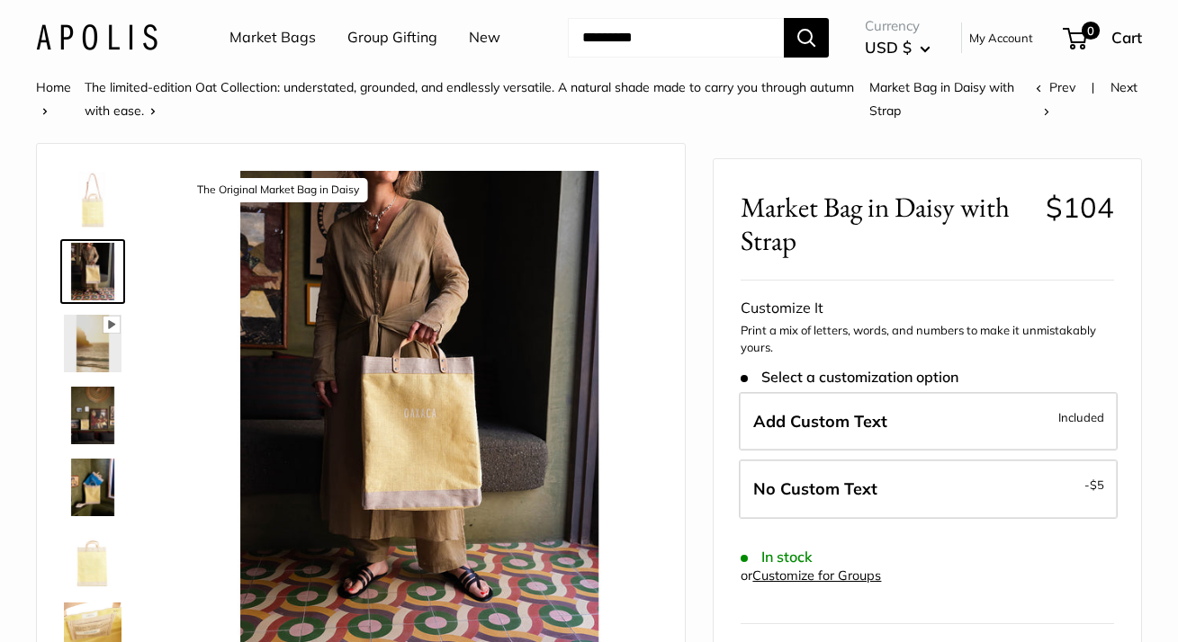
click at [79, 373] on img at bounding box center [93, 344] width 58 height 58
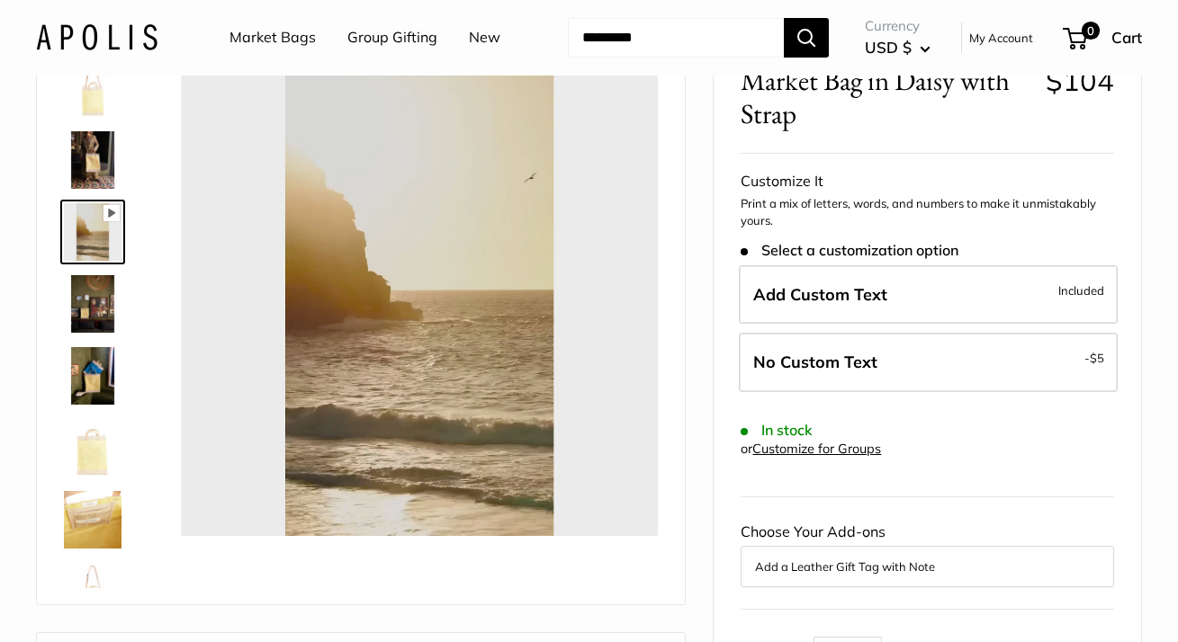
scroll to position [112, 0]
type input "*"
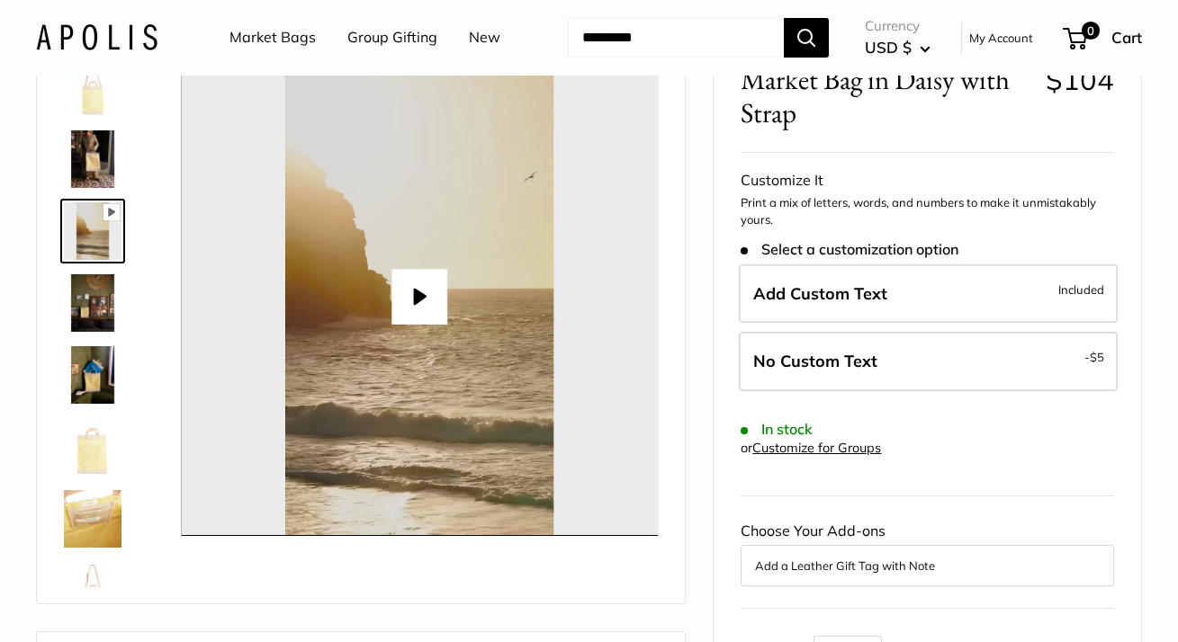
click at [89, 332] on img at bounding box center [93, 303] width 58 height 58
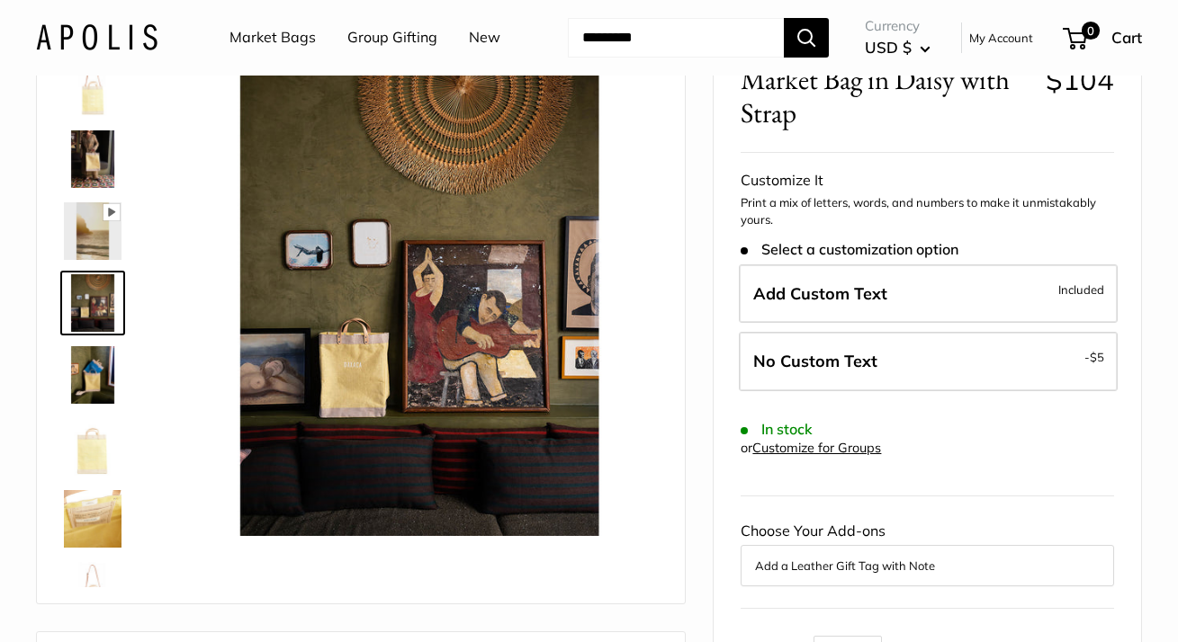
click at [102, 404] on img at bounding box center [93, 375] width 58 height 58
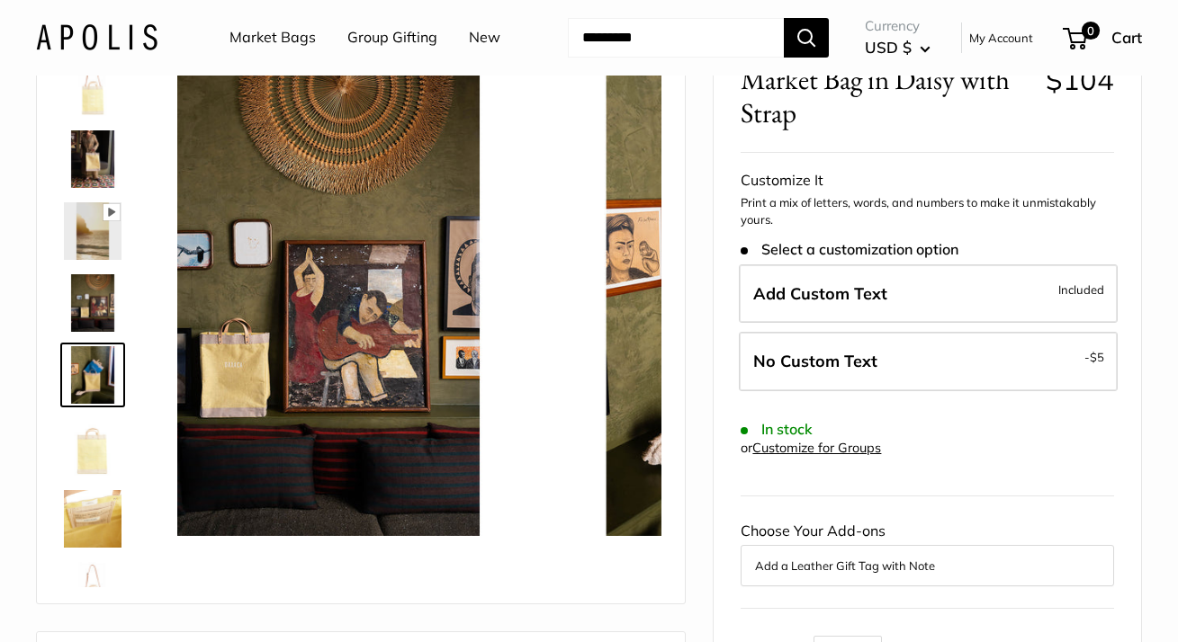
scroll to position [43, 0]
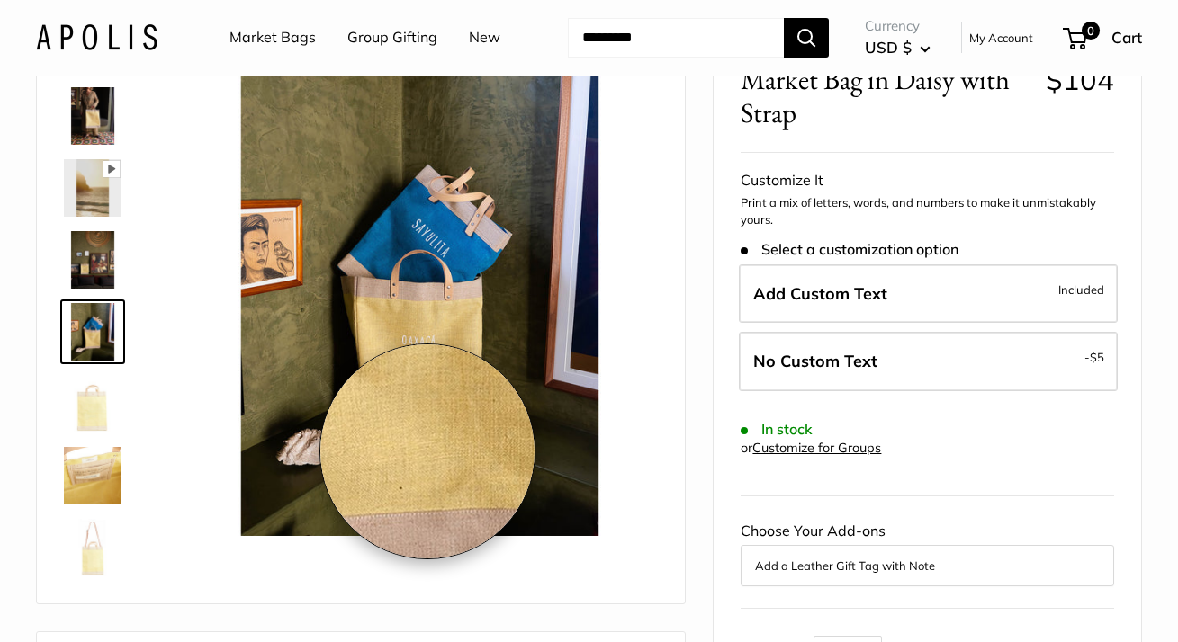
click at [427, 452] on img at bounding box center [419, 296] width 477 height 477
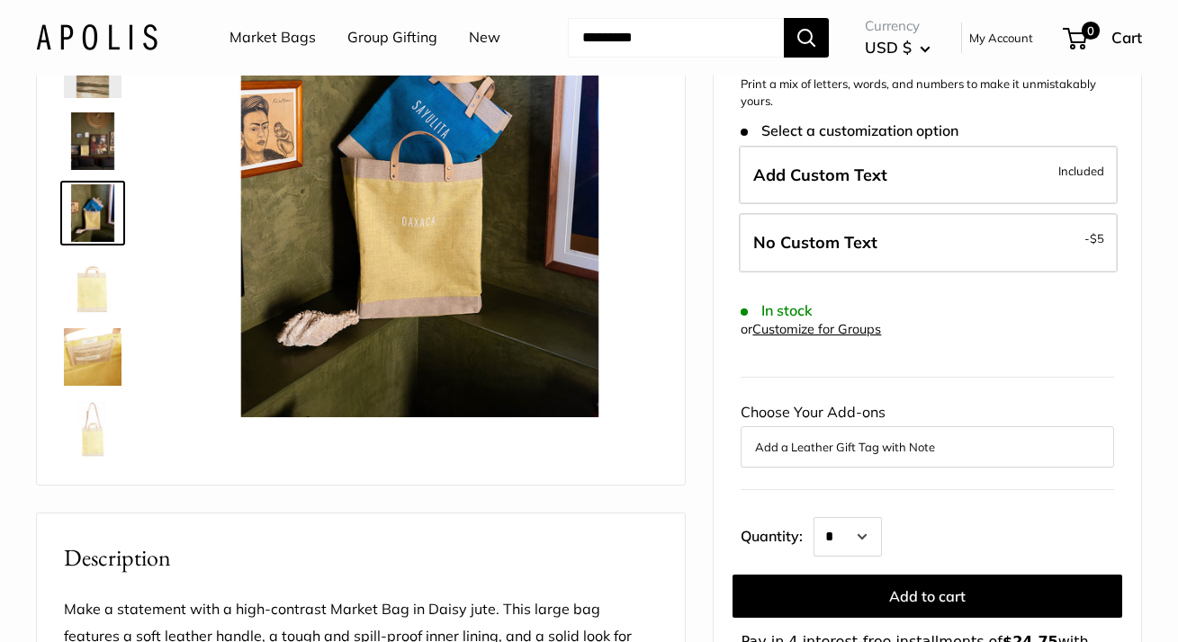
click at [96, 314] on img at bounding box center [93, 285] width 58 height 58
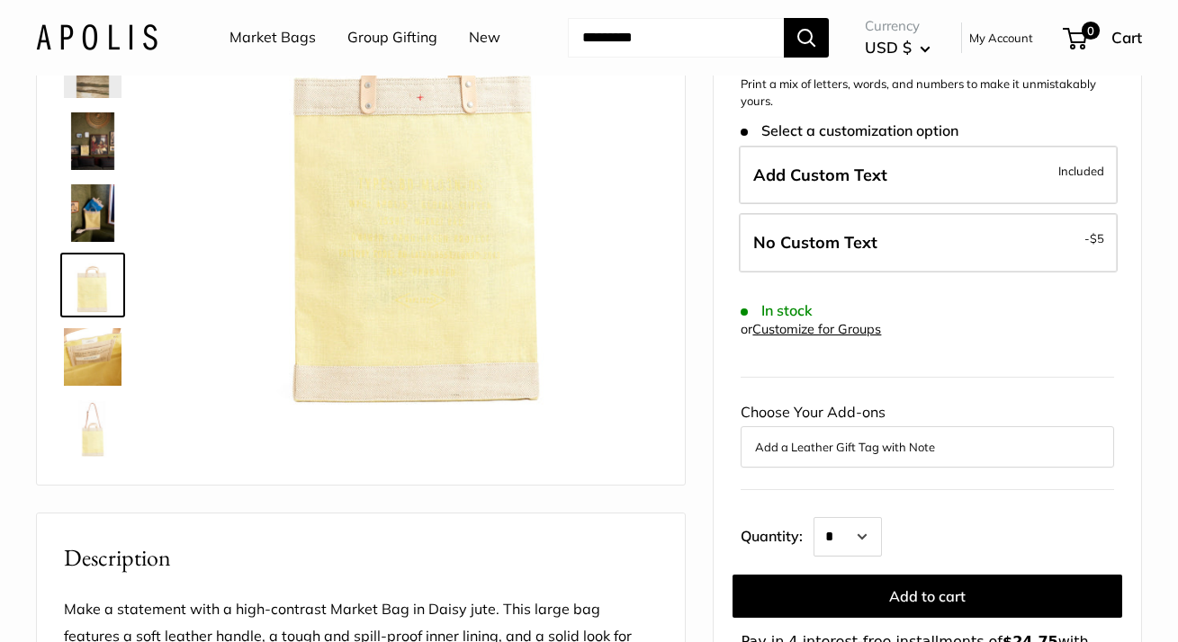
click at [80, 386] on img at bounding box center [93, 357] width 58 height 58
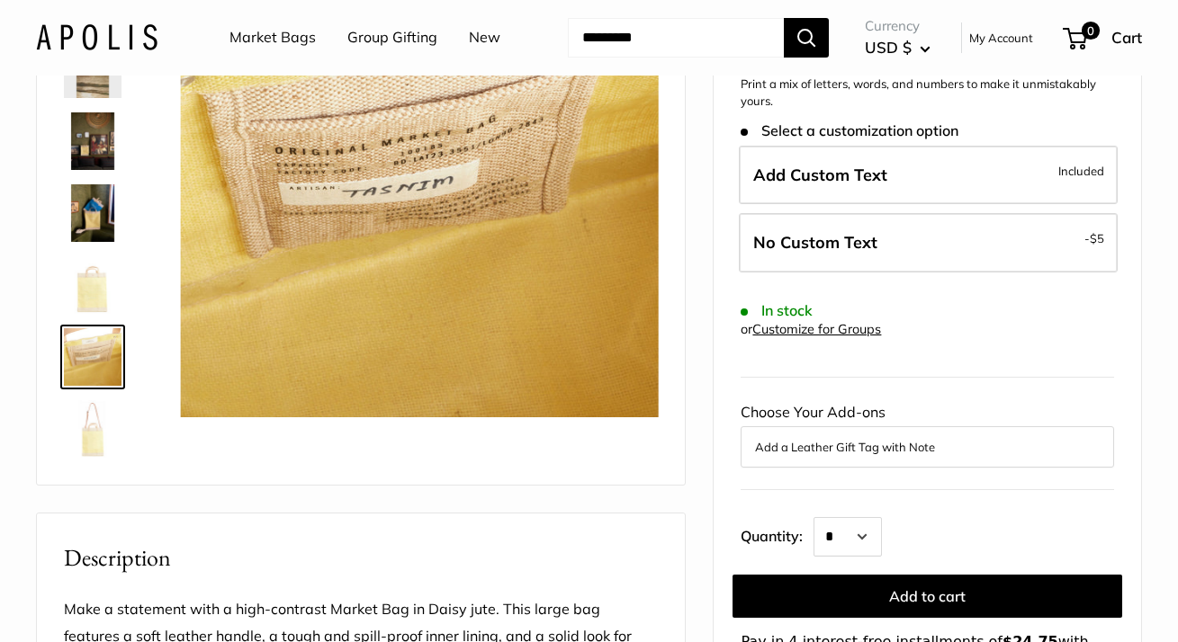
click at [94, 458] on img at bounding box center [93, 429] width 58 height 58
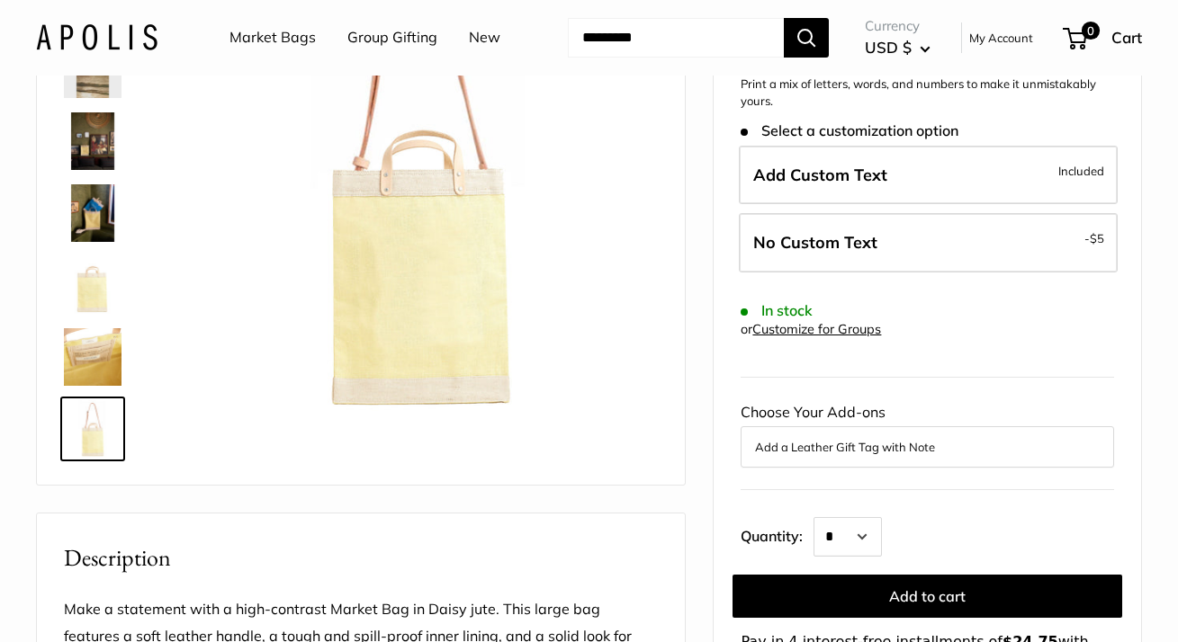
click at [71, 386] on img at bounding box center [93, 357] width 58 height 58
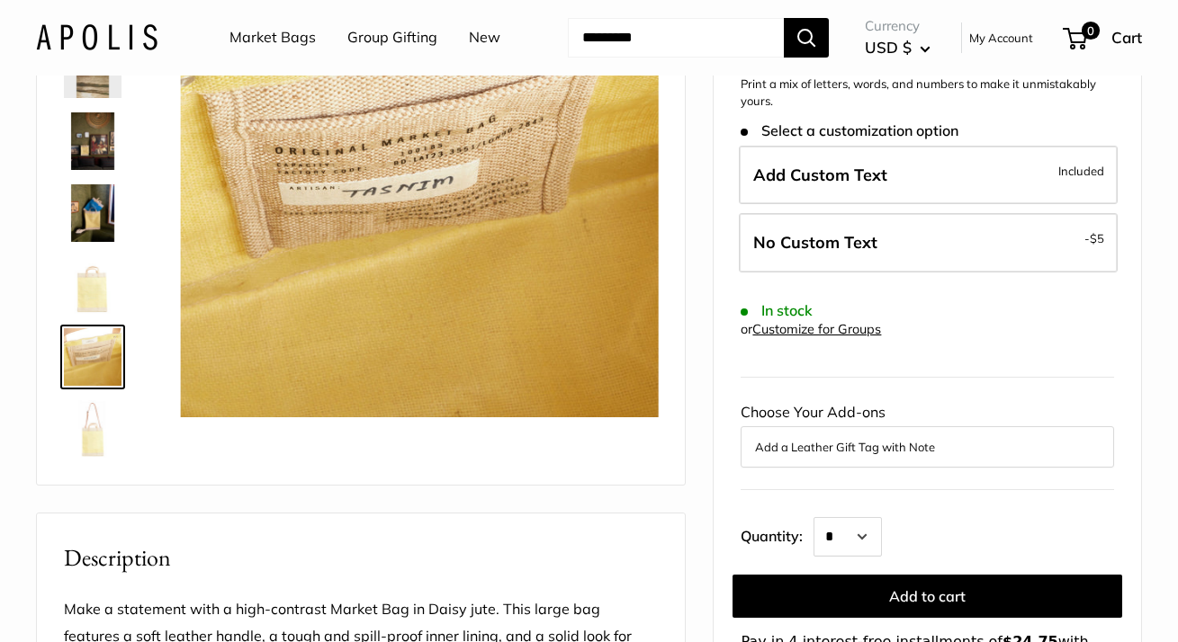
scroll to position [112, 0]
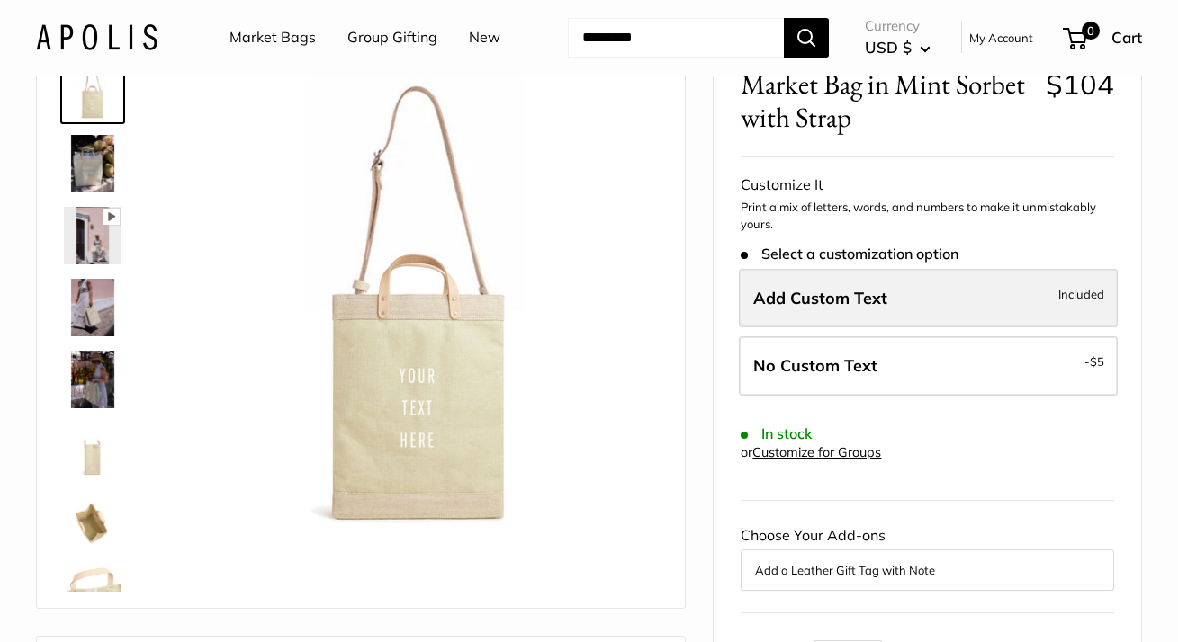
scroll to position [141, 0]
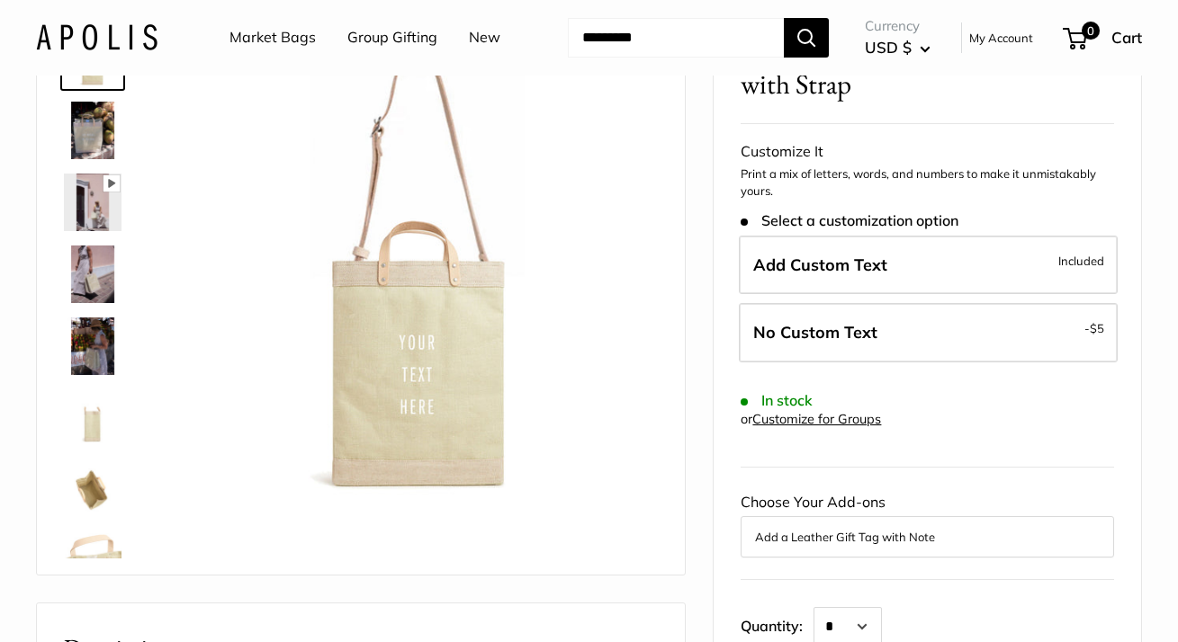
click at [102, 231] on img at bounding box center [93, 203] width 58 height 58
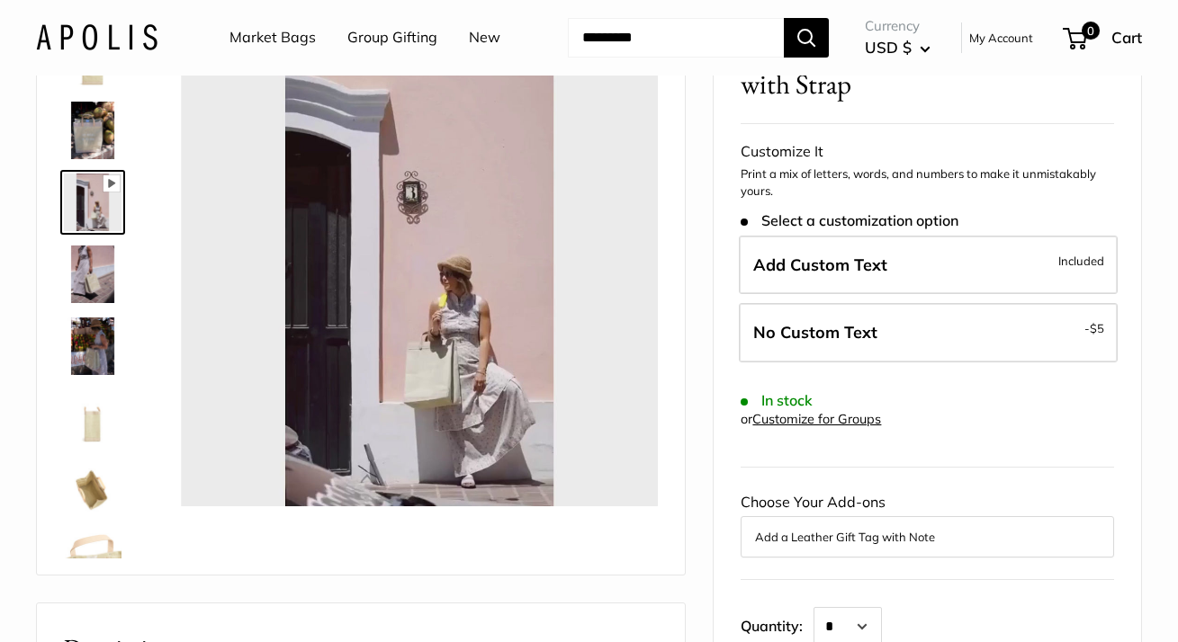
click at [309, 301] on div at bounding box center [419, 268] width 477 height 477
click at [414, 296] on button "Play" at bounding box center [419, 268] width 56 height 56
type input "*"
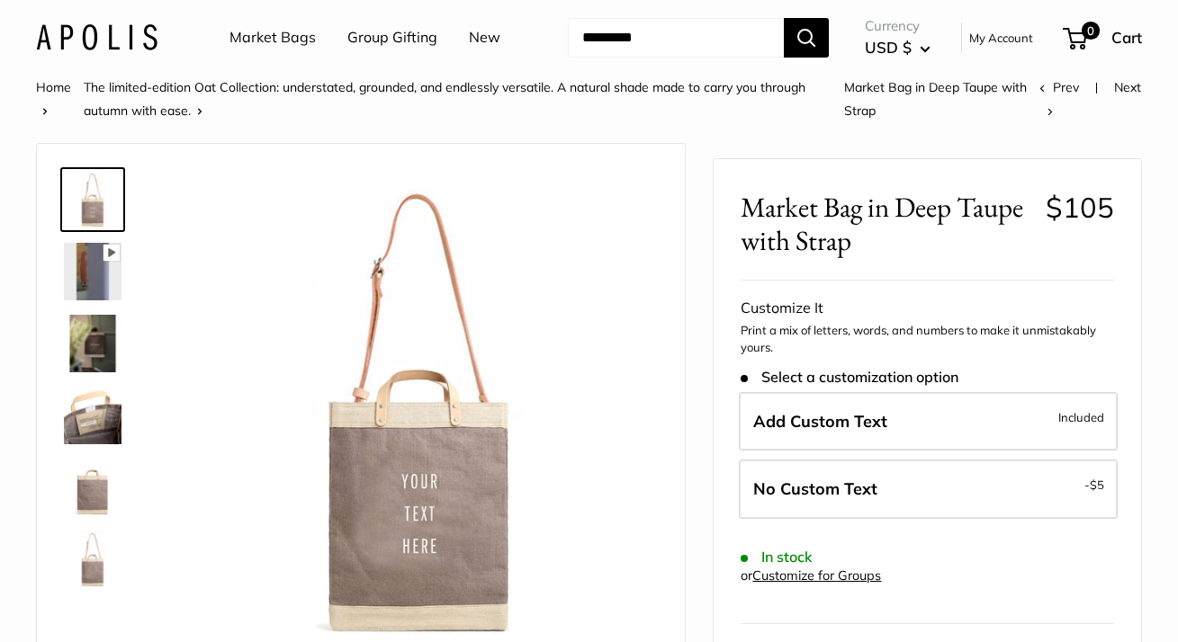
click at [89, 301] on img at bounding box center [93, 272] width 58 height 58
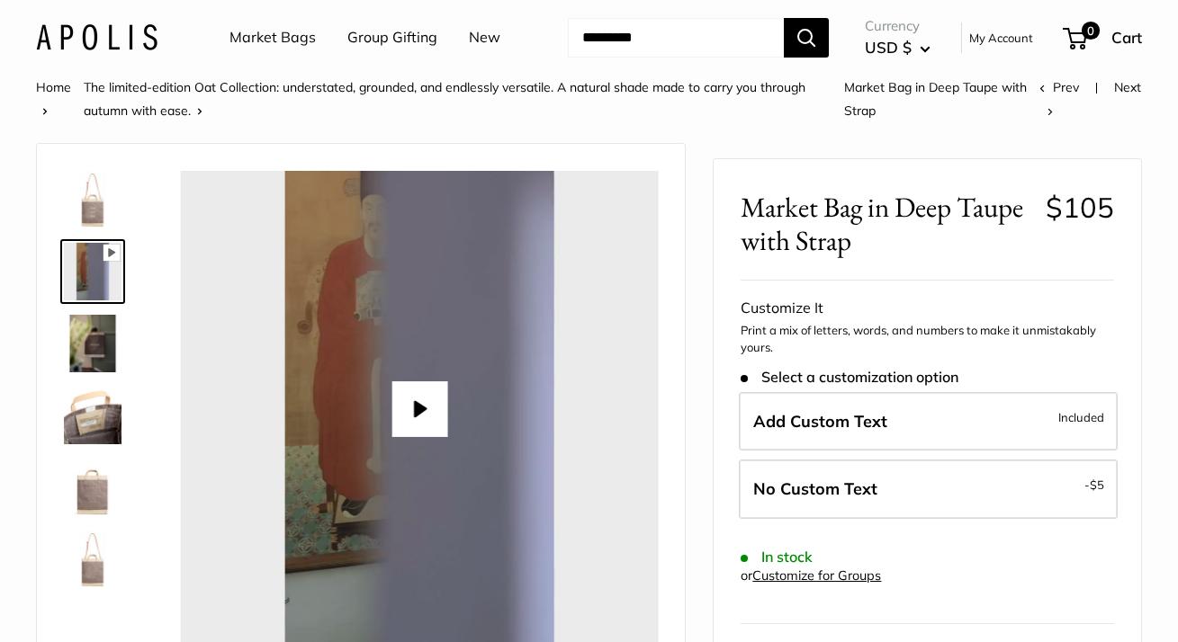
click at [345, 428] on div at bounding box center [419, 409] width 477 height 477
type input "*****"
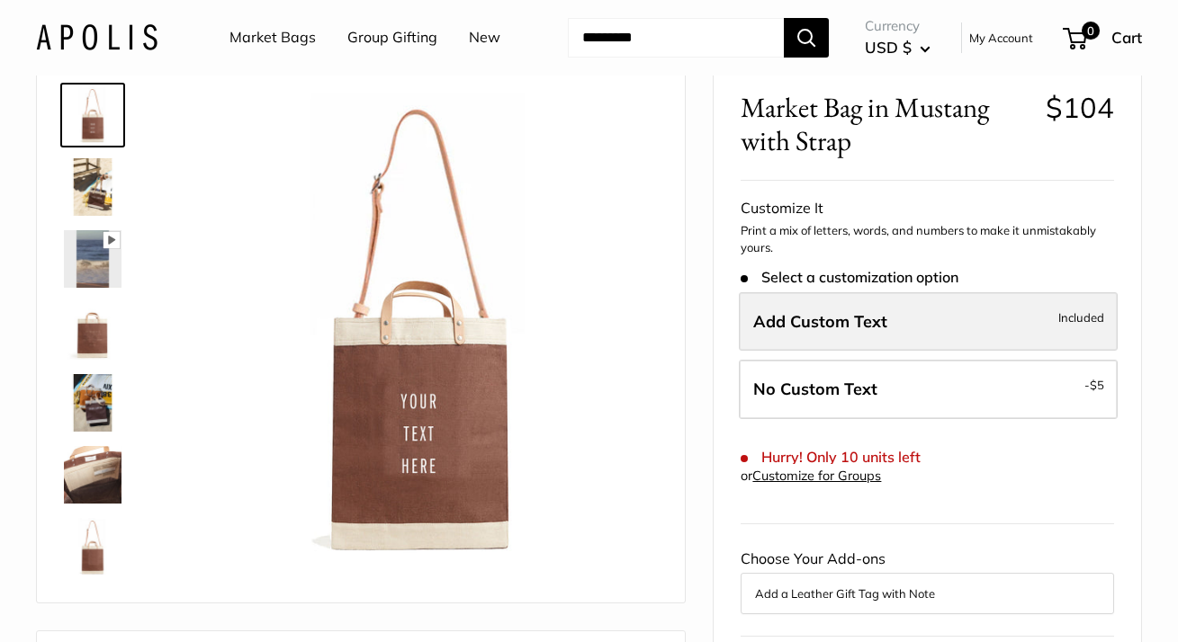
click at [962, 352] on label "Add Custom Text Included" at bounding box center [928, 321] width 379 height 59
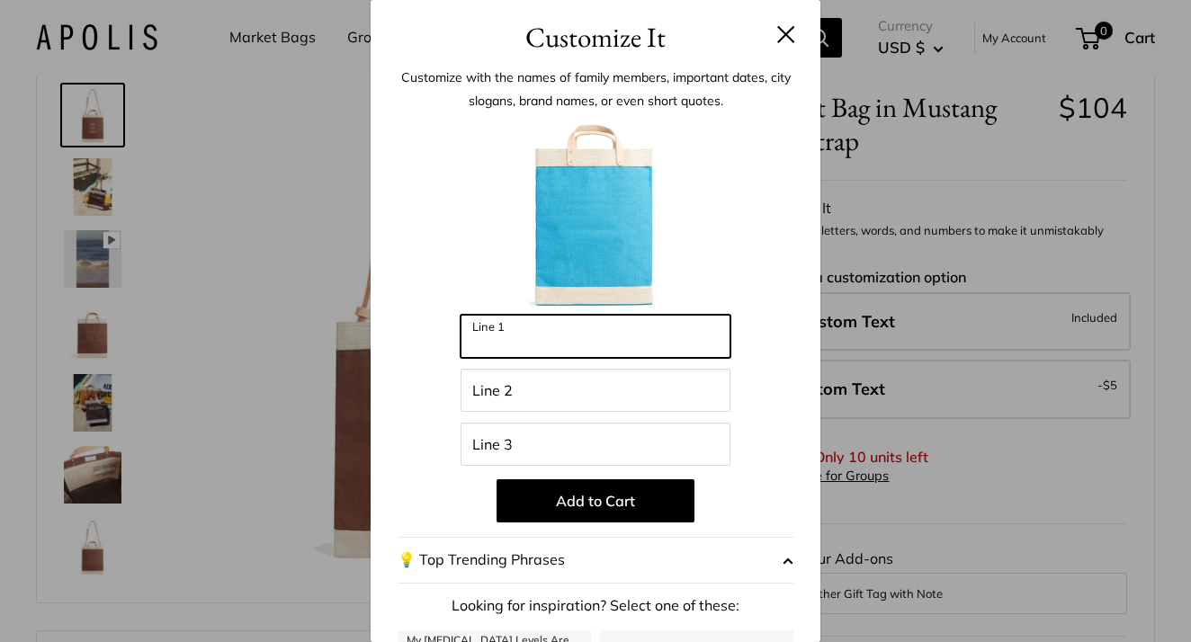
click at [643, 341] on input "Line 1" at bounding box center [596, 336] width 270 height 43
type input "**********"
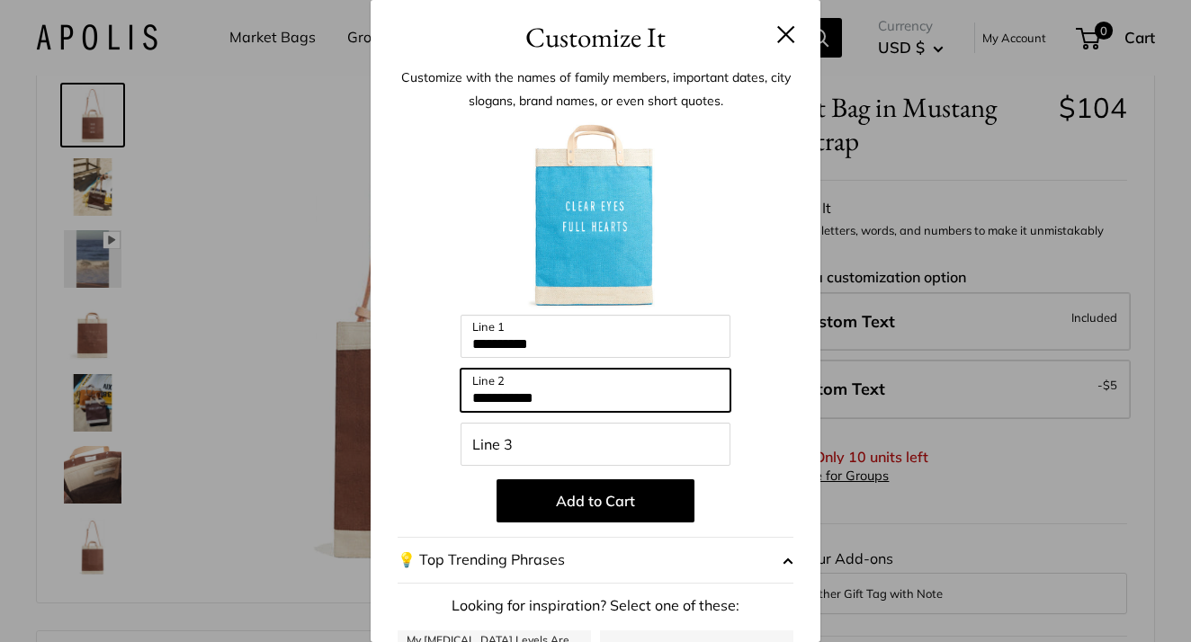
type input "**********"
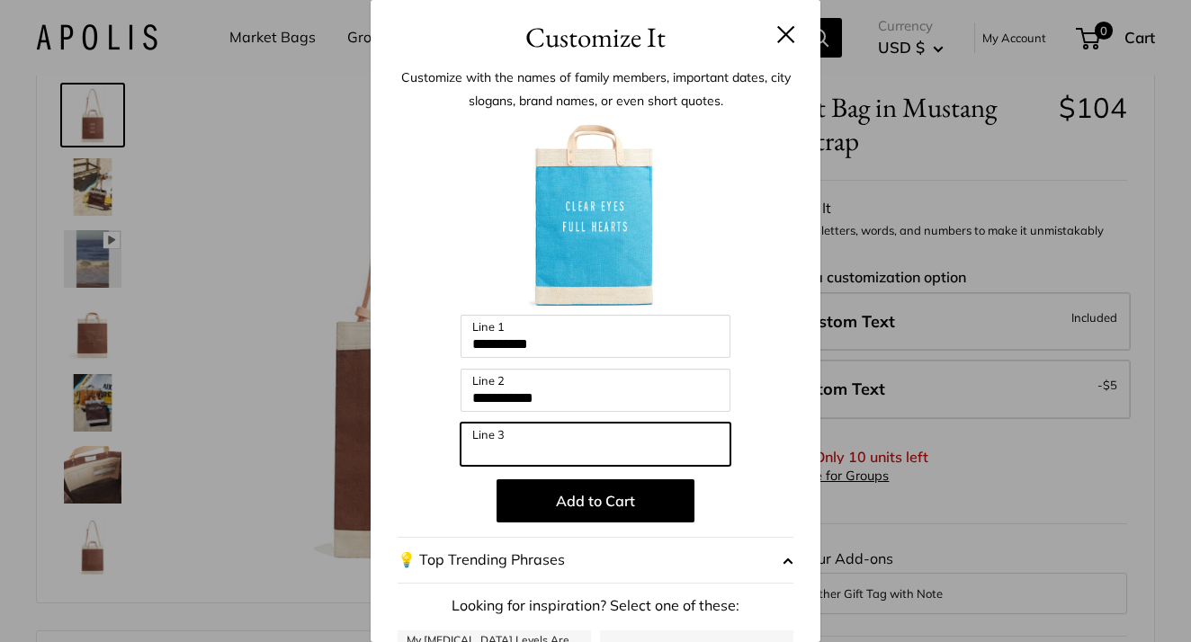
click at [579, 445] on input "Line 3" at bounding box center [596, 444] width 270 height 43
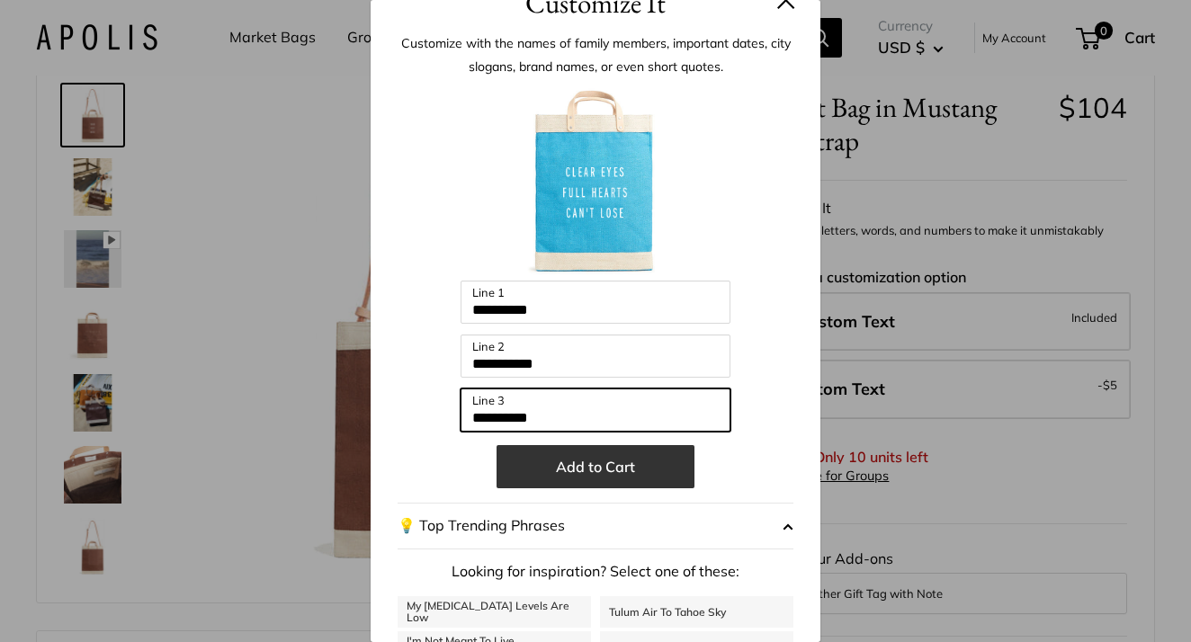
scroll to position [47, 0]
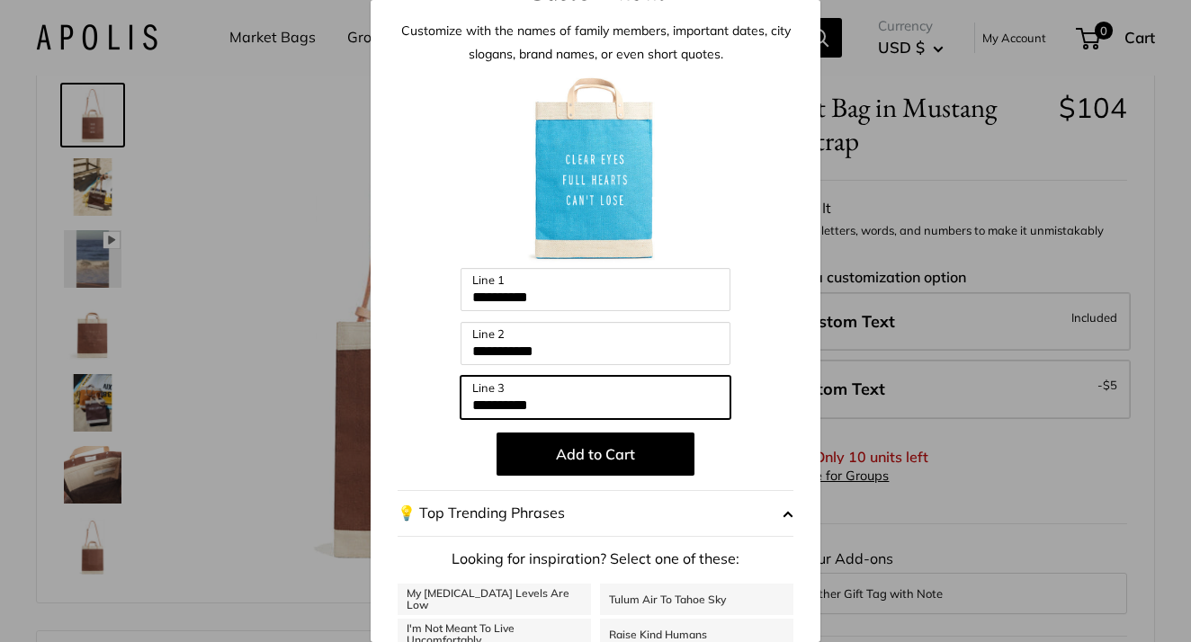
type input "**********"
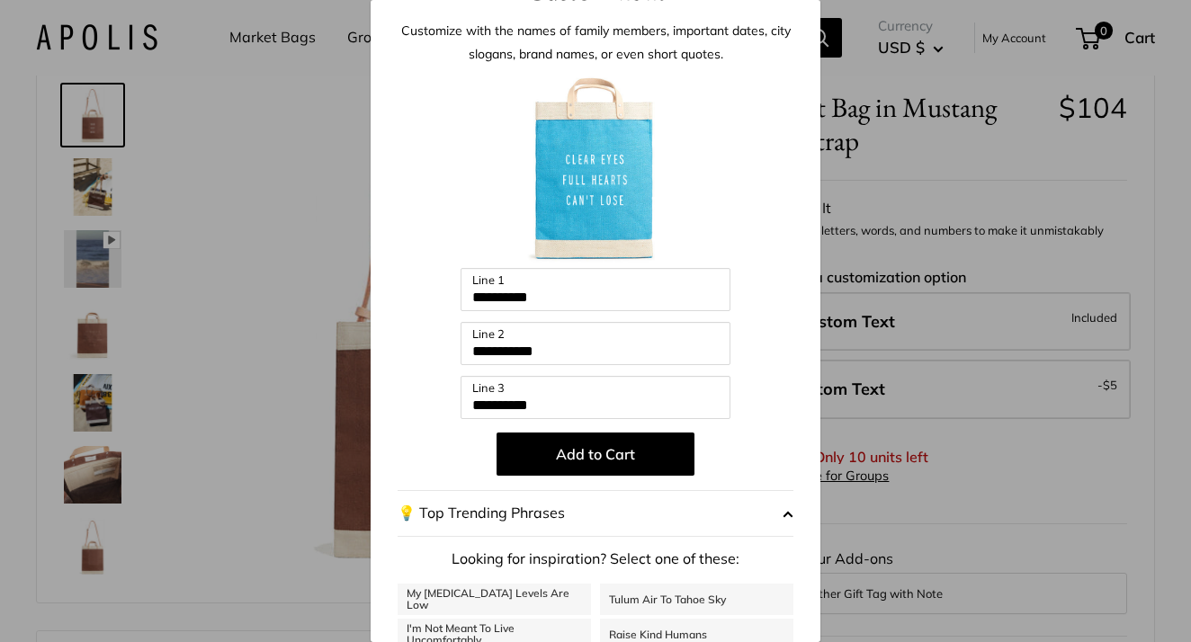
click at [637, 507] on button "💡 Top Trending Phrases" at bounding box center [596, 513] width 396 height 47
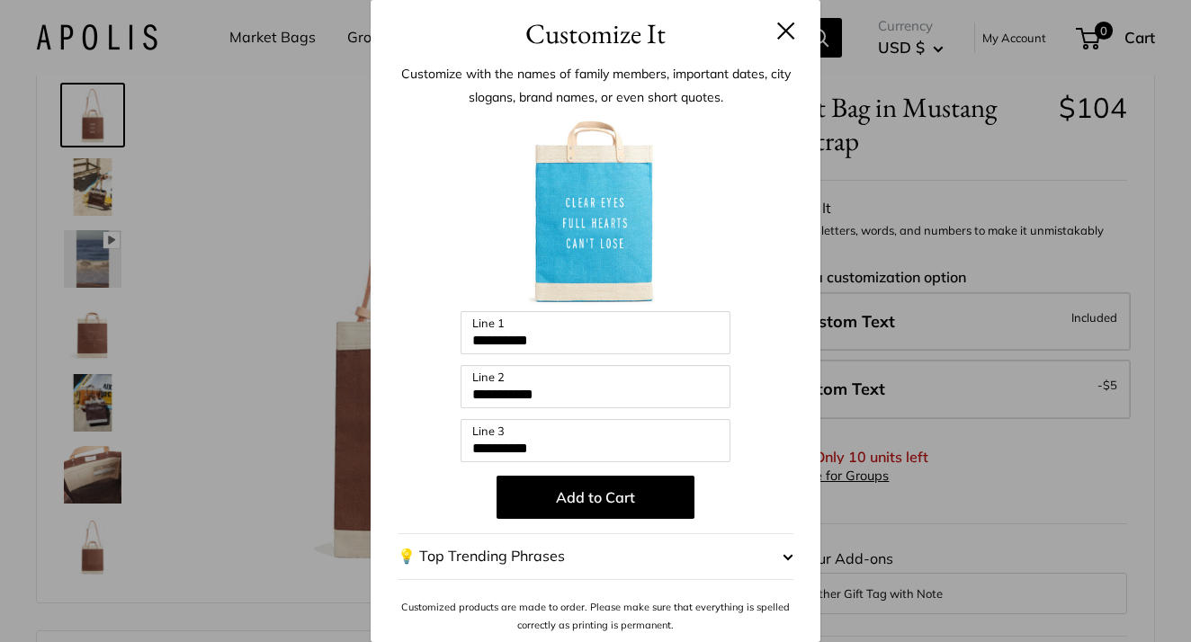
scroll to position [1, 0]
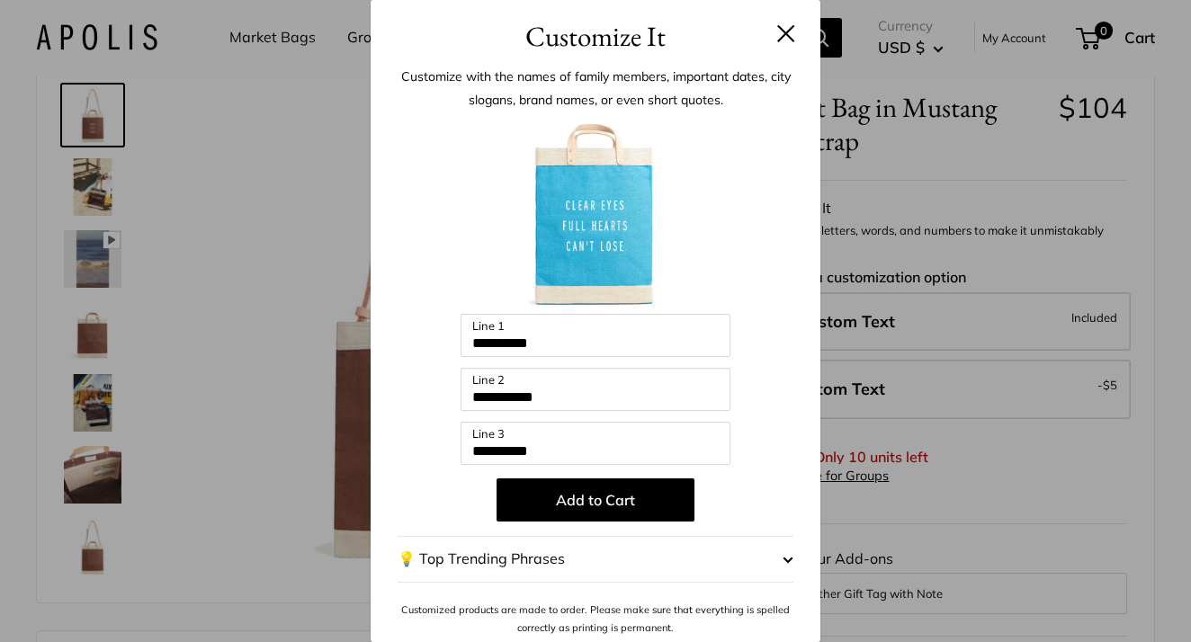
click at [660, 564] on button "💡 Top Trending Phrases" at bounding box center [596, 559] width 396 height 47
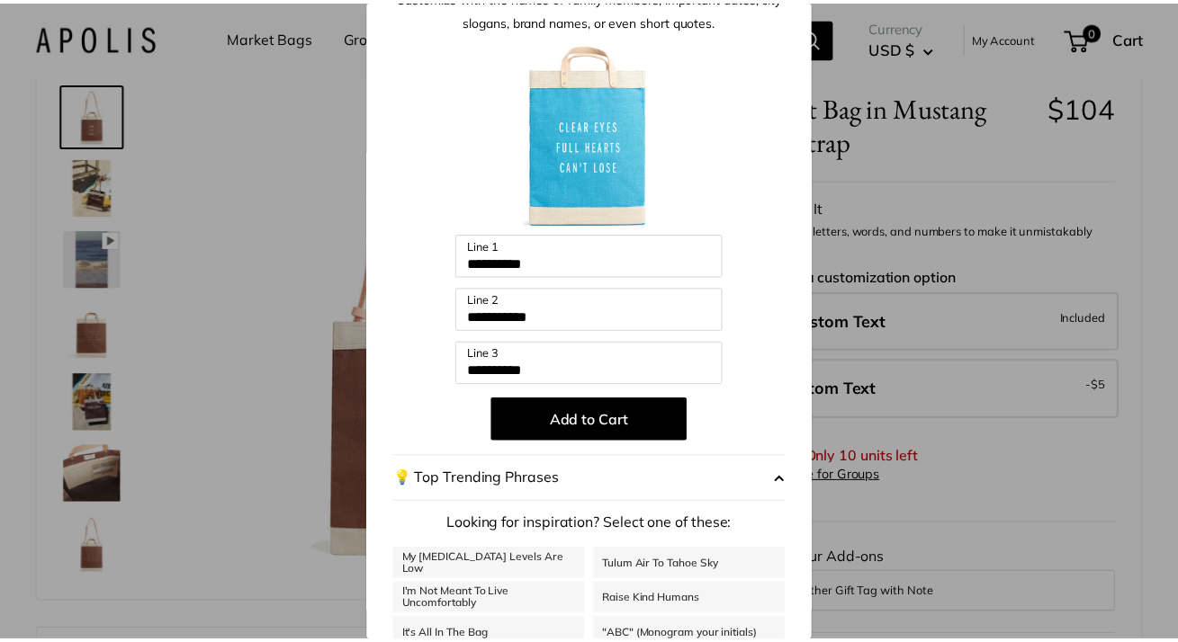
scroll to position [80, 0]
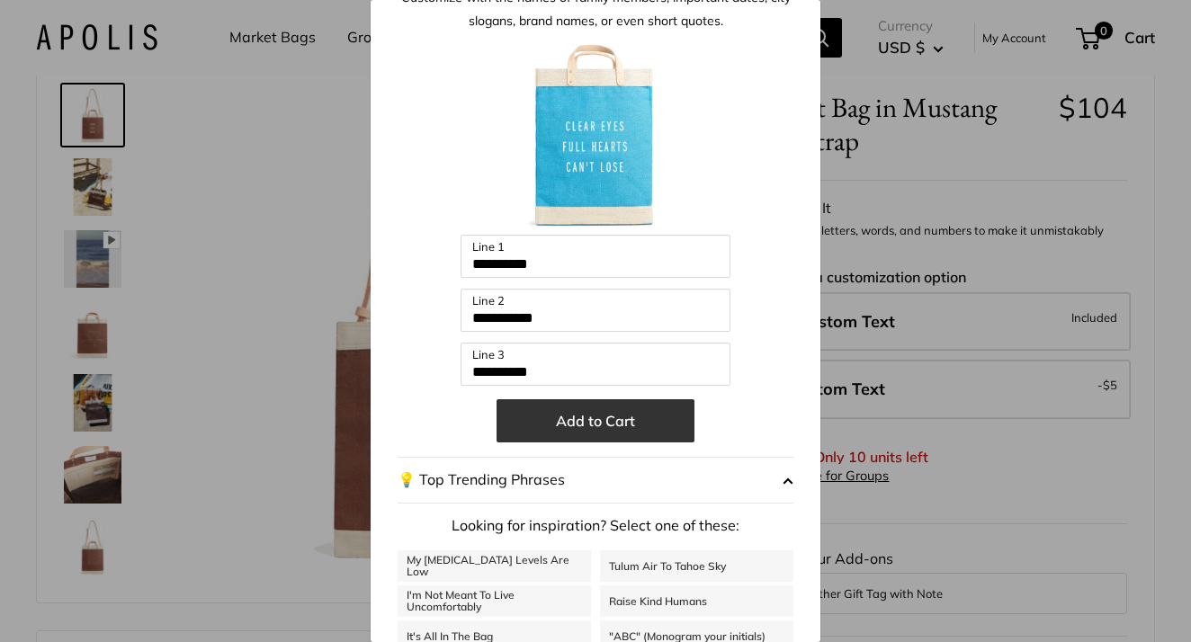
click at [646, 416] on button "Add to Cart" at bounding box center [596, 421] width 198 height 43
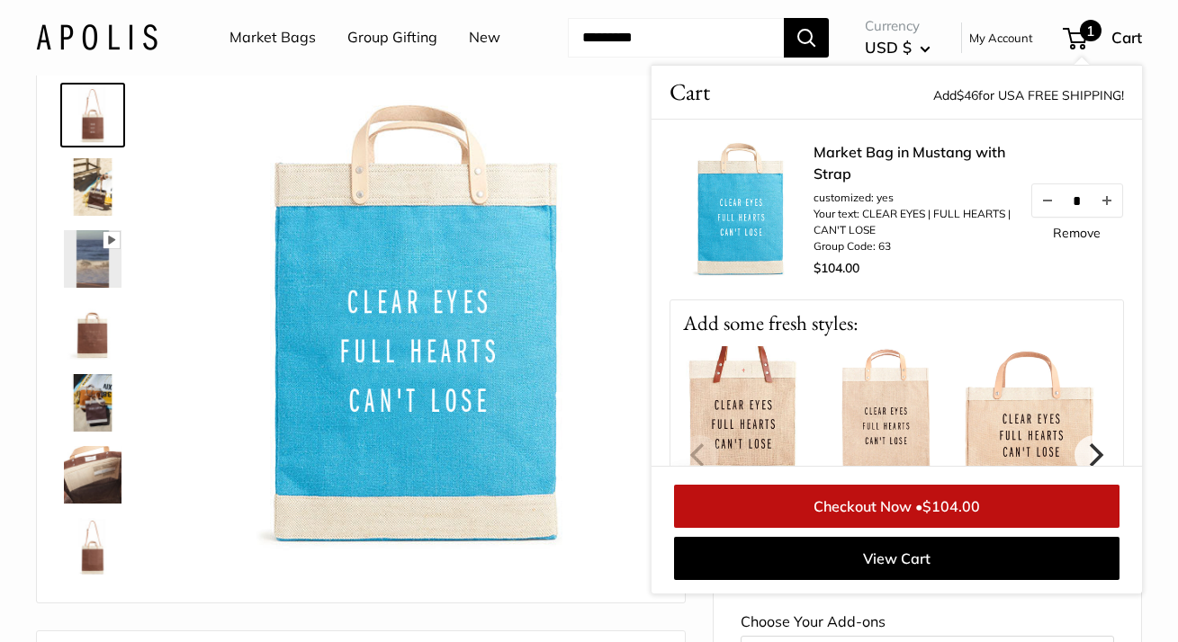
click at [733, 279] on img at bounding box center [741, 210] width 144 height 144
click at [483, 67] on ul "Market Bags Group Gifting New" at bounding box center [380, 38] width 302 height 58
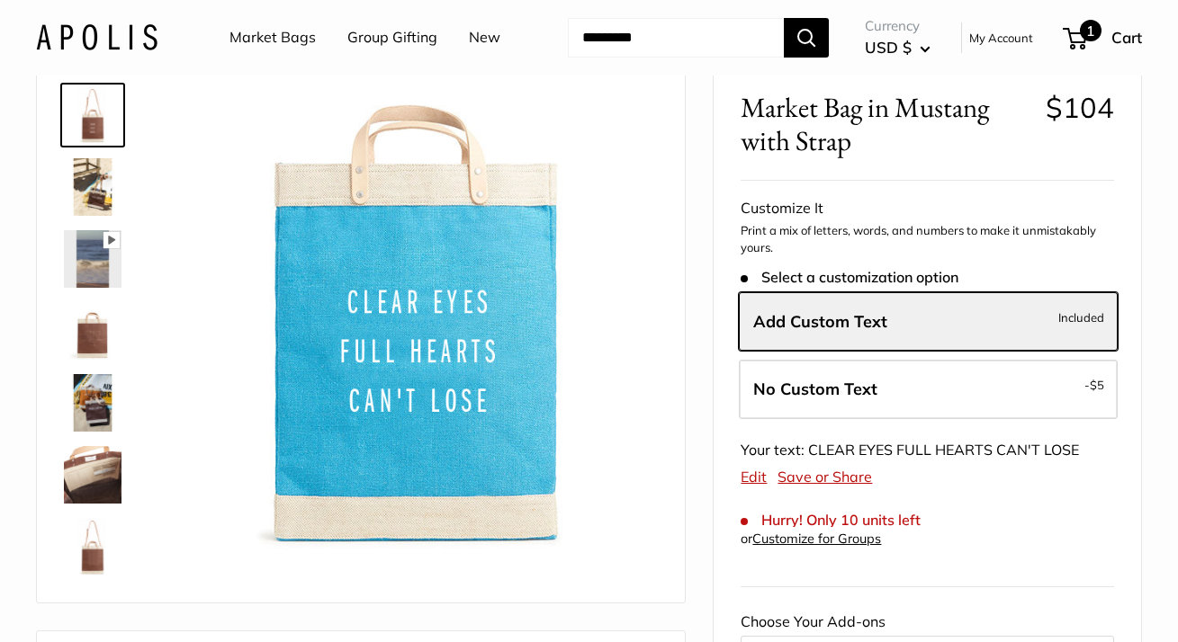
click at [1080, 46] on span "1" at bounding box center [1075, 39] width 24 height 22
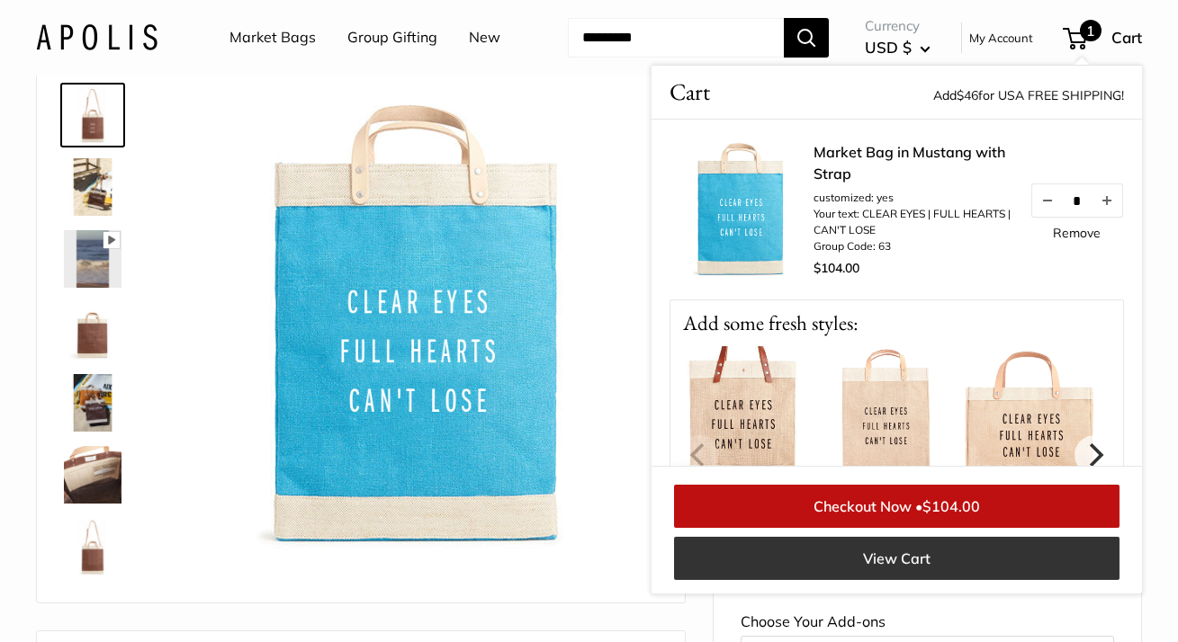
click at [934, 580] on link "View Cart" at bounding box center [896, 558] width 445 height 43
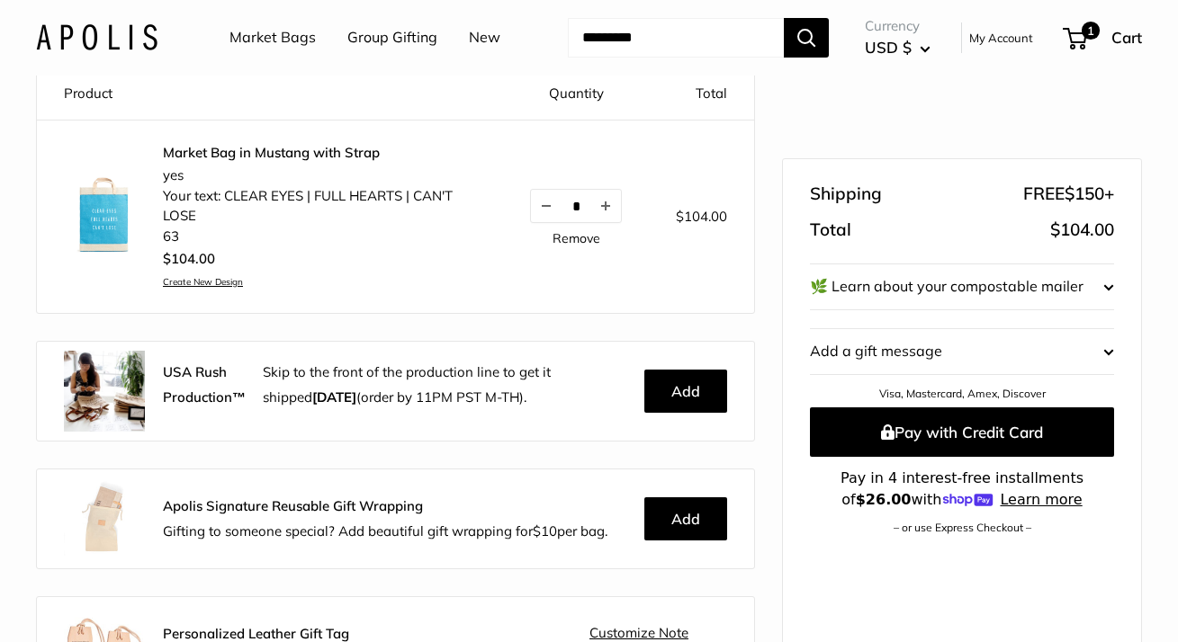
scroll to position [176, 0]
click at [105, 255] on img at bounding box center [104, 214] width 81 height 81
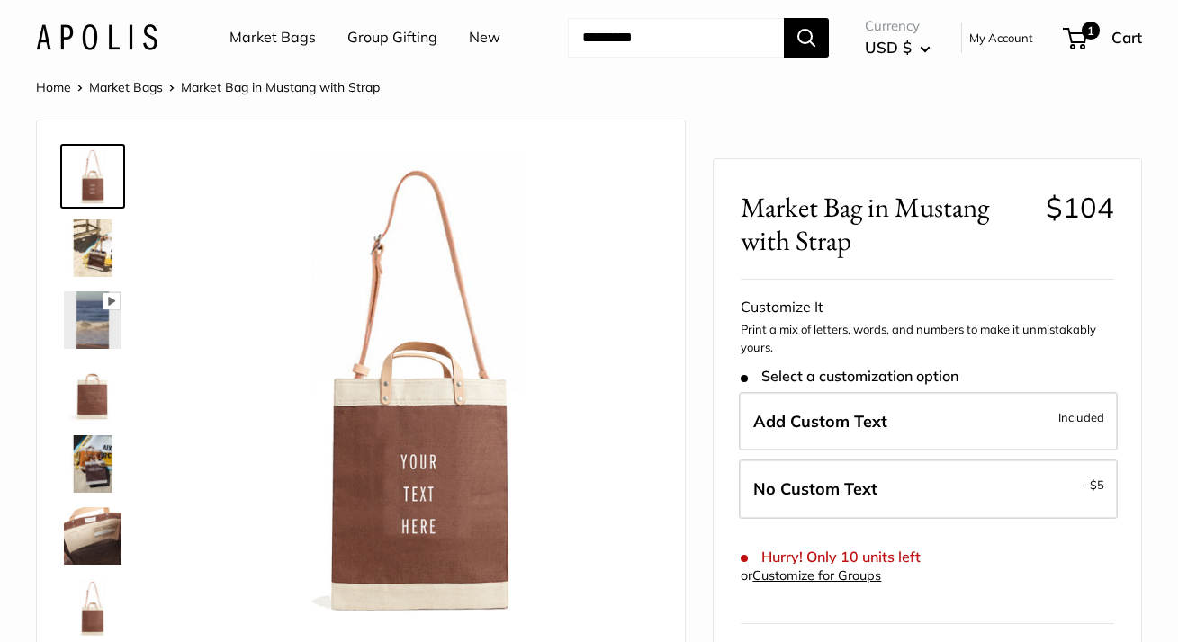
click at [114, 277] on img at bounding box center [93, 249] width 58 height 58
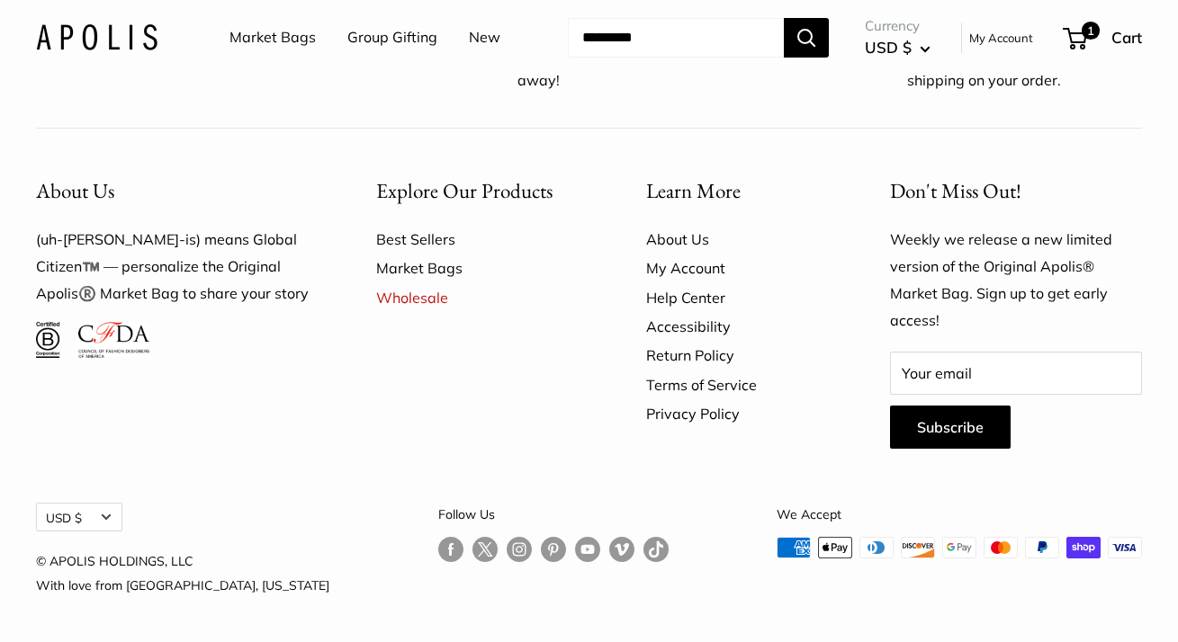
scroll to position [4158, 0]
click at [507, 551] on link "Follow us on Instagram" at bounding box center [519, 550] width 25 height 26
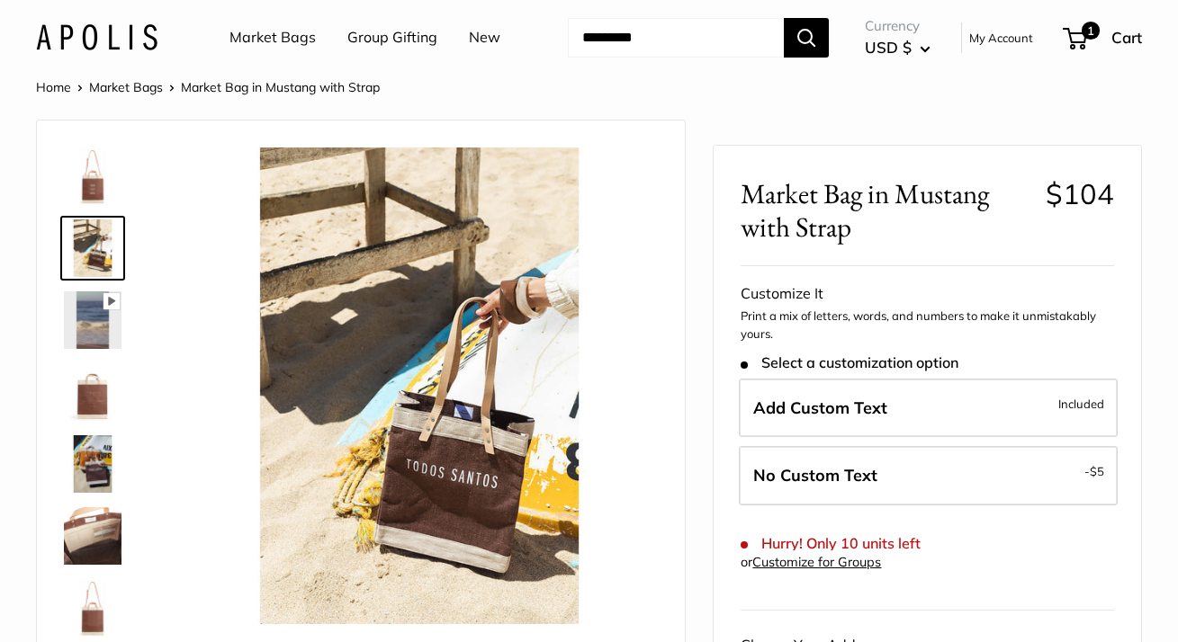
scroll to position [0, 0]
click at [102, 421] on img at bounding box center [93, 393] width 58 height 58
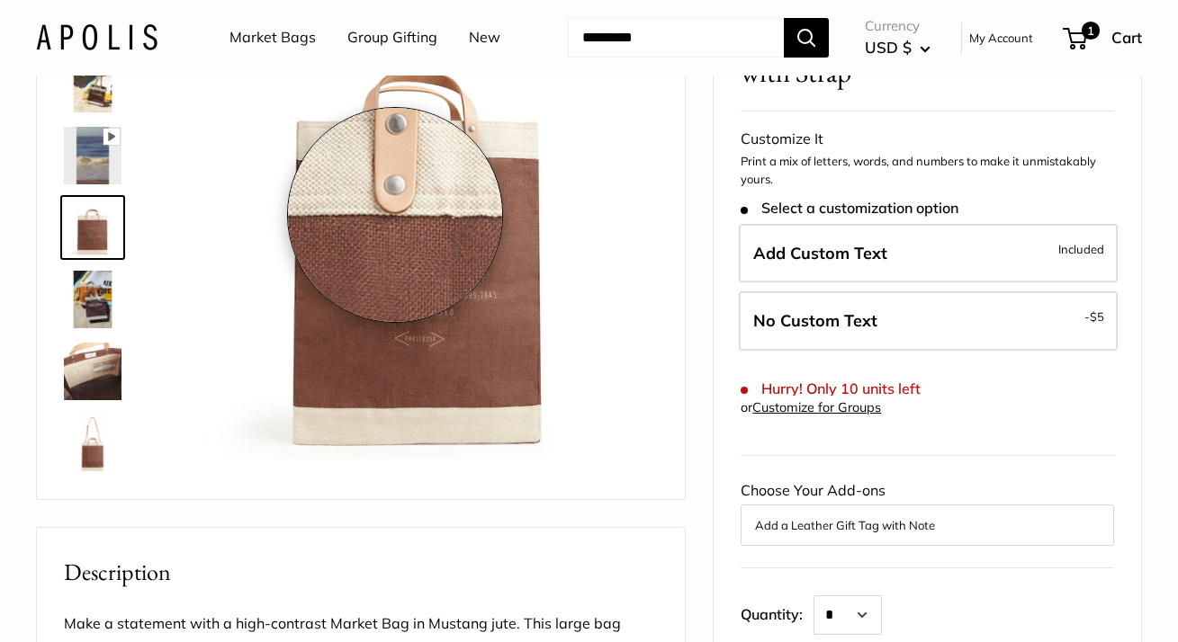
scroll to position [167, 0]
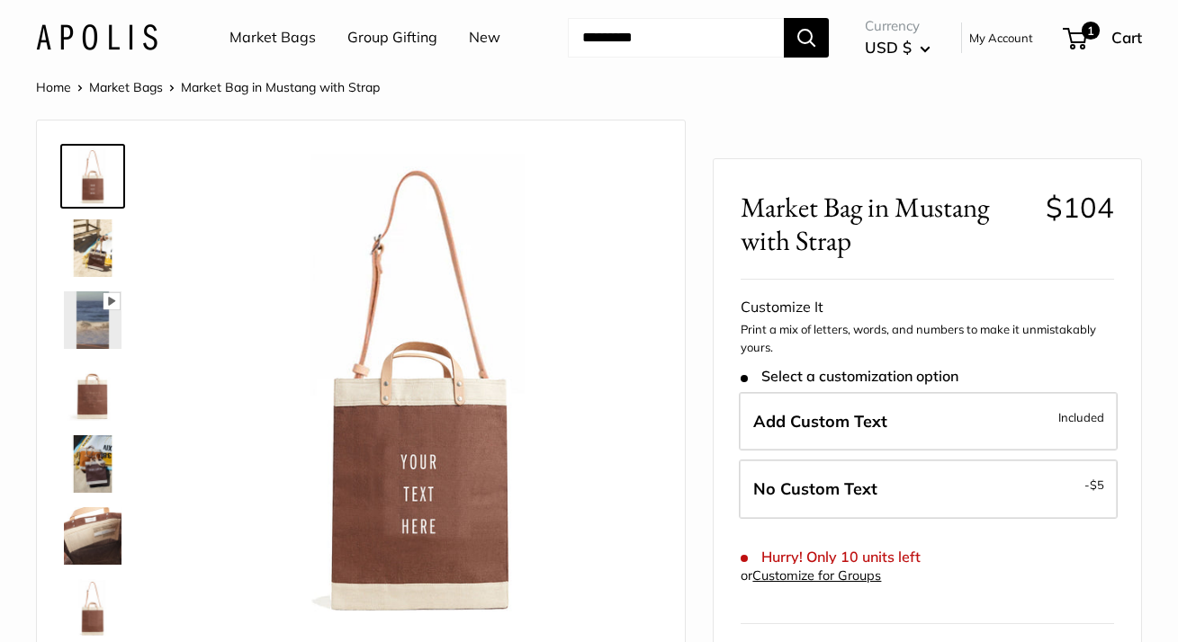
click at [792, 2] on header "Market Bags Group Gifting New Need help? Text Us: 20919 [EMAIL_ADDRESS][DOMAIN_…" at bounding box center [589, 38] width 1178 height 76
